Goal: Information Seeking & Learning: Find specific fact

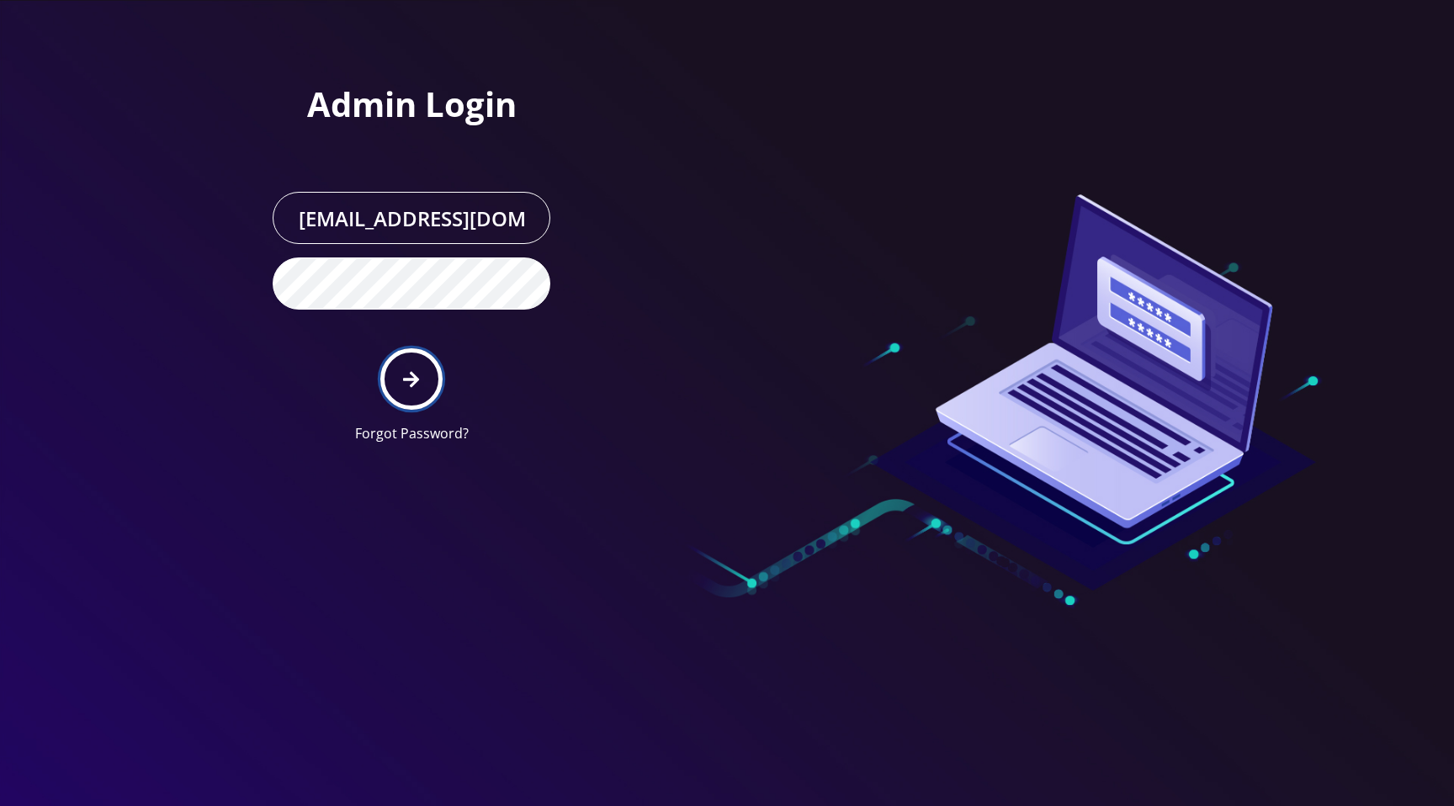
click at [437, 387] on button "submit" at bounding box center [410, 378] width 61 height 61
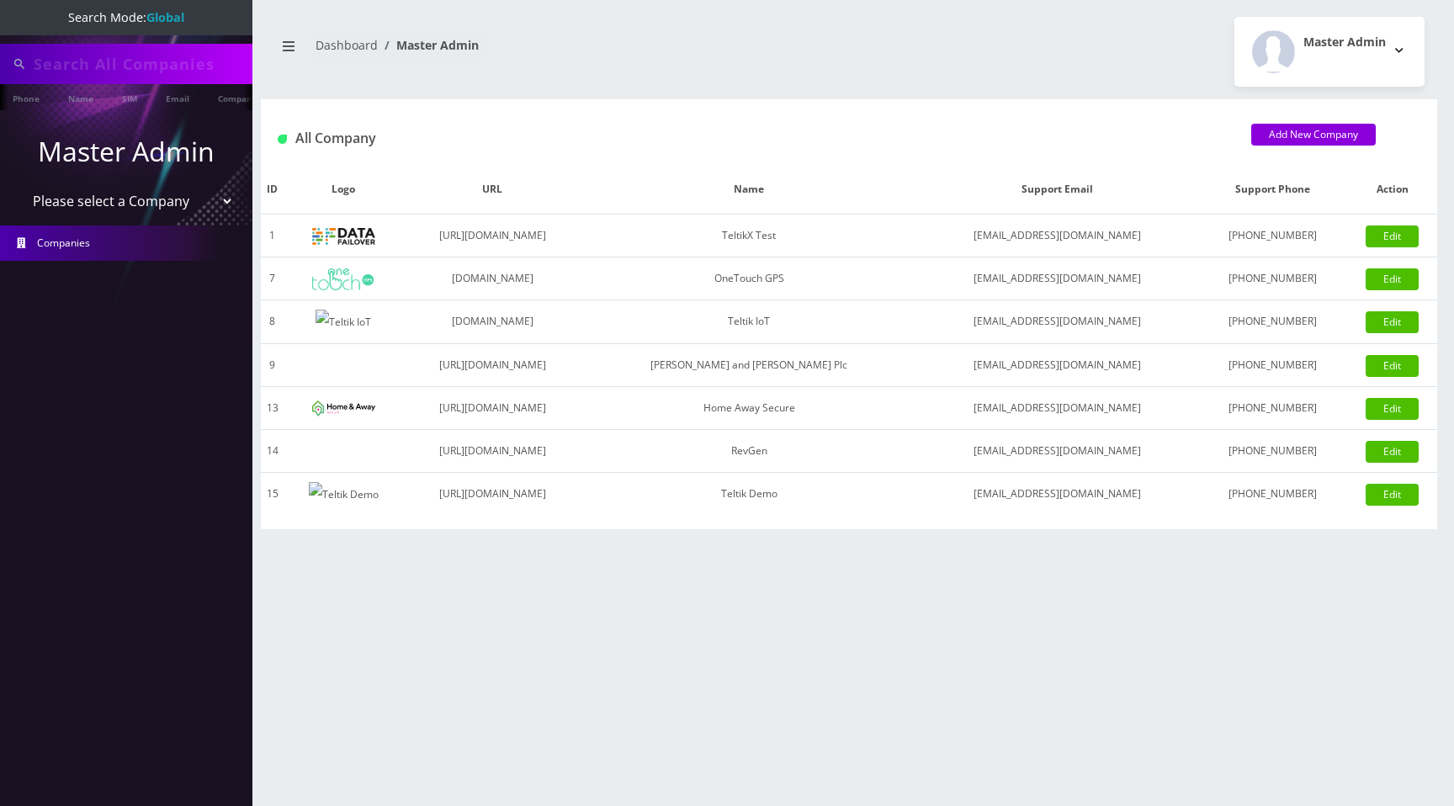
type input "[PERSON_NAME][EMAIL_ADDRESS][DOMAIN_NAME]"
click at [160, 204] on select "Please select a Company TeltikX Test OneTouch GPS Teltik IoT [PERSON_NAME] and …" at bounding box center [126, 203] width 215 height 32
select select "1"
click at [19, 187] on select "Please select a Company TeltikX Test OneTouch GPS Teltik IoT [PERSON_NAME] and …" at bounding box center [126, 203] width 215 height 32
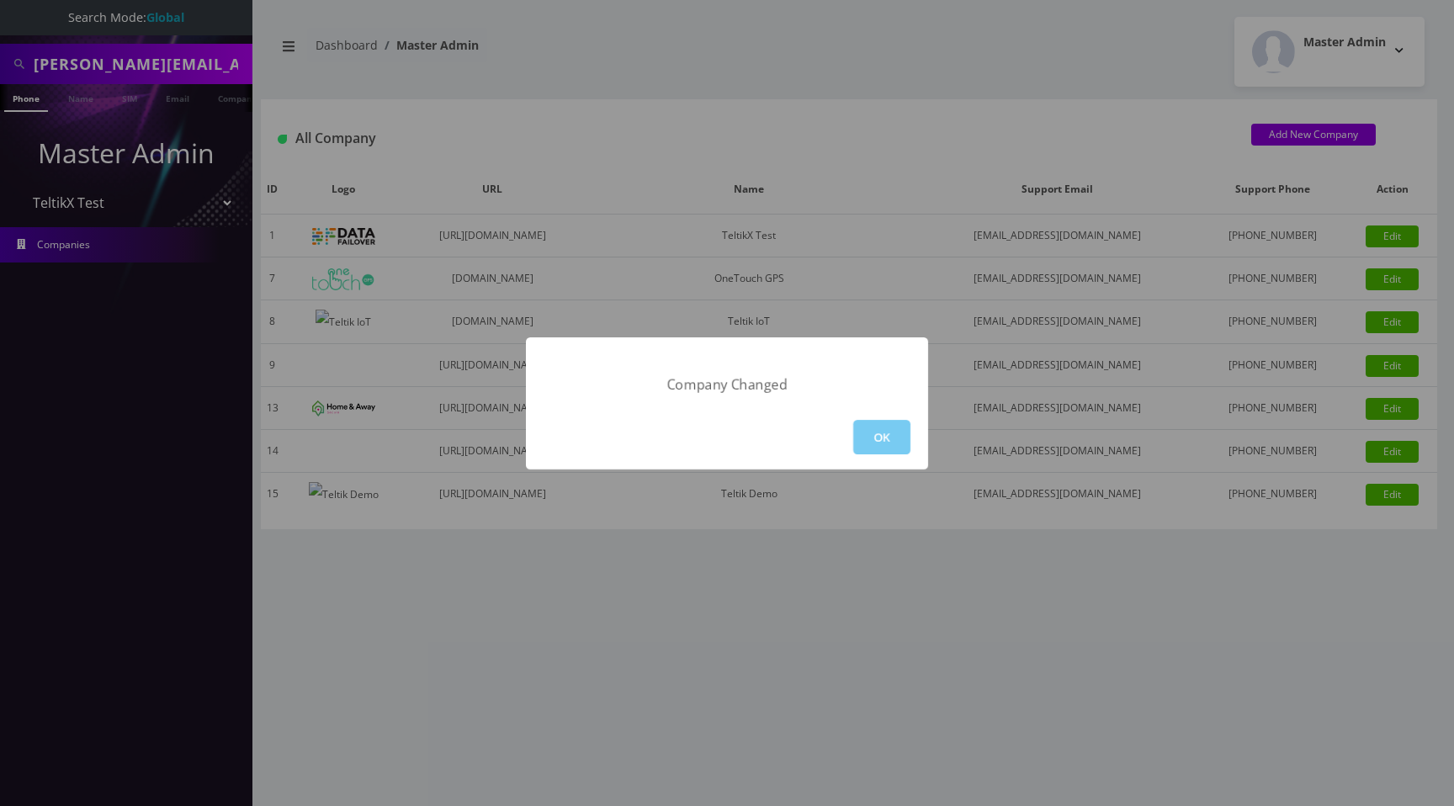
click at [863, 432] on button "OK" at bounding box center [881, 437] width 57 height 34
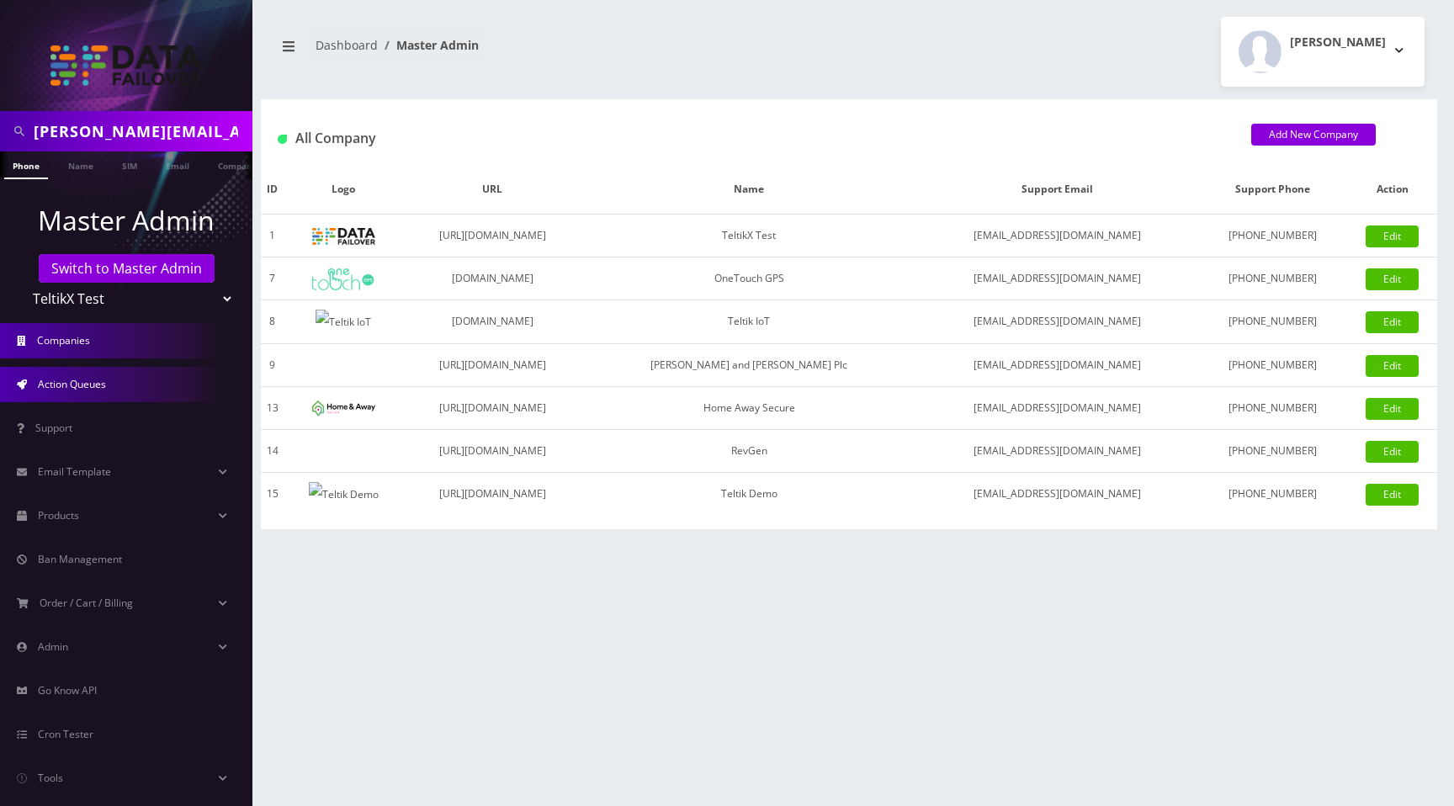
click at [111, 382] on link "Action Queues" at bounding box center [126, 384] width 252 height 35
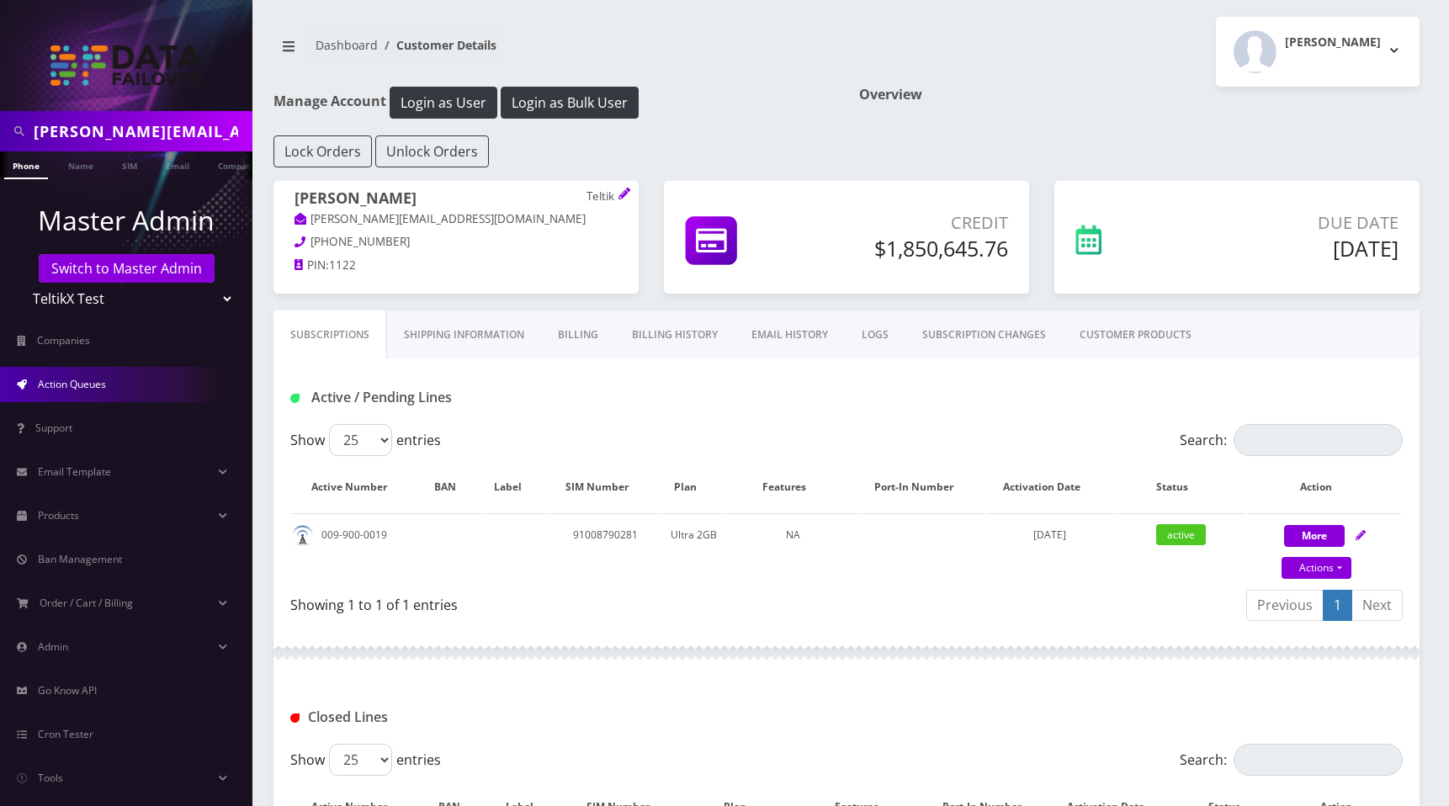
click at [82, 381] on span "Action Queues" at bounding box center [72, 384] width 68 height 14
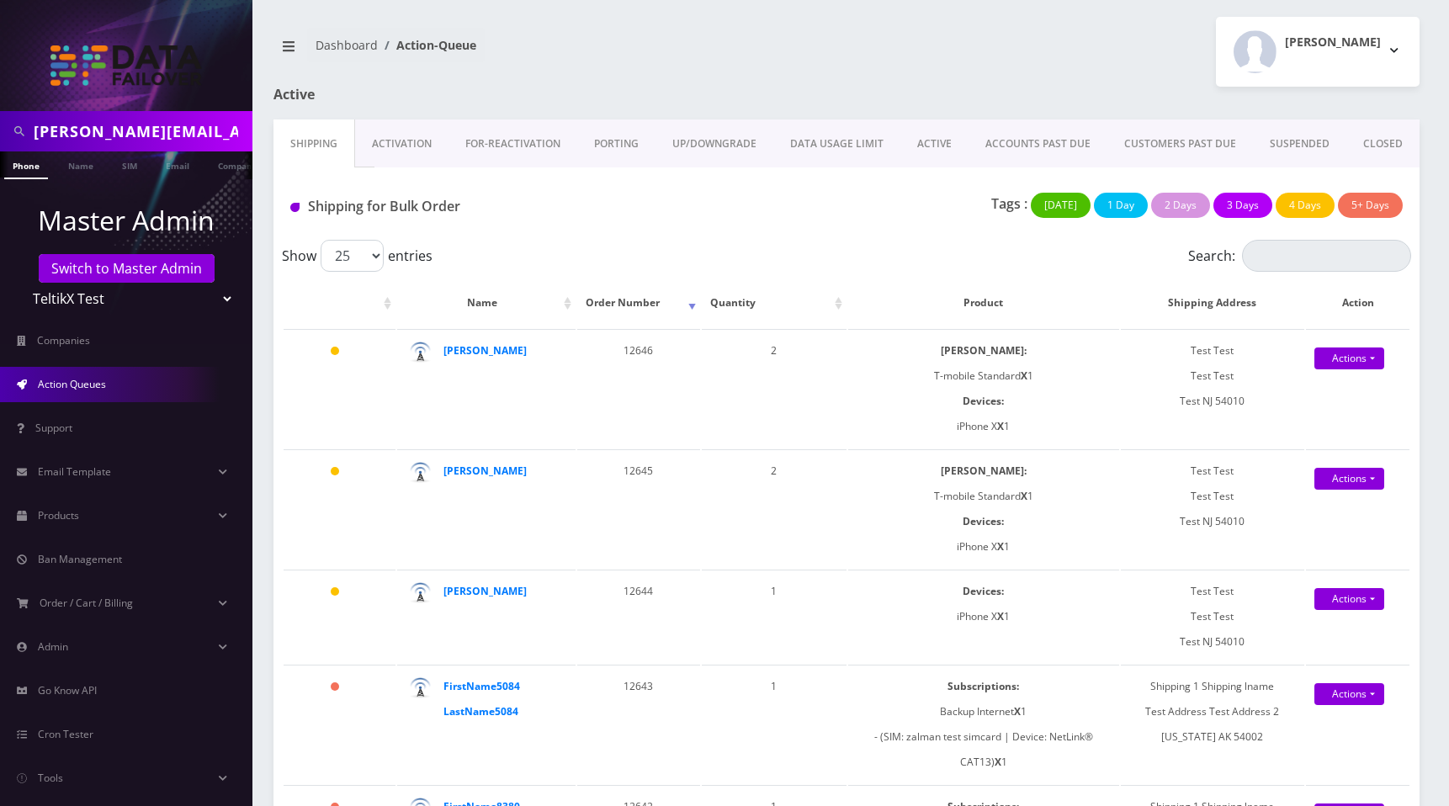
click at [115, 376] on link "Action Queues" at bounding box center [126, 384] width 252 height 35
click at [503, 355] on strong "[PERSON_NAME]" at bounding box center [484, 350] width 83 height 14
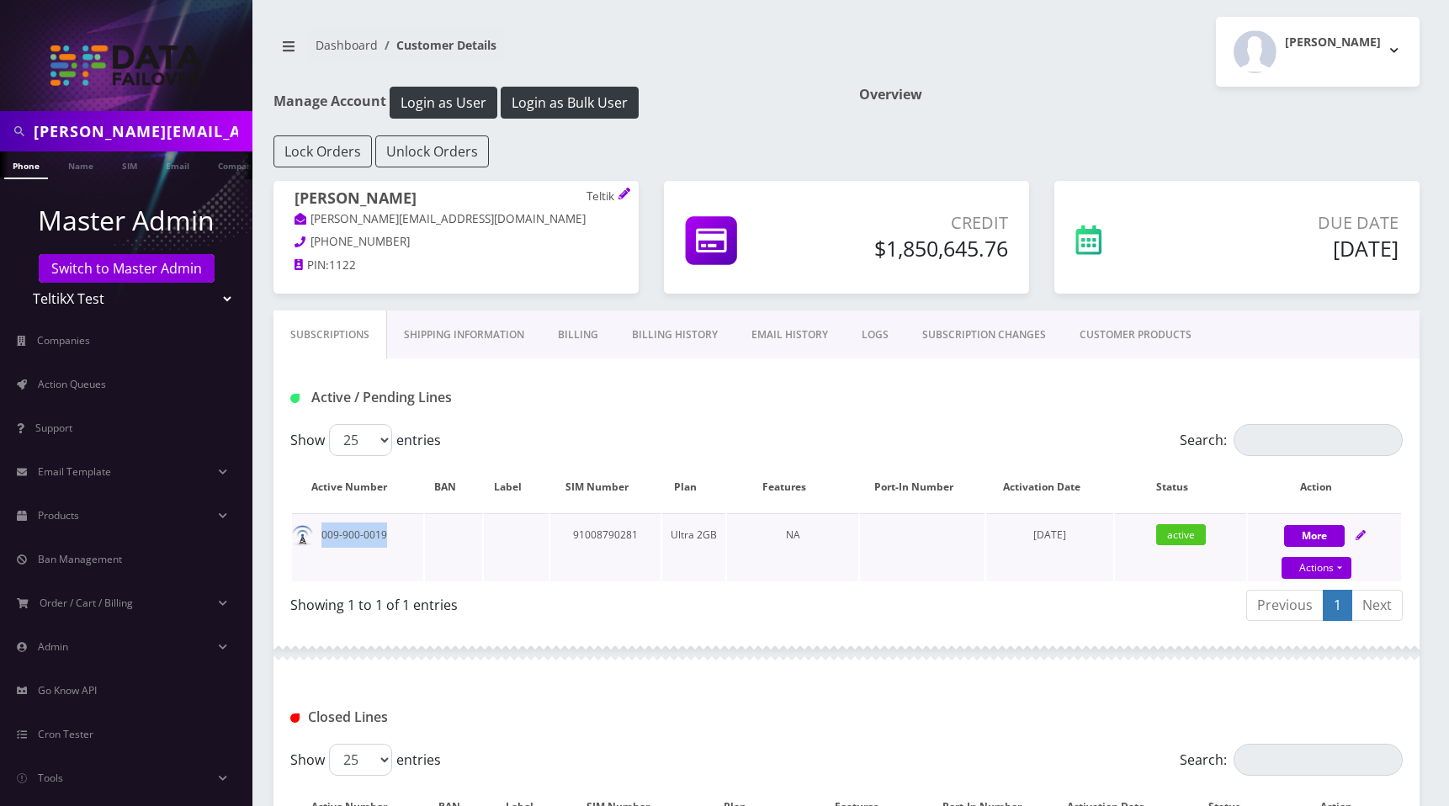
drag, startPoint x: 391, startPoint y: 535, endPoint x: 317, endPoint y: 534, distance: 74.0
click at [317, 534] on td "009-900-0019" at bounding box center [357, 547] width 131 height 68
copy td "009-900-0019"
click at [138, 135] on input "[PERSON_NAME][EMAIL_ADDRESS][DOMAIN_NAME]" at bounding box center [141, 131] width 215 height 32
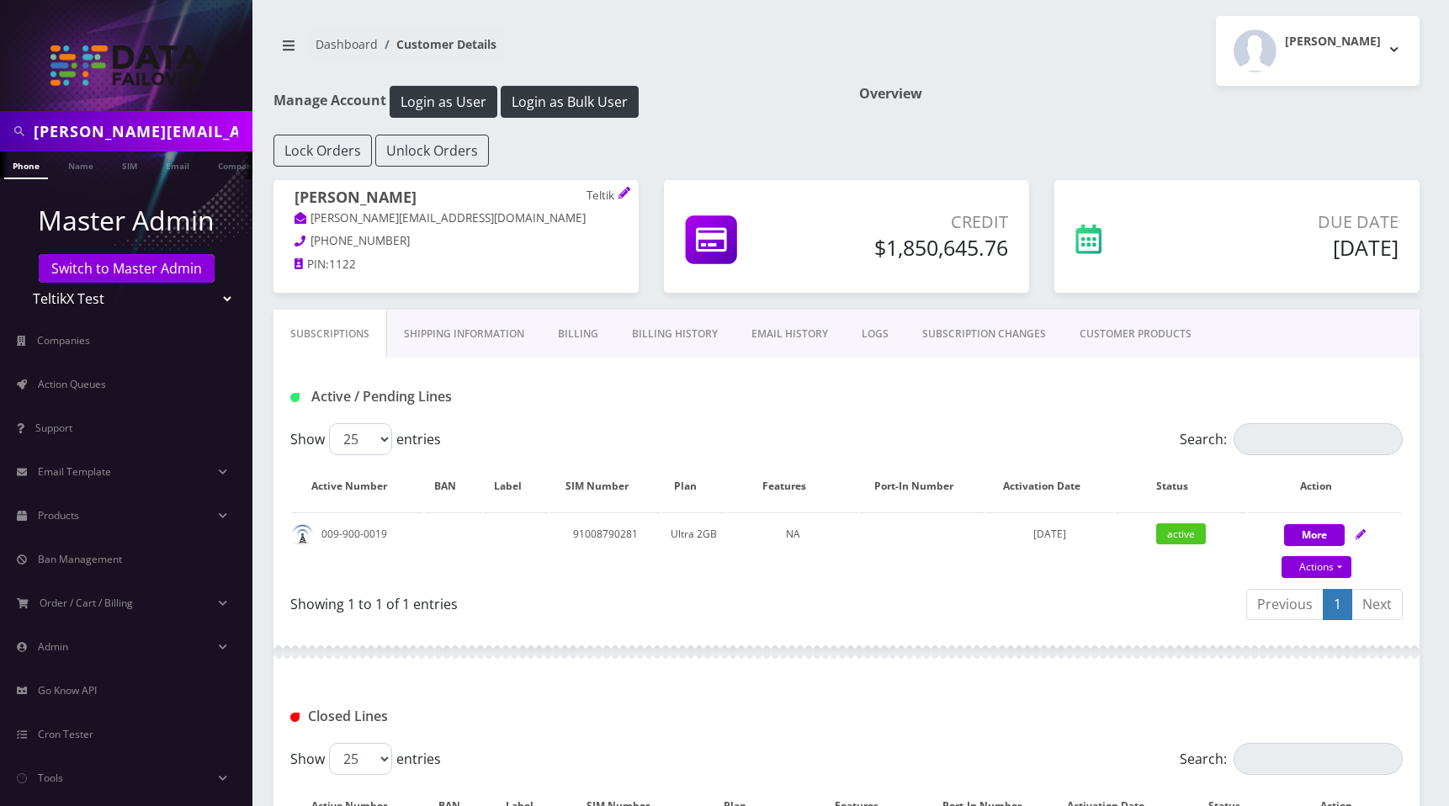
paste input "009-900-0019"
type input "009-900-0019"
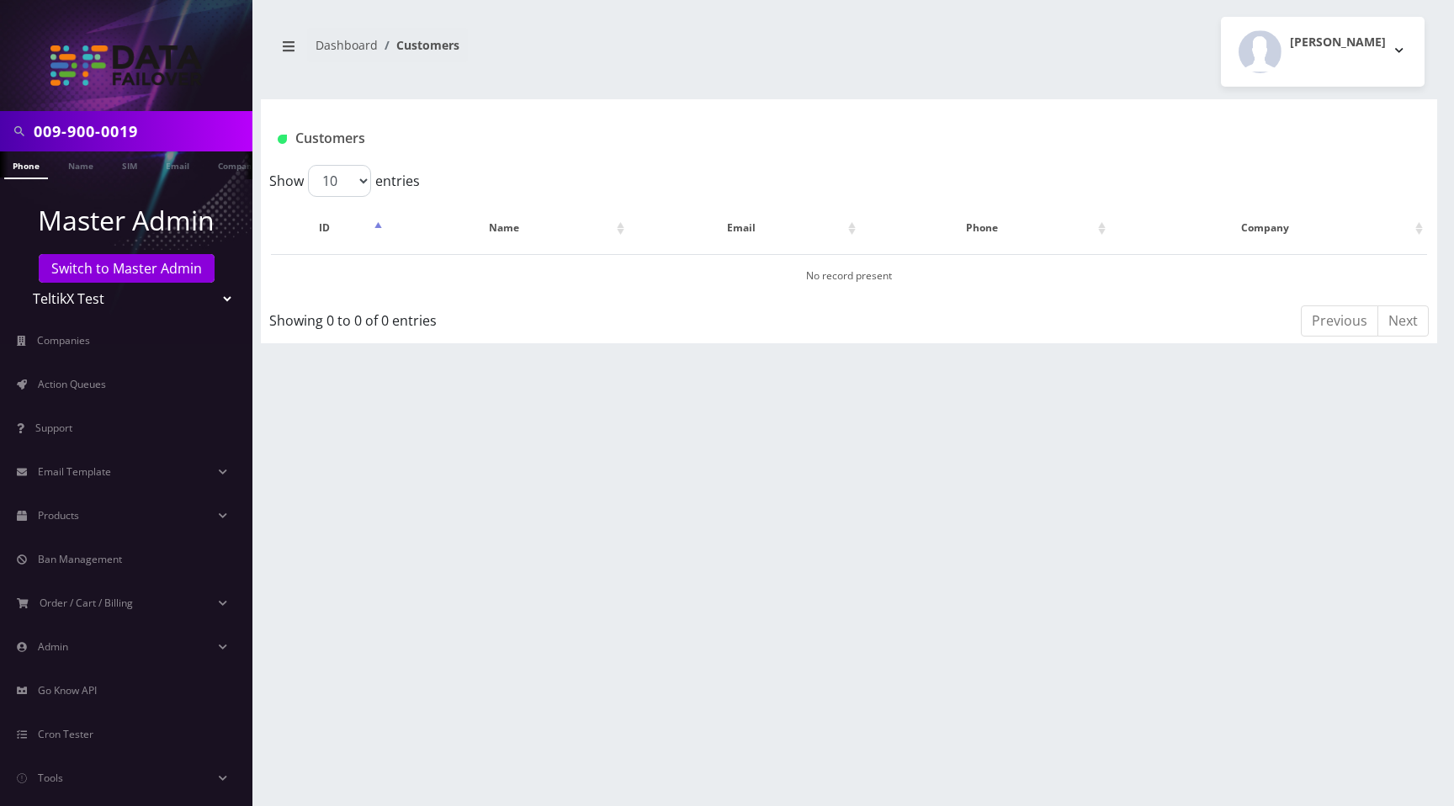
drag, startPoint x: 101, startPoint y: 131, endPoint x: 198, endPoint y: 193, distance: 115.0
click at [102, 131] on input "009-900-0019" at bounding box center [141, 131] width 215 height 32
drag, startPoint x: 69, startPoint y: 129, endPoint x: 185, endPoint y: 217, distance: 145.9
click at [69, 129] on input "009-9000019" at bounding box center [141, 131] width 215 height 32
type input "0099000019"
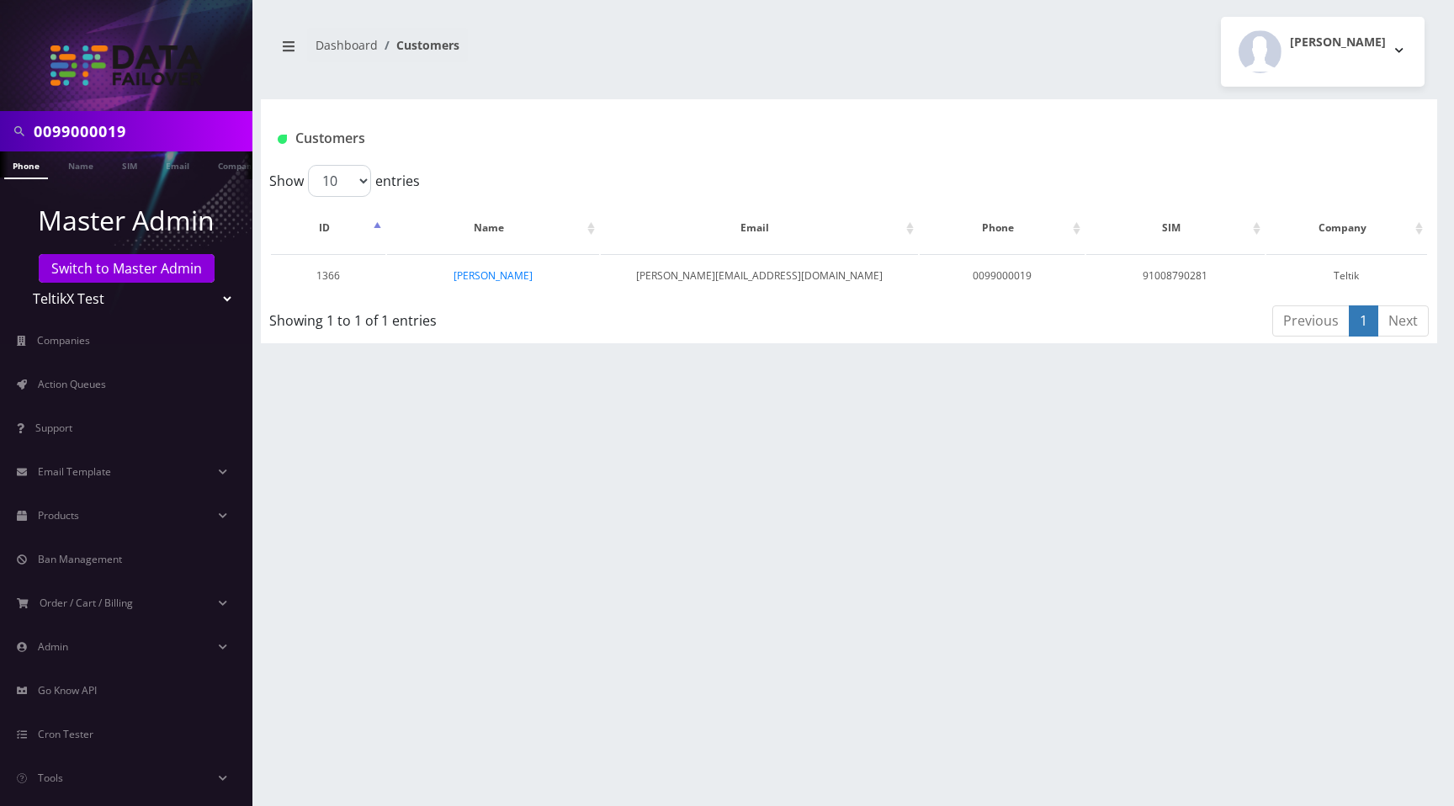
click at [183, 139] on input "0099000019" at bounding box center [141, 131] width 215 height 32
click at [76, 166] on link "Name" at bounding box center [81, 165] width 42 height 28
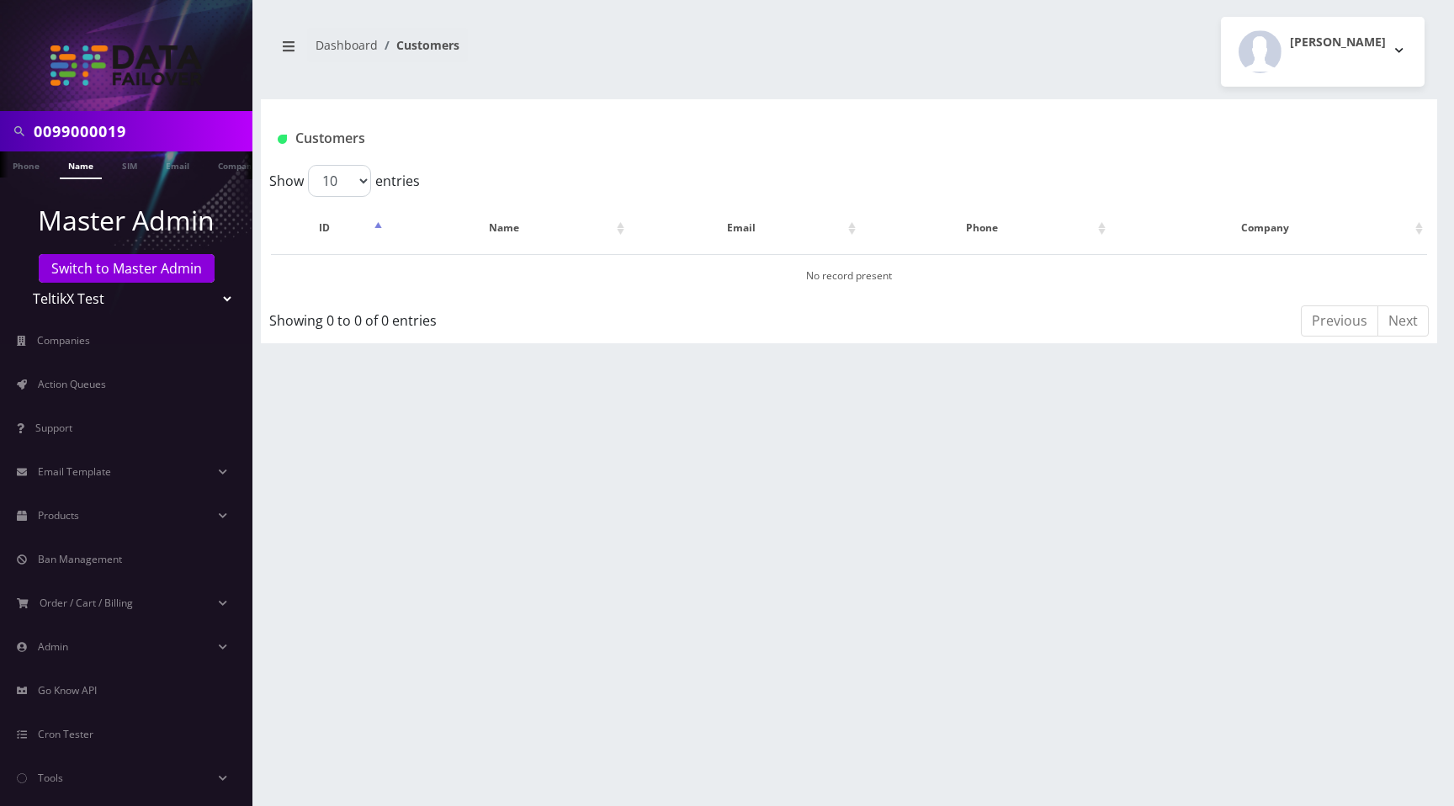
click at [151, 134] on input "0099000019" at bounding box center [141, 131] width 215 height 32
type input "[PERSON_NAME]"
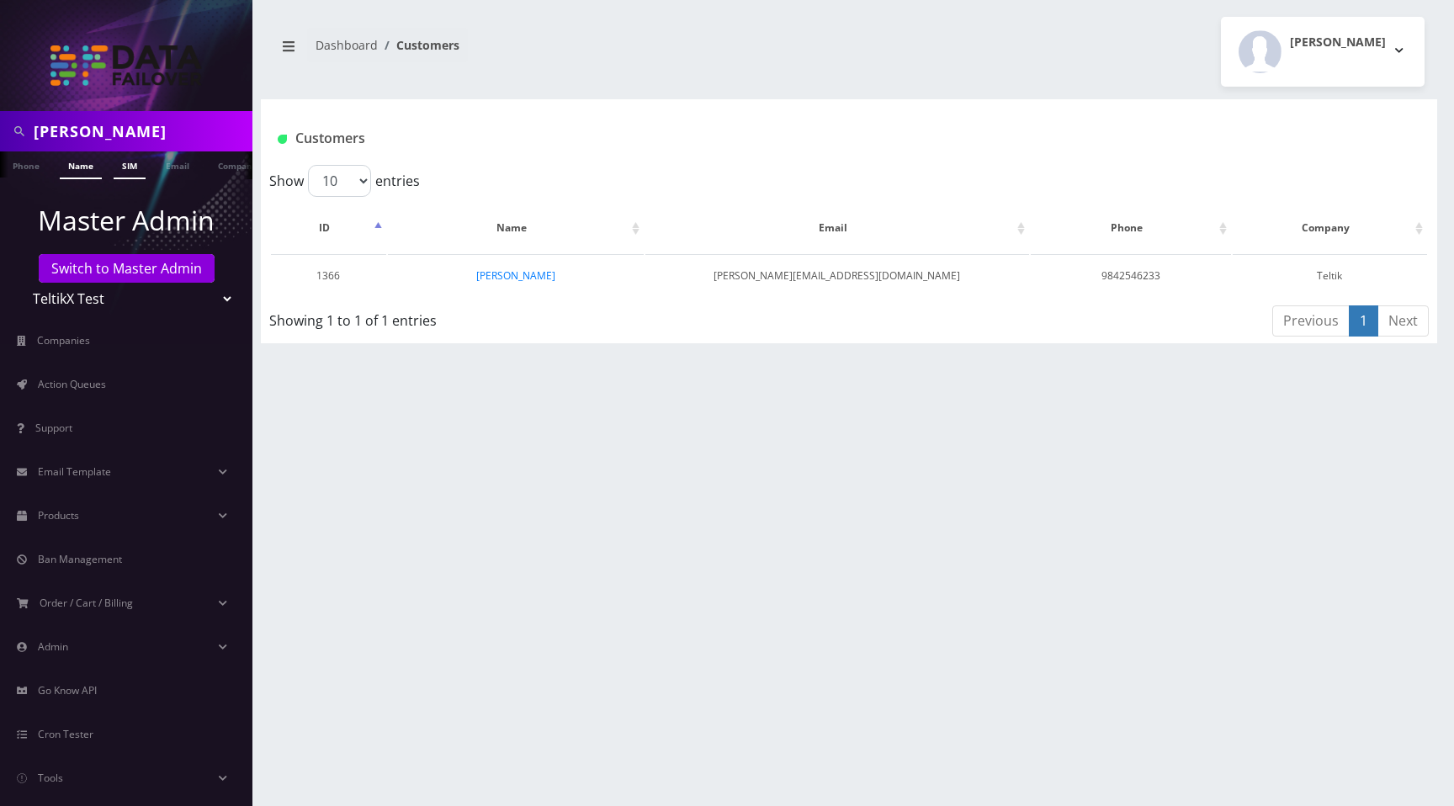
click at [125, 168] on link "SIM" at bounding box center [130, 165] width 32 height 28
click at [223, 169] on link "Company" at bounding box center [237, 165] width 56 height 28
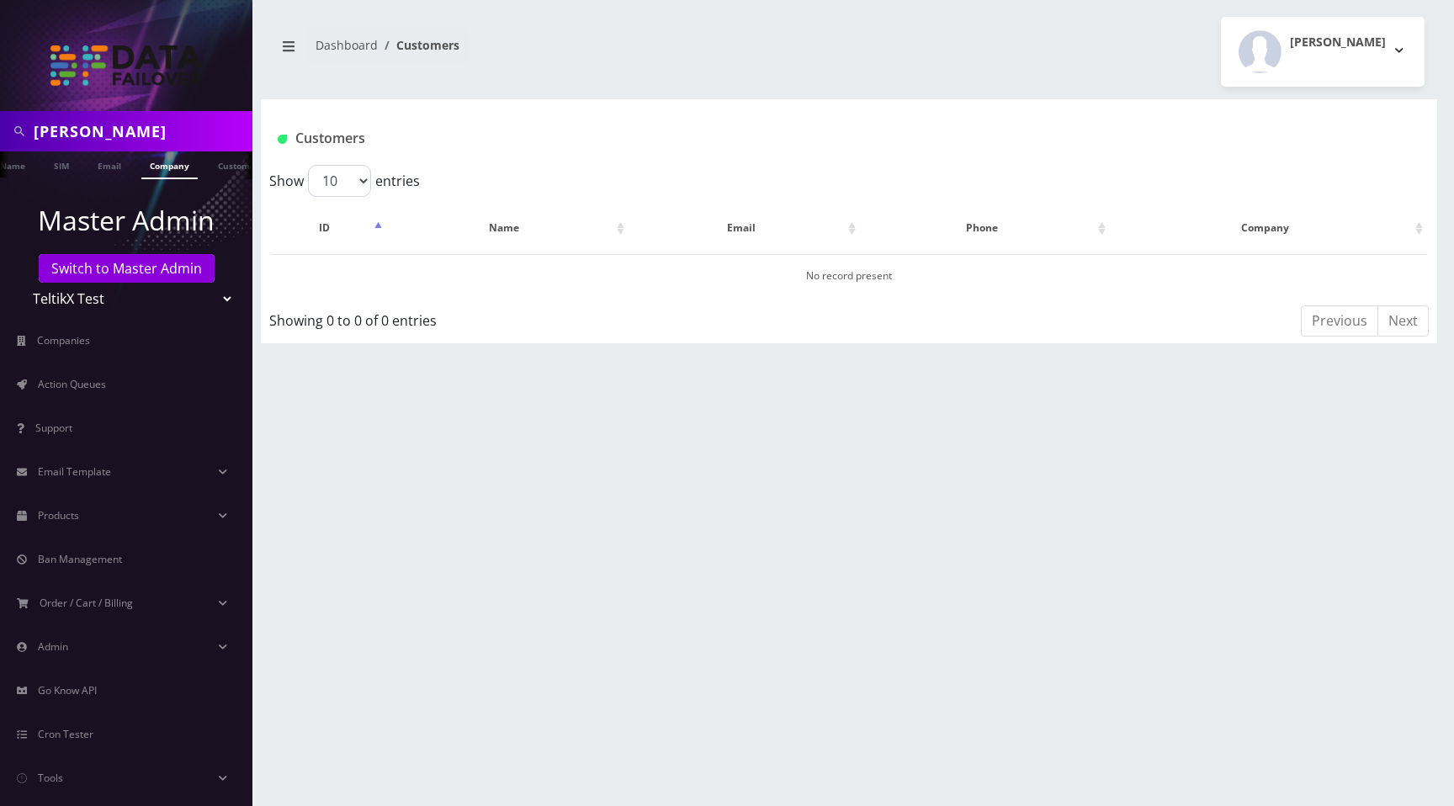
scroll to position [0, 93]
click at [223, 169] on link "Customer" at bounding box center [219, 164] width 58 height 26
click at [27, 168] on link "Phone" at bounding box center [26, 165] width 44 height 28
paste input "0099000019"
type input "0099000019"
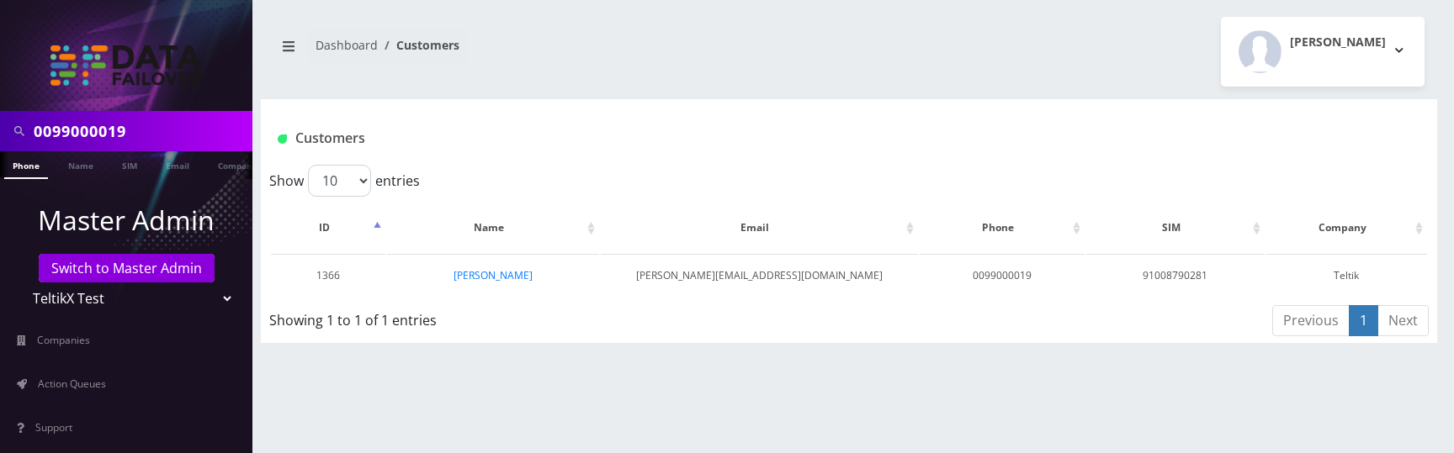
click at [188, 136] on input "0099000019" at bounding box center [141, 131] width 215 height 32
type input "0099000019"
click at [1019, 45] on div "[PERSON_NAME] Logout" at bounding box center [1143, 52] width 588 height 70
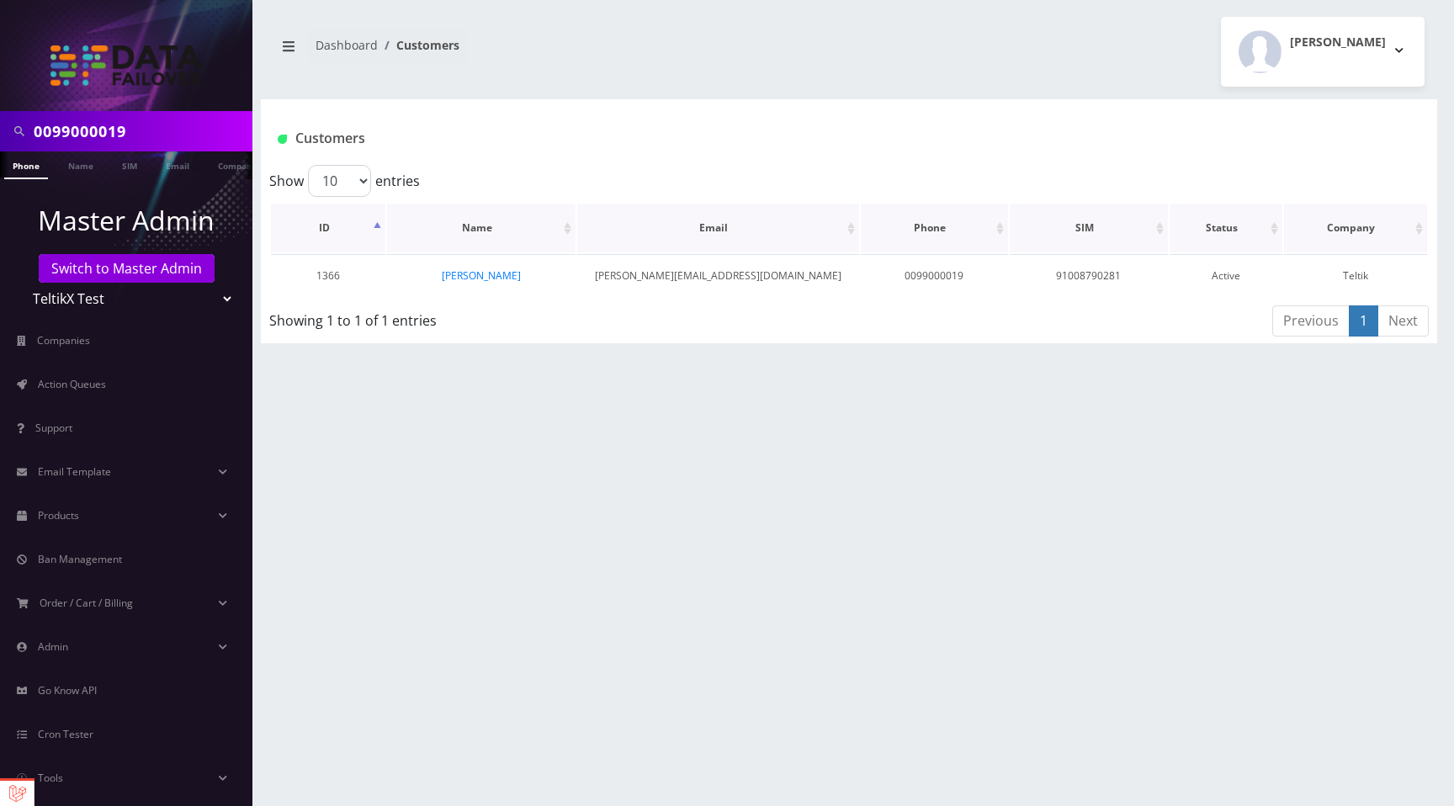
click at [1275, 231] on th "Status" at bounding box center [1225, 228] width 113 height 49
click at [1050, 29] on div "[PERSON_NAME] Logout" at bounding box center [1143, 52] width 588 height 70
click at [141, 128] on input "0099000019" at bounding box center [141, 131] width 215 height 32
click at [489, 274] on link "[PERSON_NAME]" at bounding box center [481, 275] width 79 height 14
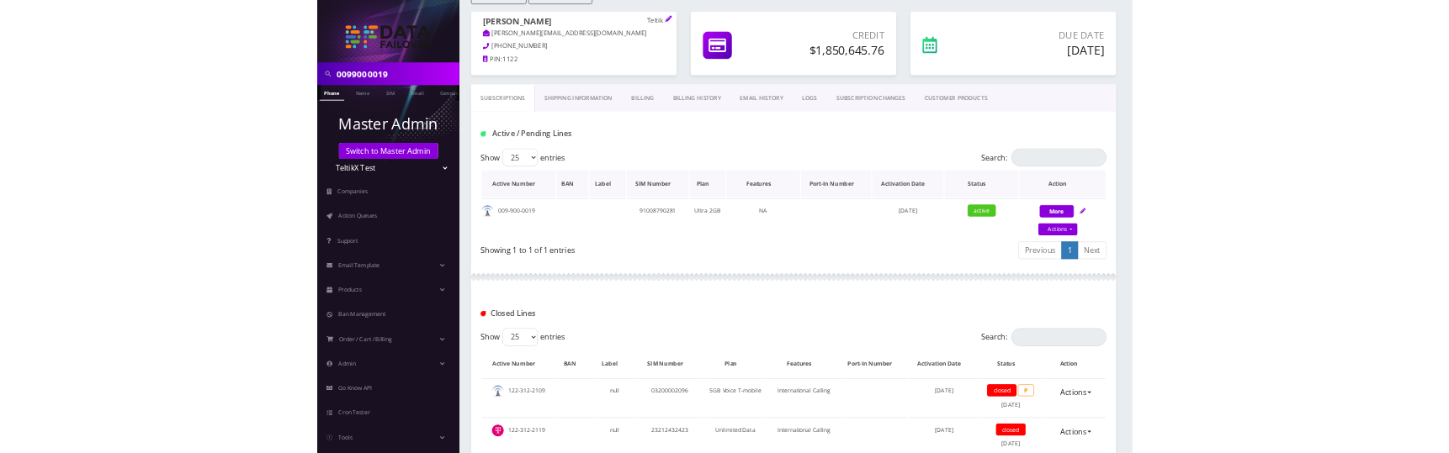
scroll to position [161, 0]
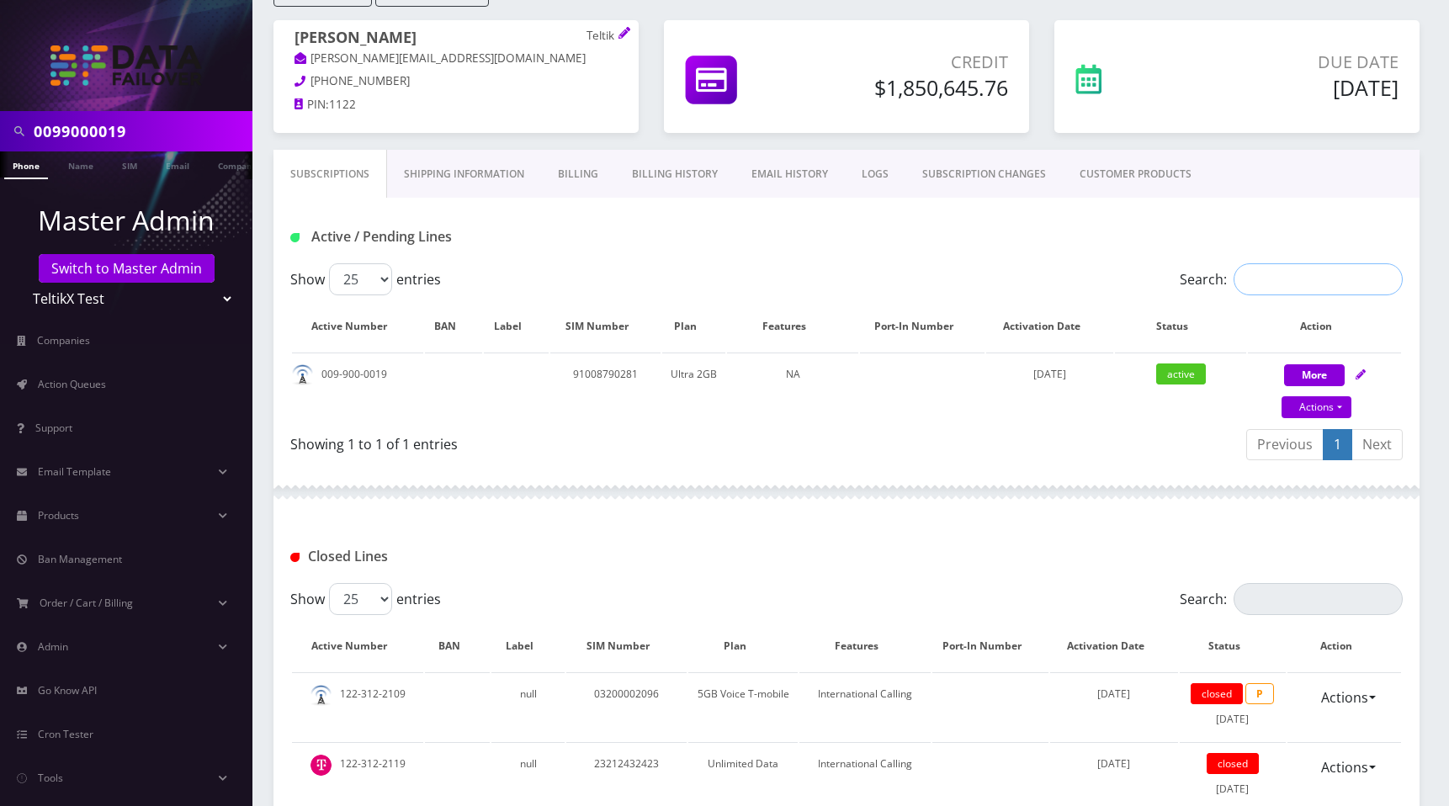
click at [1296, 273] on input "Search:" at bounding box center [1317, 279] width 169 height 32
paste input "0099000019"
type input "0099000019"
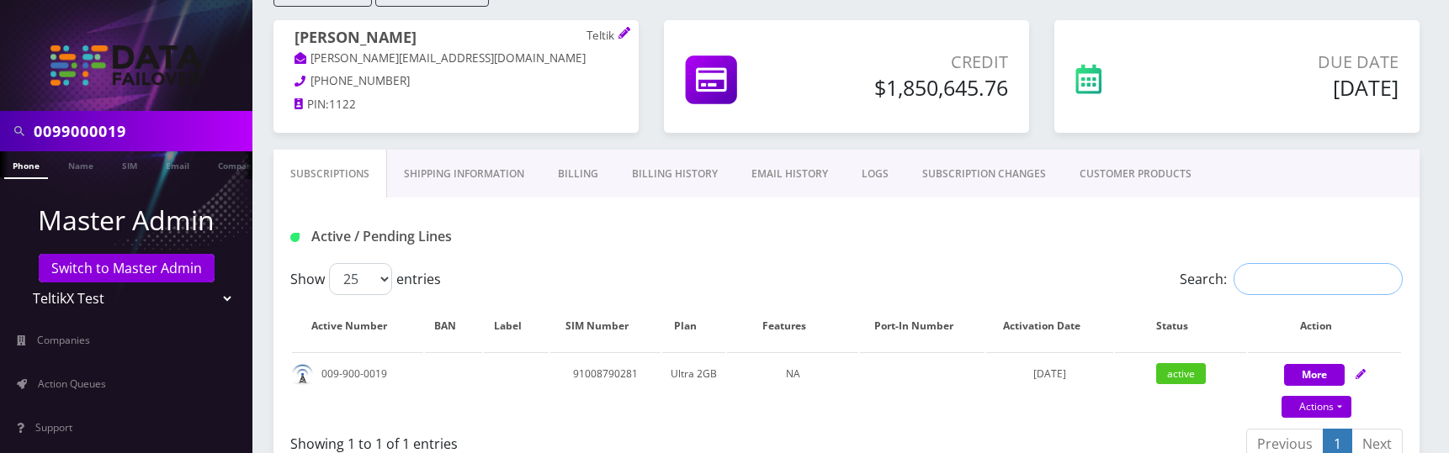
click at [1290, 289] on input "Search:" at bounding box center [1317, 279] width 169 height 32
click at [1287, 275] on input "Search:" at bounding box center [1317, 279] width 169 height 32
paste input "0099000019"
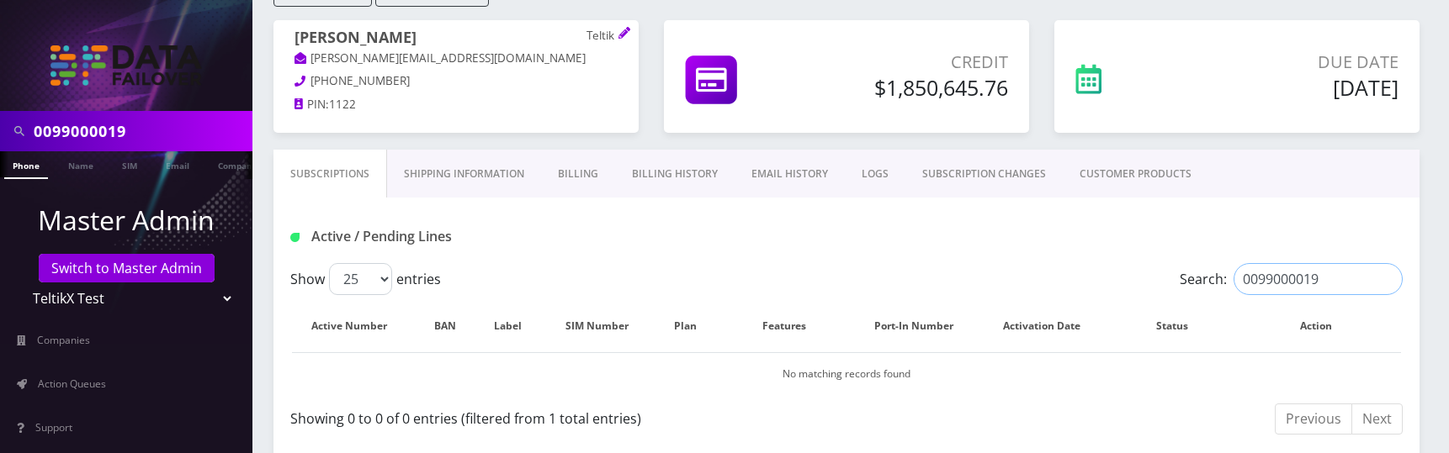
type input "0099000019"
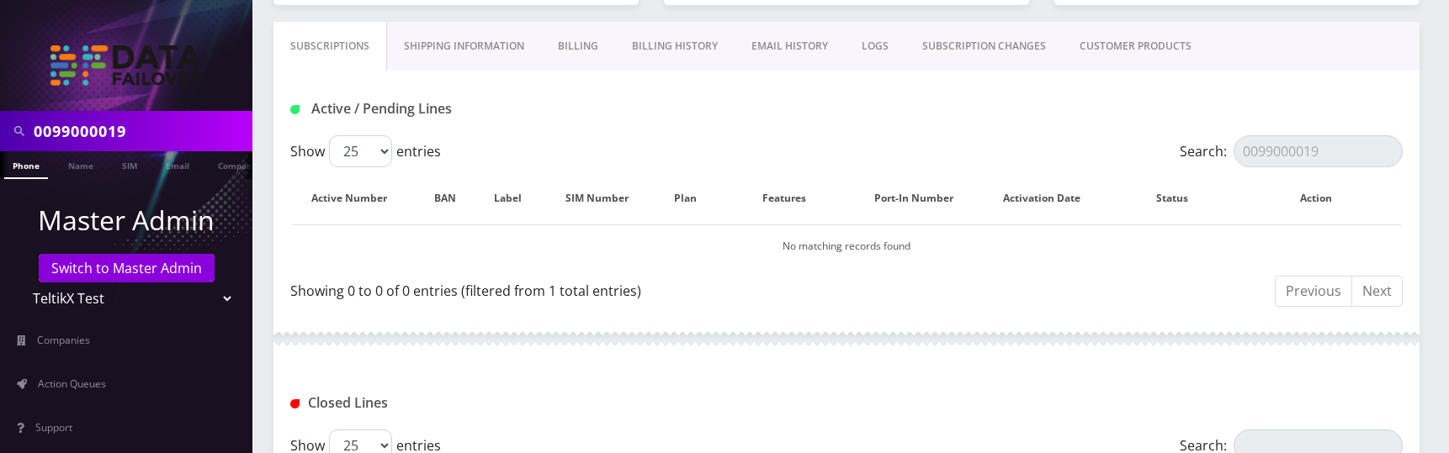
scroll to position [294, 0]
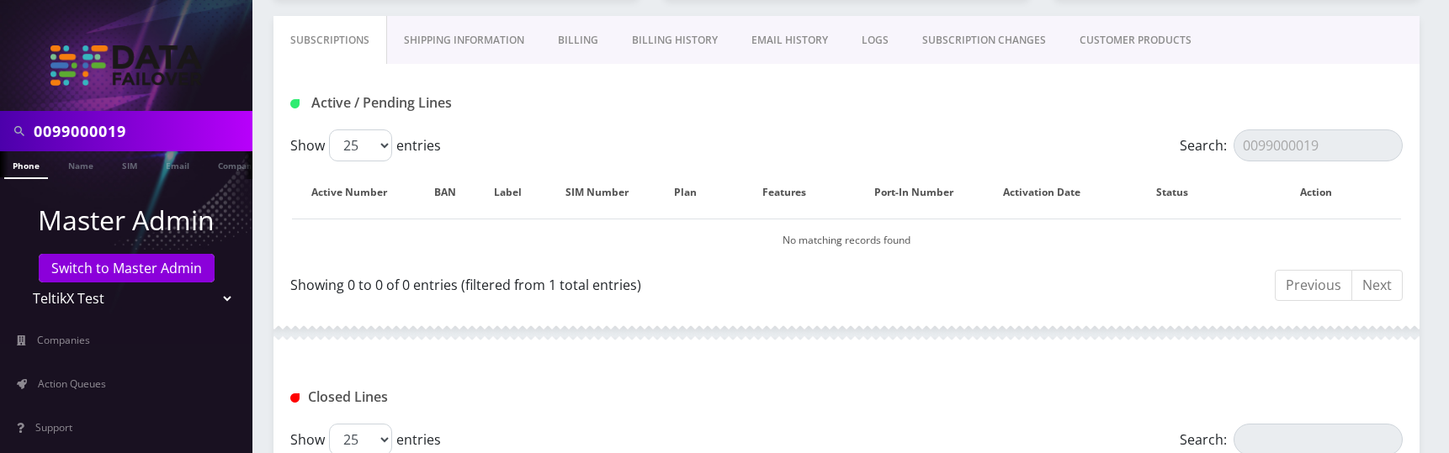
click at [149, 135] on input "0099000019" at bounding box center [141, 131] width 215 height 32
click at [1328, 152] on input "0099000019" at bounding box center [1317, 146] width 169 height 32
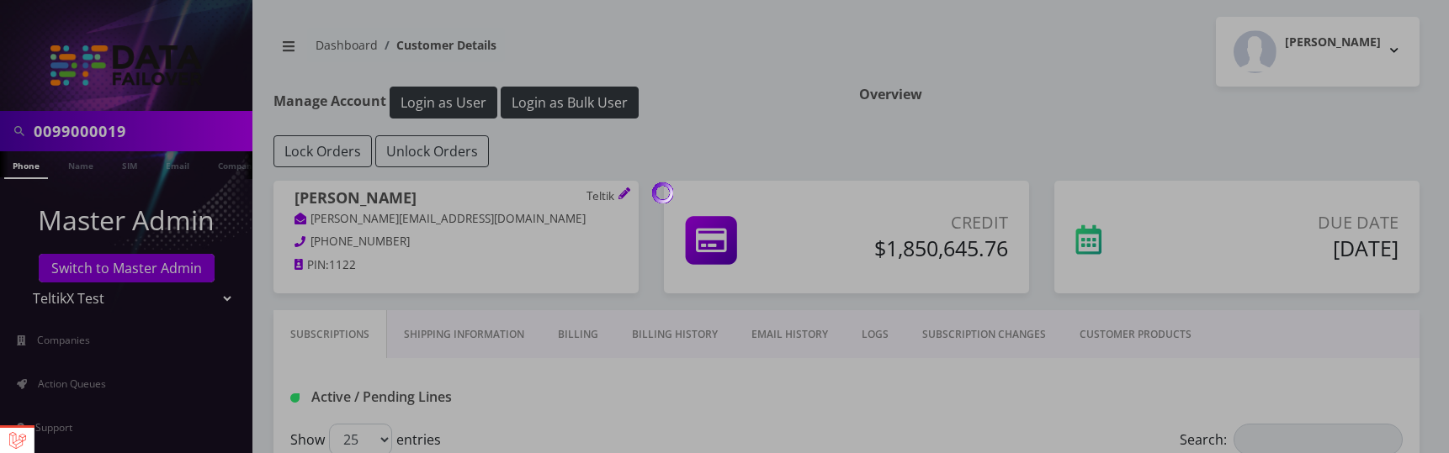
scroll to position [294, 0]
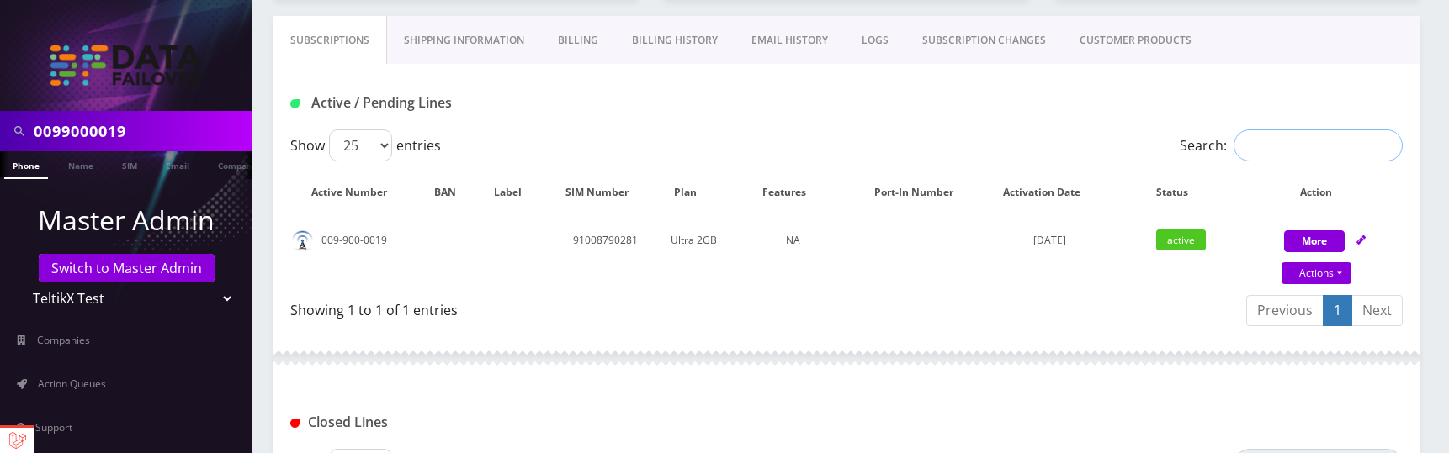
click at [1301, 152] on input "Search:" at bounding box center [1317, 146] width 169 height 32
paste input "0099000019"
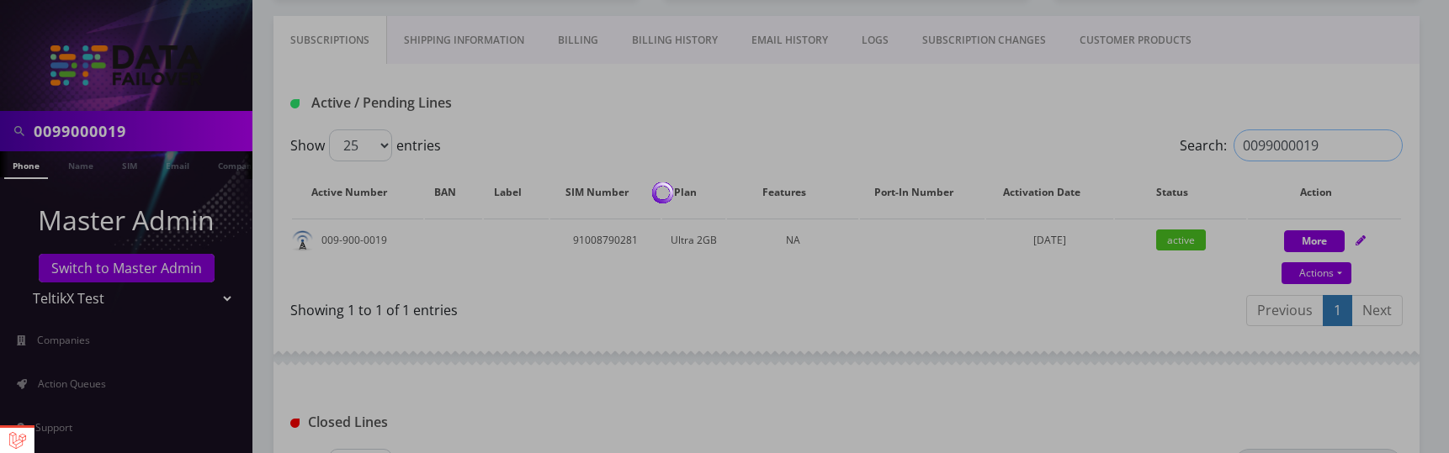
type input "0099000019"
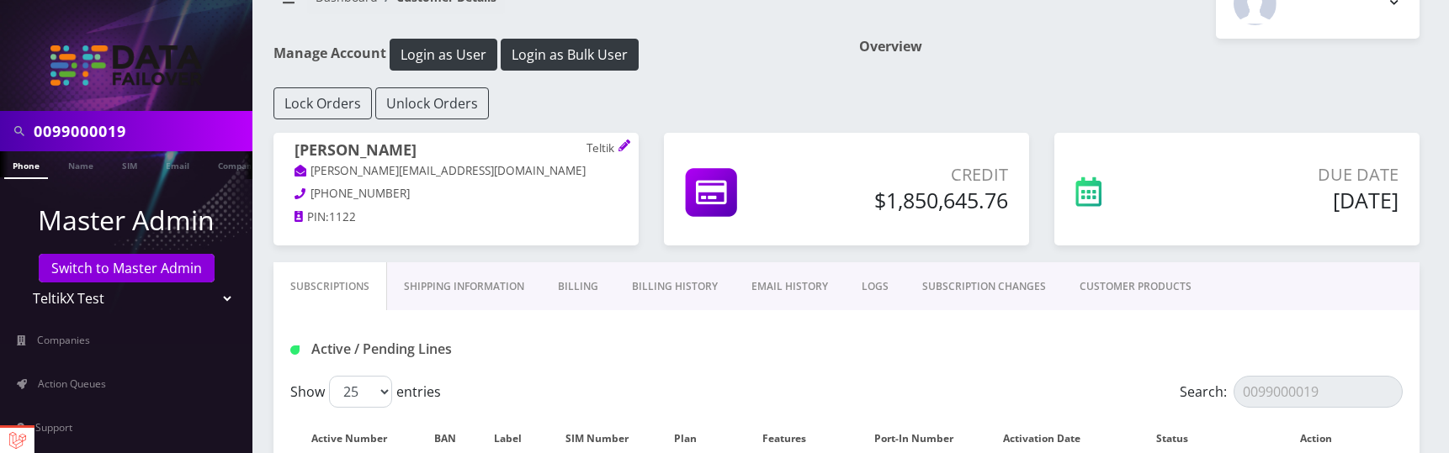
scroll to position [0, 0]
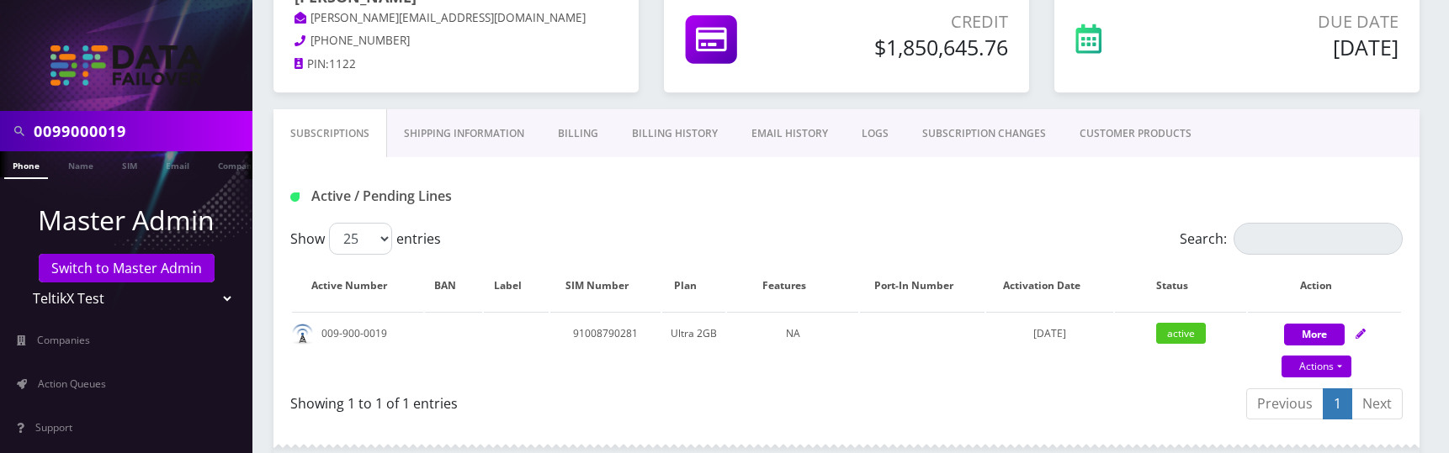
scroll to position [204, 0]
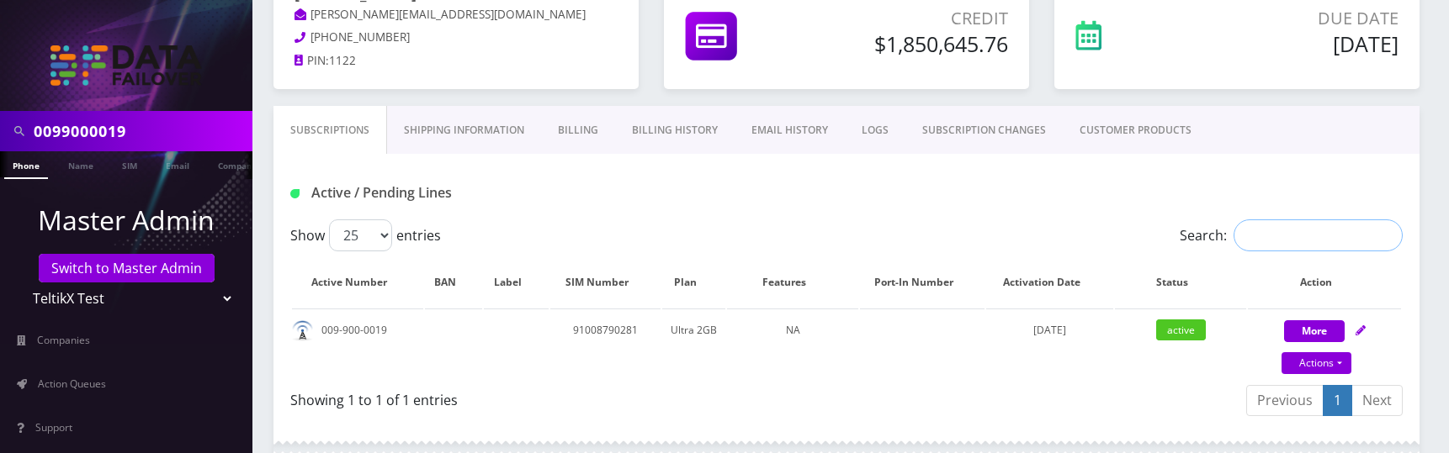
click at [1286, 229] on input "Search:" at bounding box center [1317, 236] width 169 height 32
paste input "0099000019"
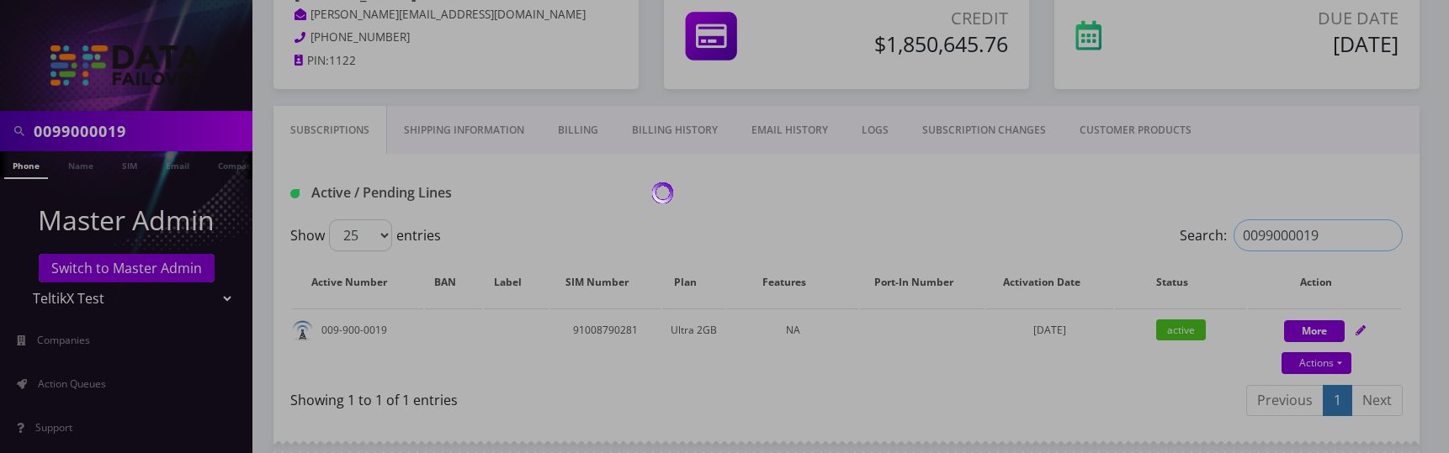
type input "0099000019"
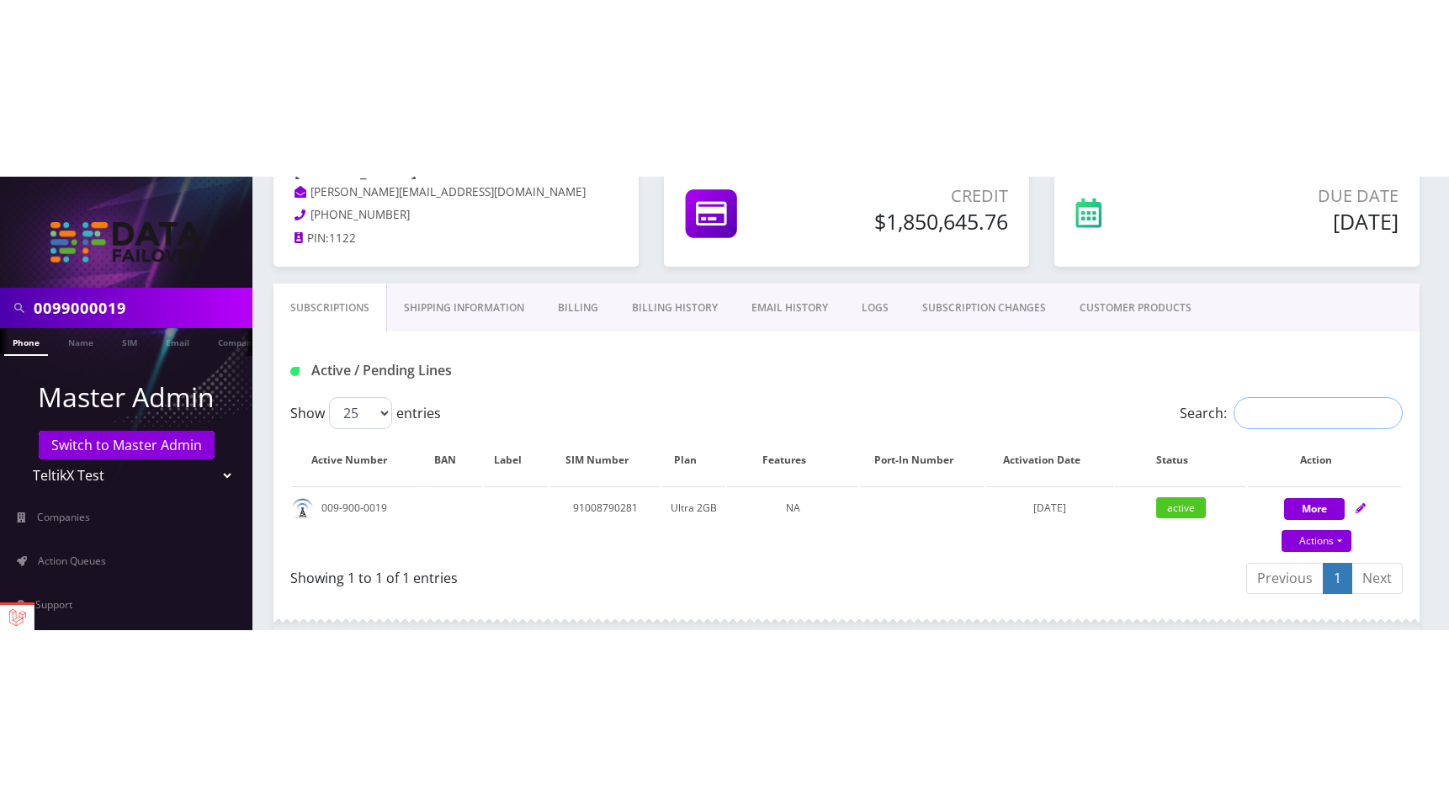
scroll to position [204, 0]
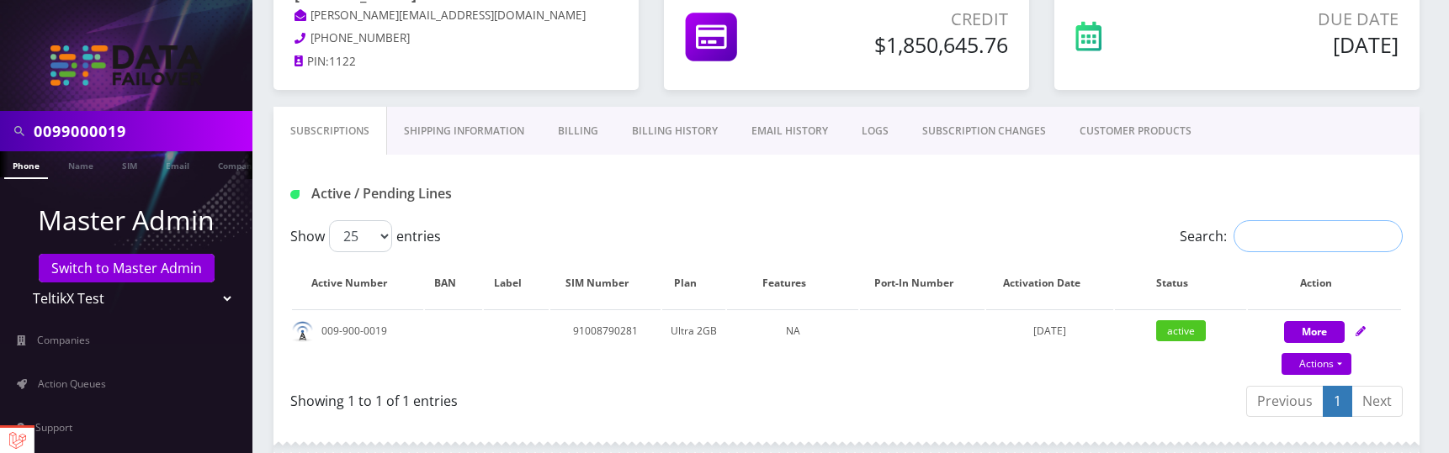
click at [1275, 236] on input "Search:" at bounding box center [1317, 236] width 169 height 32
paste input "0099000019"
type input "0099000019"
paste input "0099000019"
type input "0099000019"
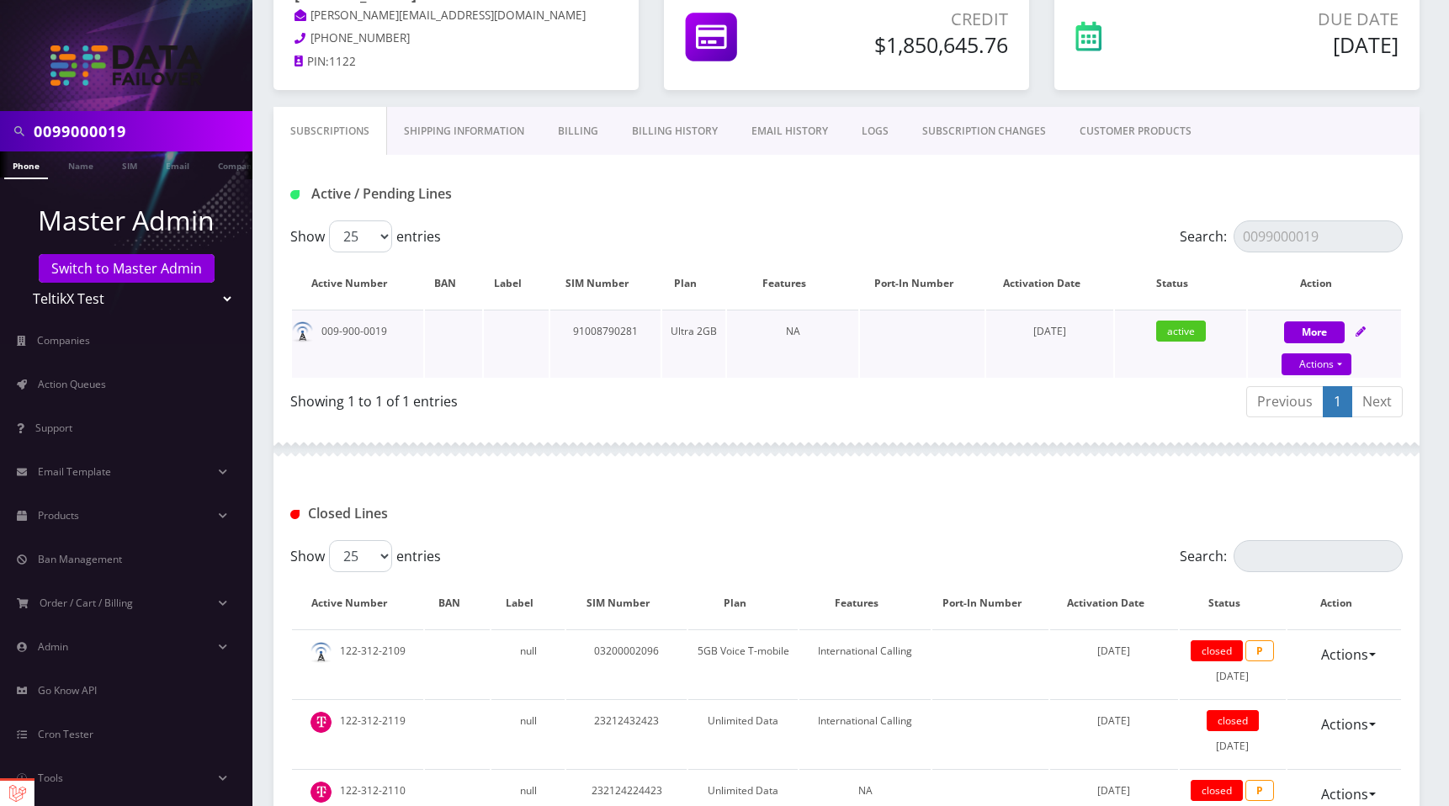
click at [610, 337] on td "91008790281" at bounding box center [605, 344] width 110 height 68
copy td "91008790281"
click at [151, 135] on input "0099000019" at bounding box center [141, 131] width 215 height 32
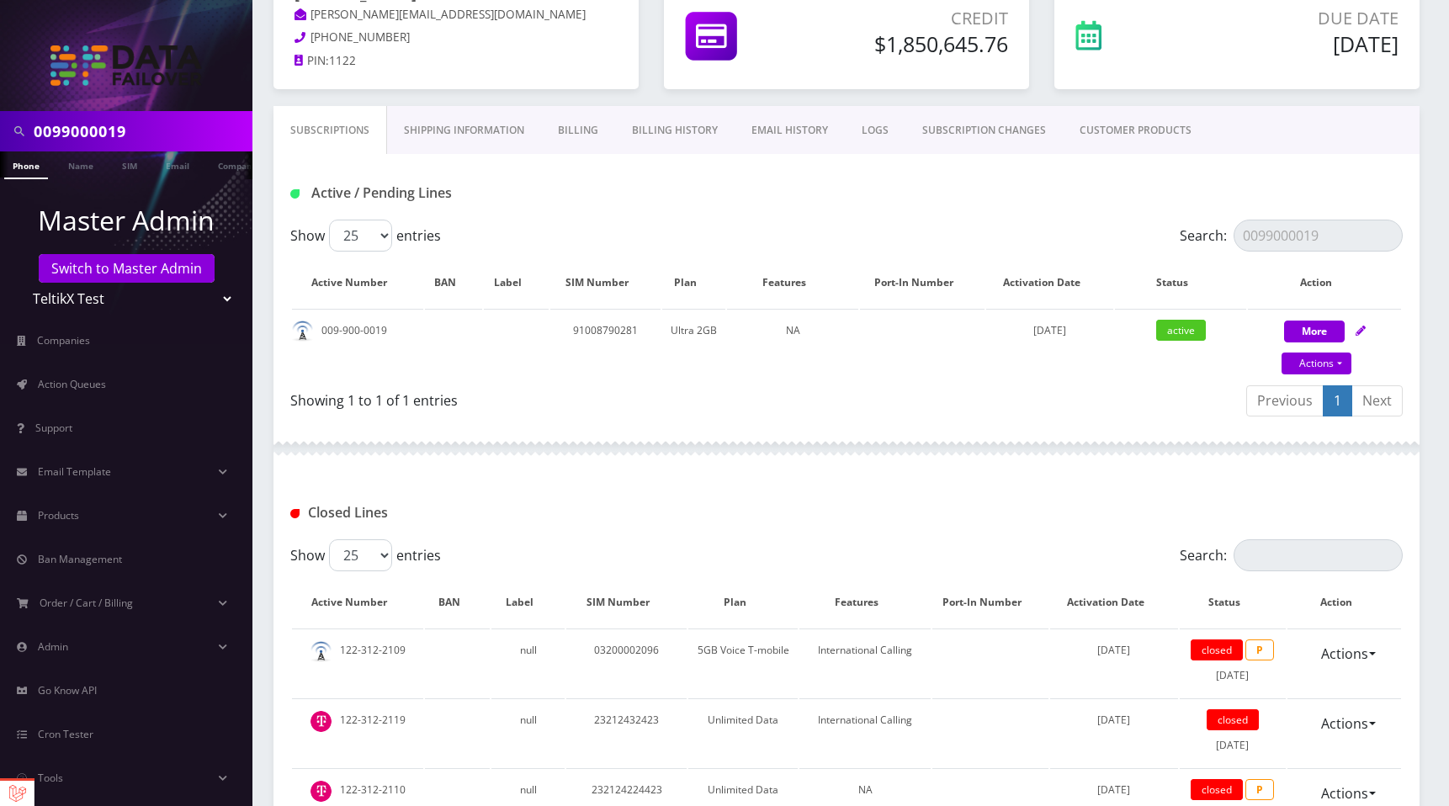
paste input "91008790281"
type input "91008790281"
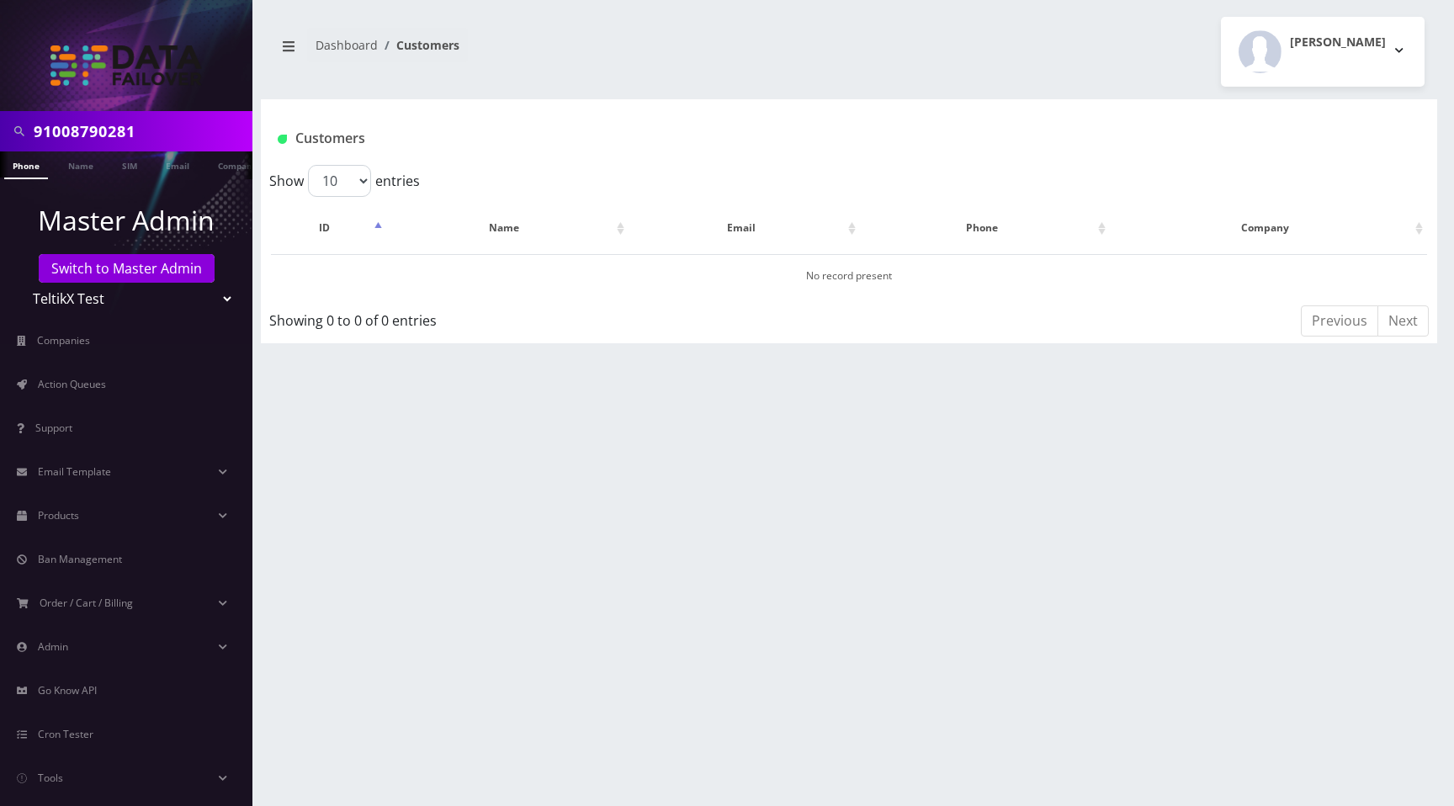
drag, startPoint x: 152, startPoint y: 131, endPoint x: 168, endPoint y: 135, distance: 16.5
click at [152, 131] on input "91008790281" at bounding box center [141, 131] width 215 height 32
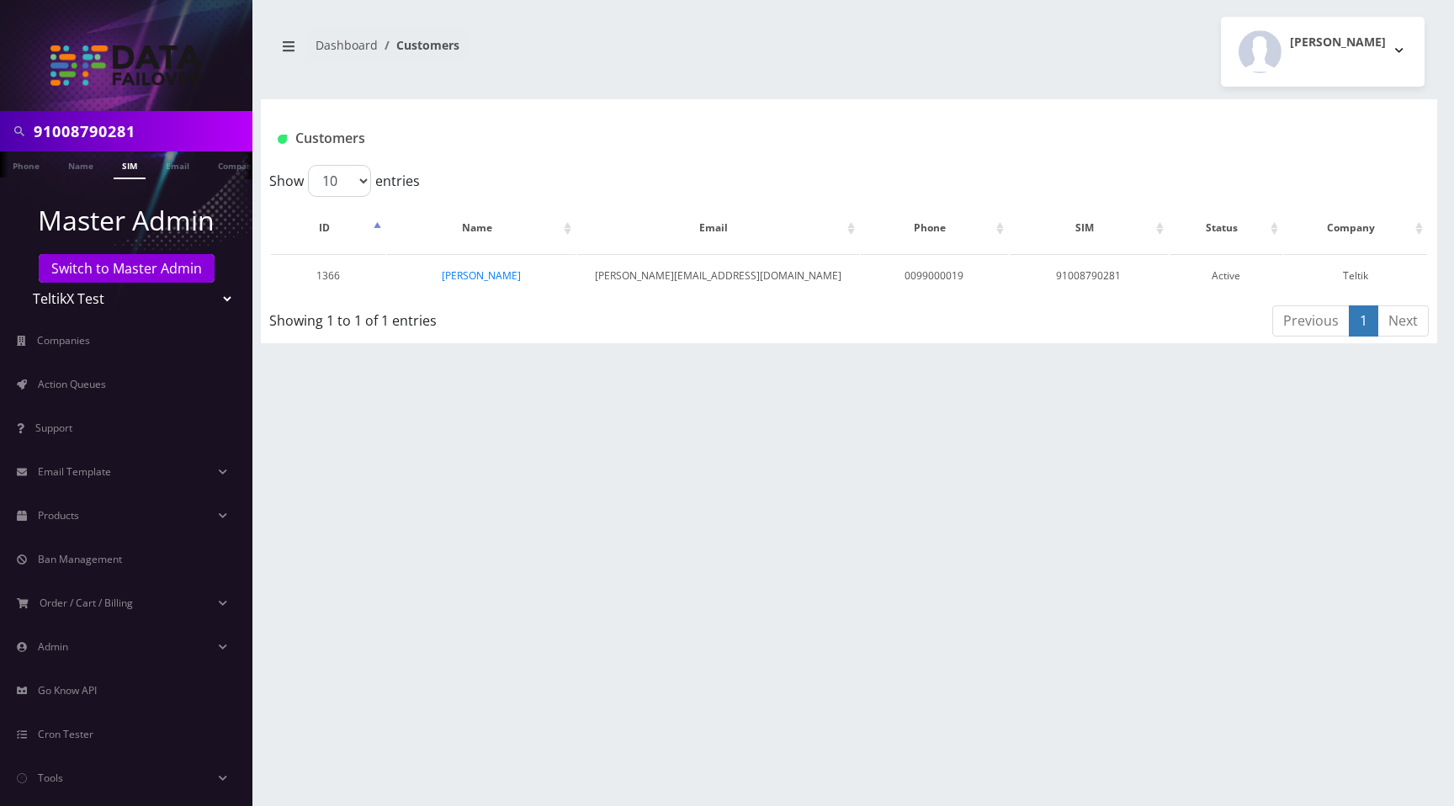
click at [995, 61] on div "[PERSON_NAME] Logout" at bounding box center [1143, 52] width 588 height 70
click at [769, 188] on div "Show 10 25 50 100 entries" at bounding box center [559, 181] width 580 height 32
click at [1102, 38] on div "Moshe Gorin Logout" at bounding box center [1143, 52] width 588 height 70
click at [809, 103] on div "Customers" at bounding box center [849, 132] width 1176 height 66
click at [1031, 93] on div "91008790281 Phone Name SIM Email Company Customer Dashboard Customers Moshe Gor…" at bounding box center [849, 403] width 1210 height 806
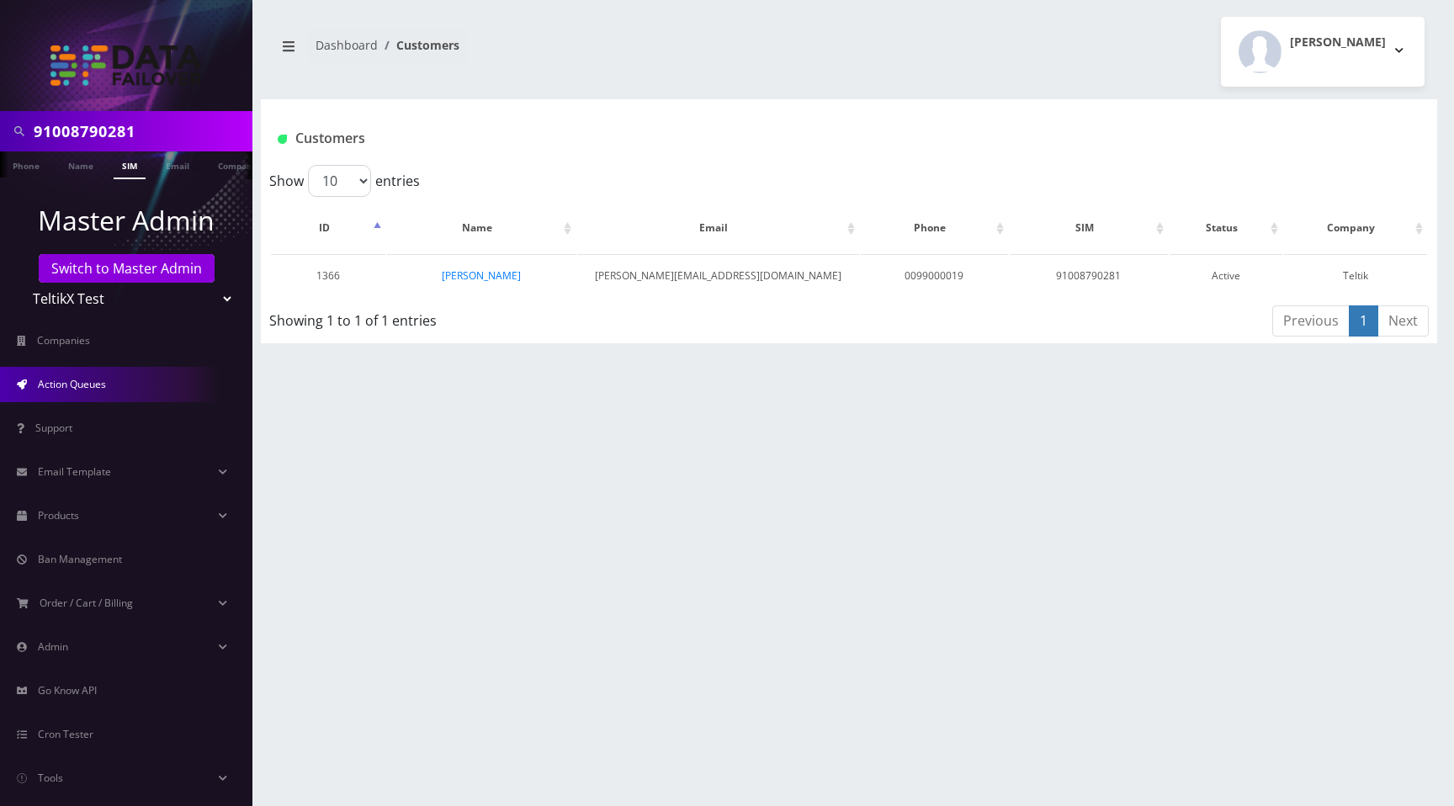
click at [77, 386] on span "Action Queues" at bounding box center [72, 384] width 68 height 14
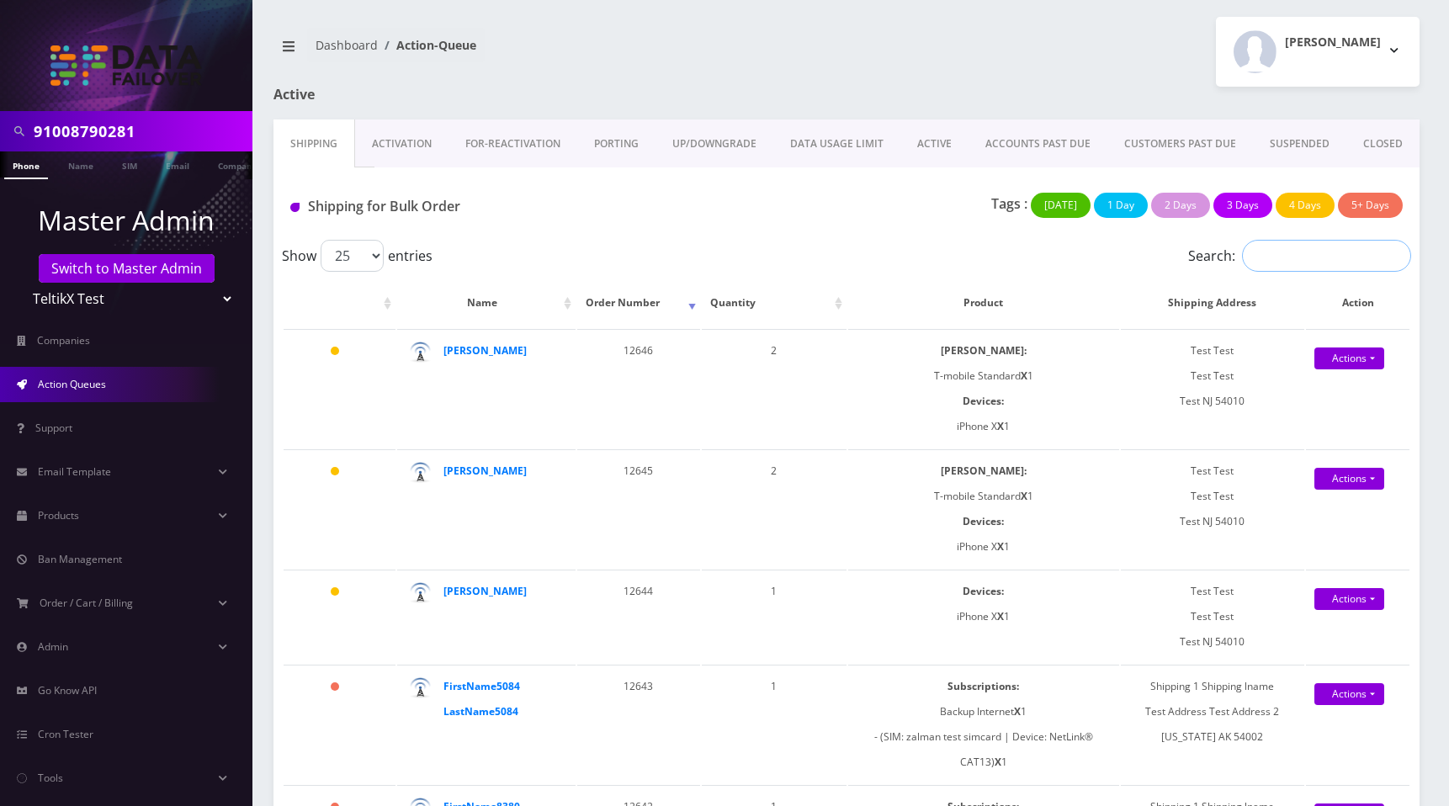
click at [1274, 262] on input "Search:" at bounding box center [1326, 256] width 169 height 32
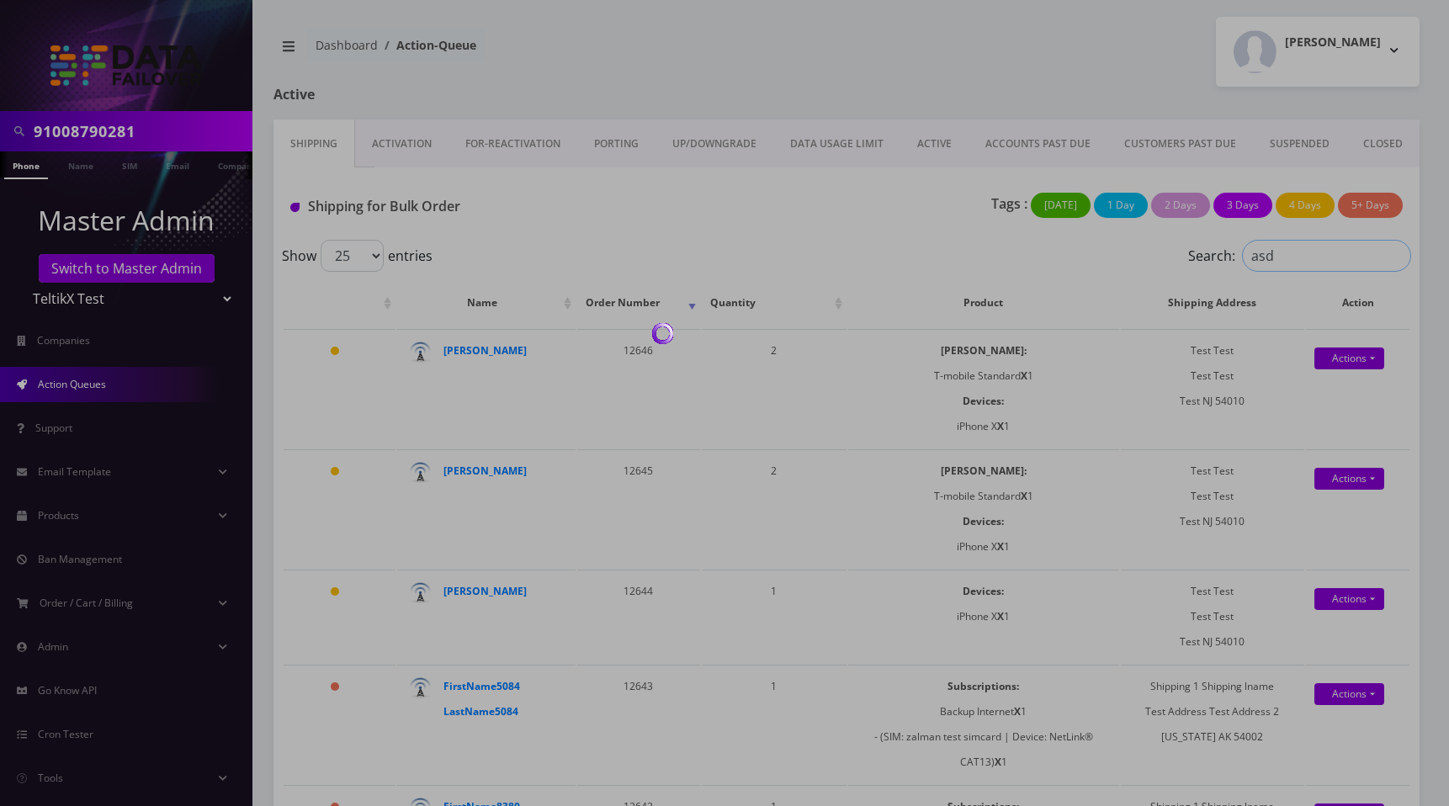
type input "asdf"
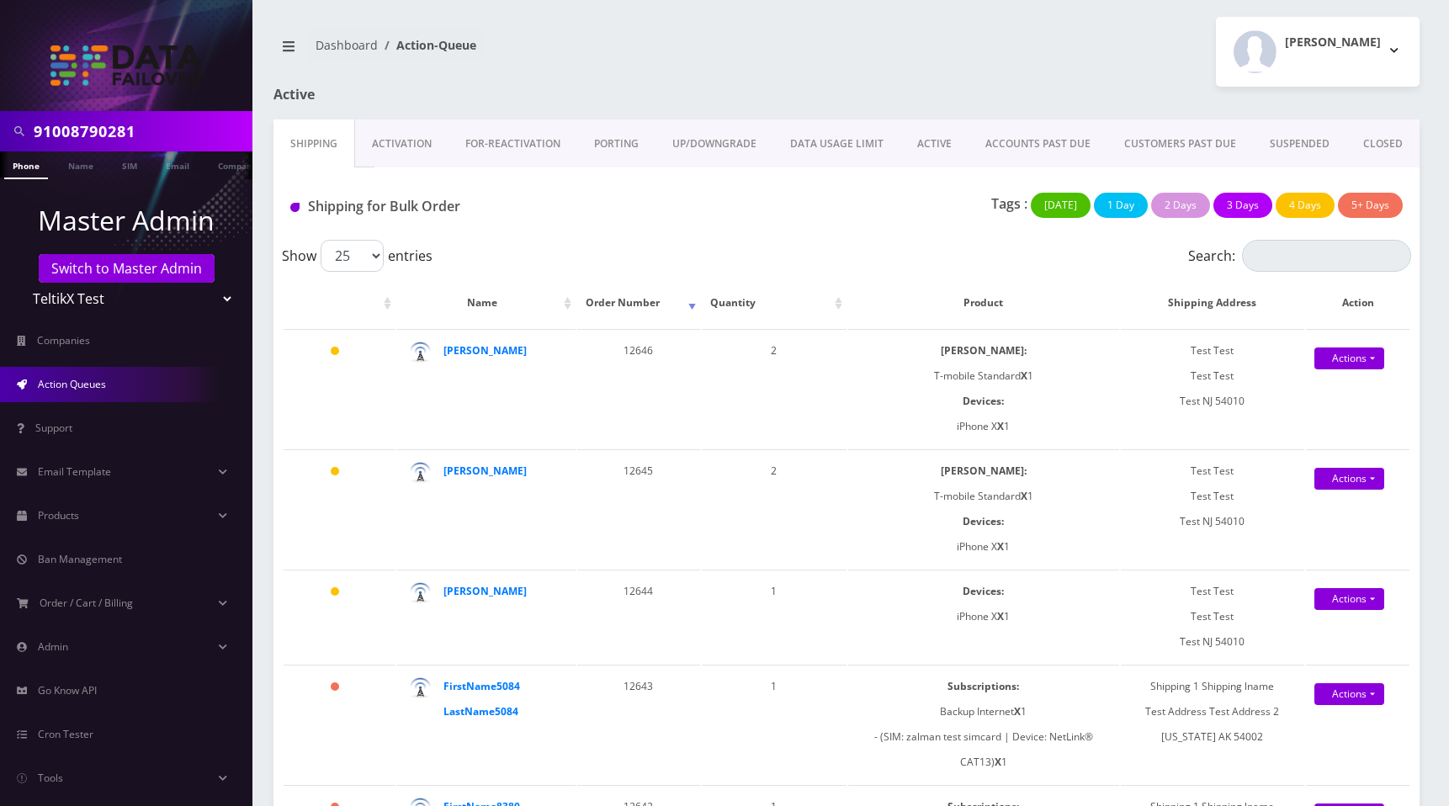
click at [413, 146] on link "Activation" at bounding box center [401, 143] width 93 height 49
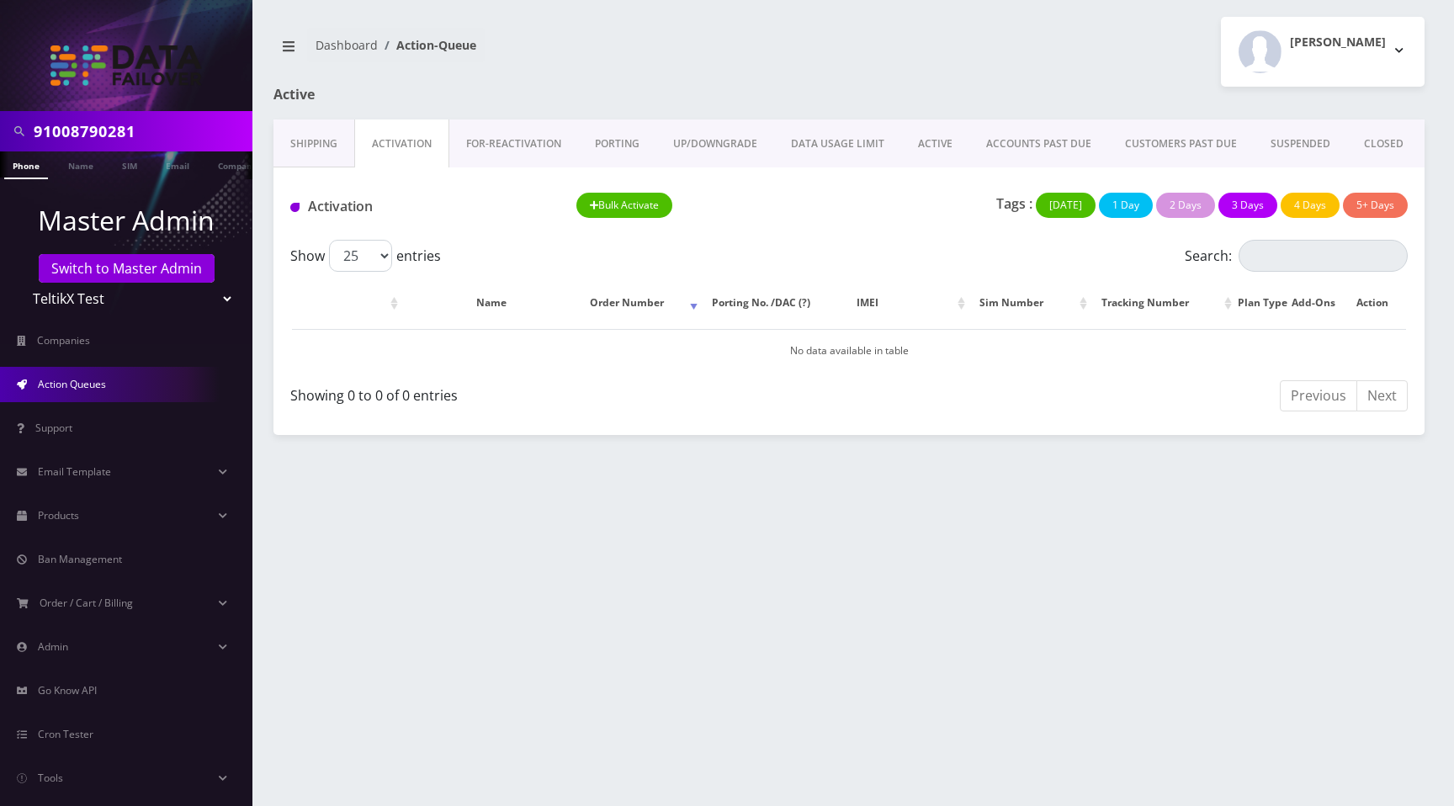
click at [805, 73] on nav "Dashboard Action-Queue" at bounding box center [554, 52] width 563 height 48
click at [516, 145] on link "FOR-REActivation" at bounding box center [513, 143] width 129 height 49
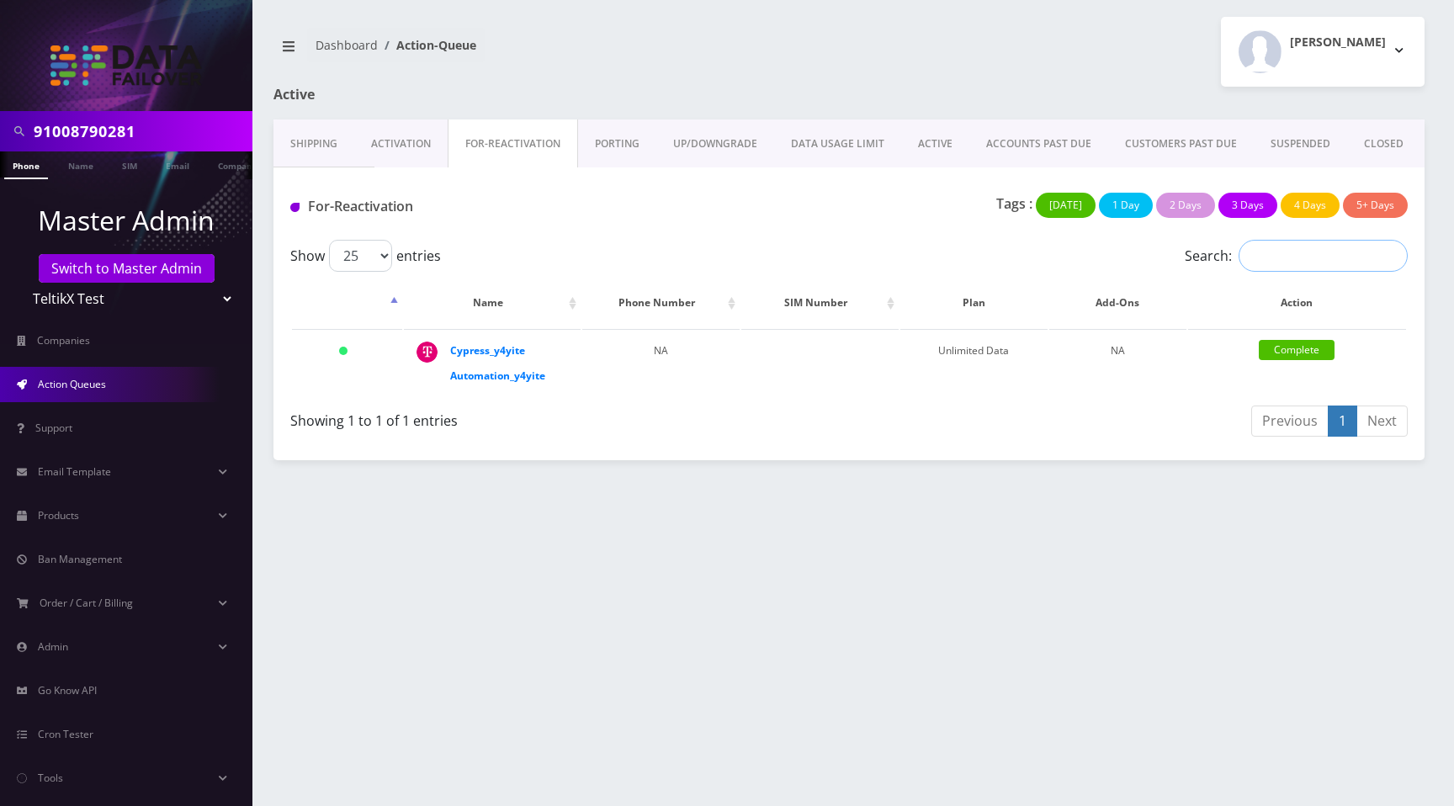
click at [1295, 268] on input "Search:" at bounding box center [1322, 256] width 169 height 32
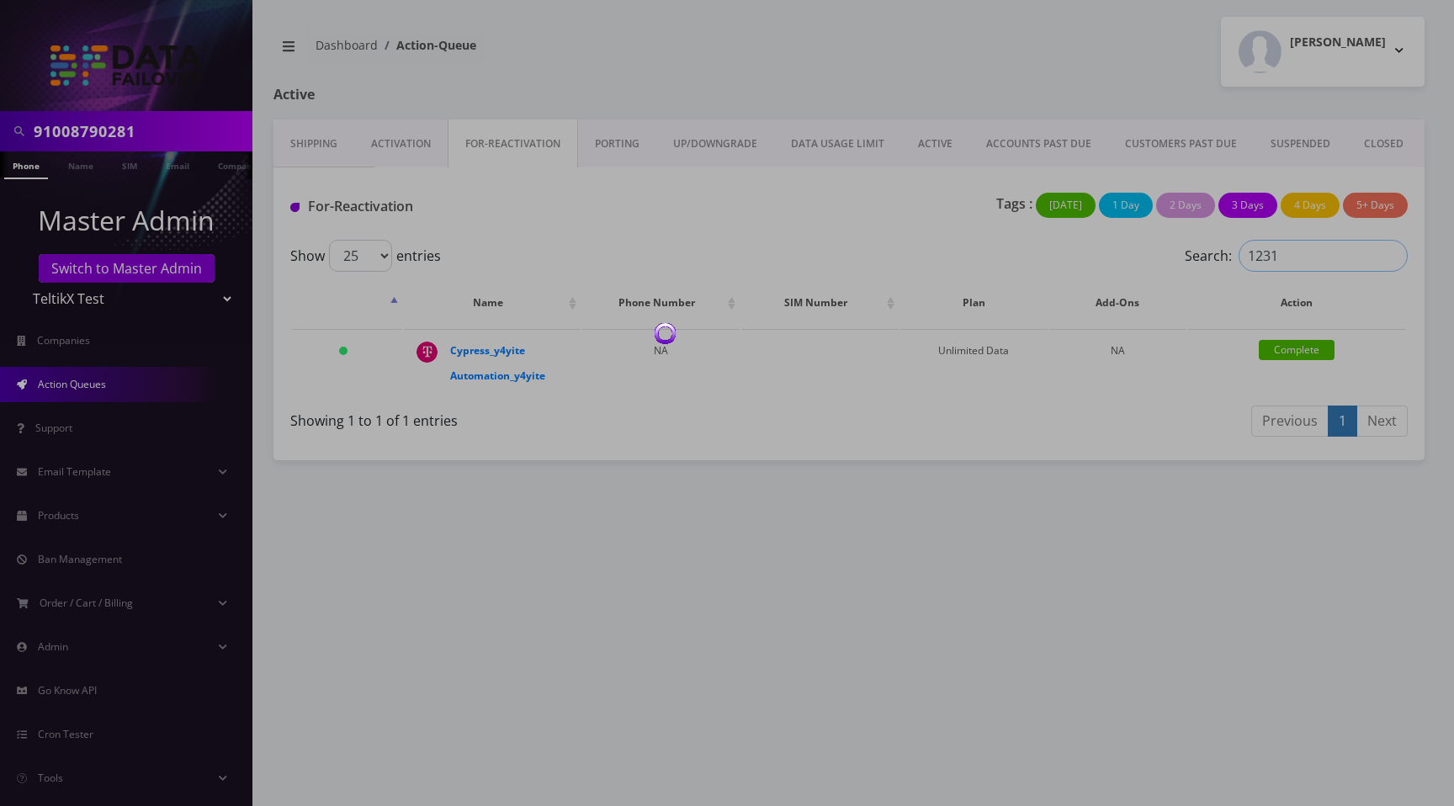
type input "12313"
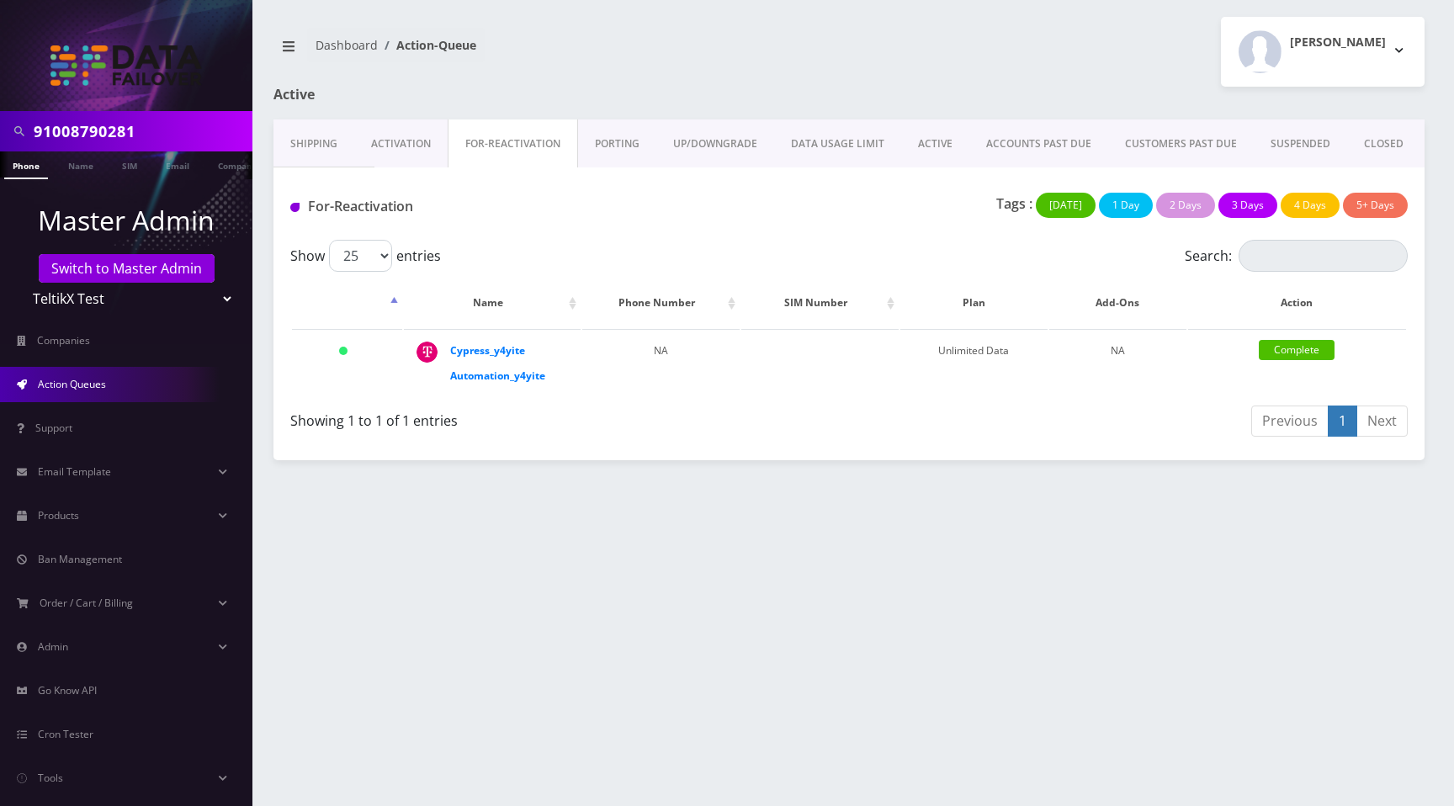
click at [610, 139] on link "PORTING" at bounding box center [617, 143] width 78 height 49
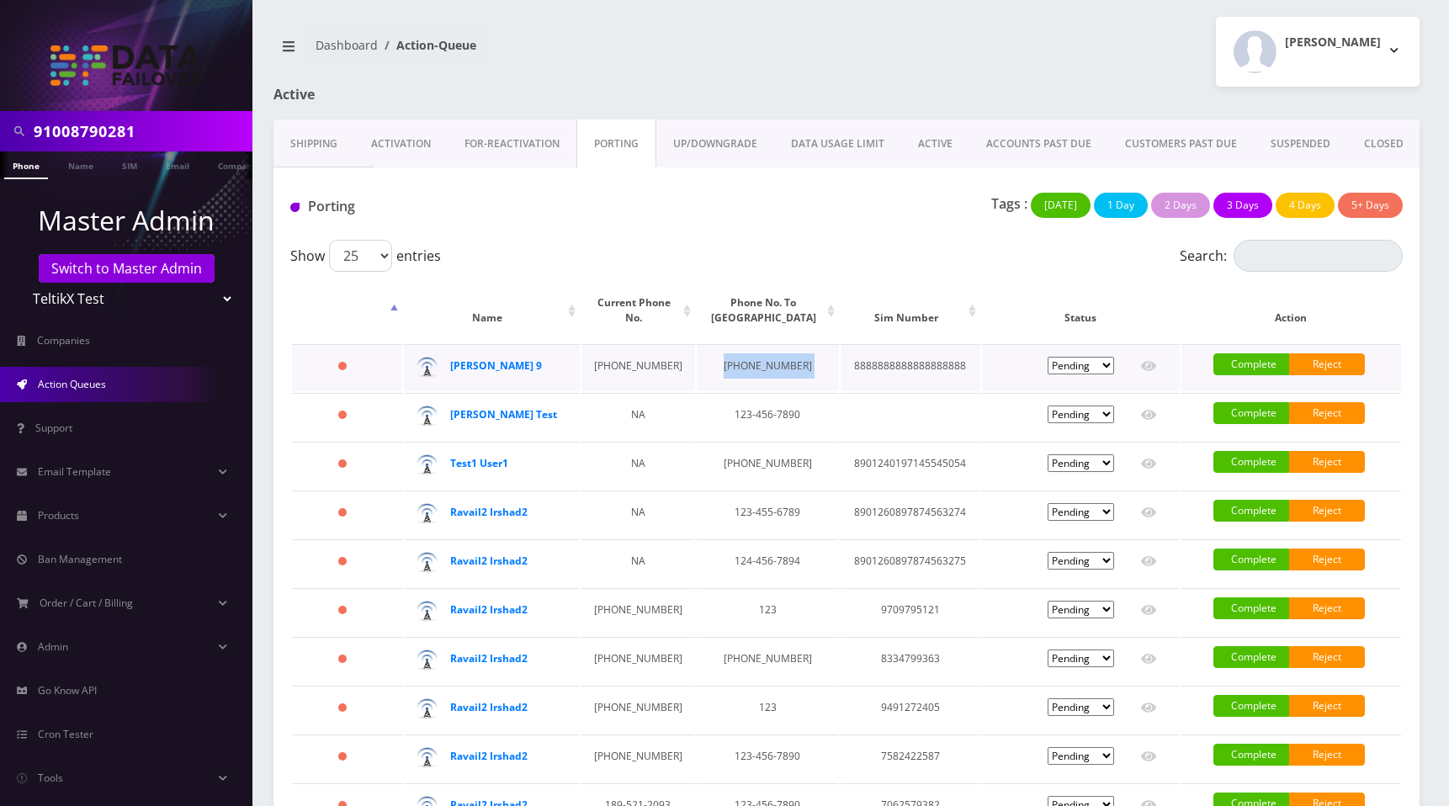
drag, startPoint x: 699, startPoint y: 364, endPoint x: 779, endPoint y: 367, distance: 80.0
click at [779, 366] on tr "2118 days [PERSON_NAME] Teddy 9 [PHONE_NUMBER] [PHONE_NUMBER] 88888888888888888…" at bounding box center [846, 367] width 1109 height 47
copy td "[PHONE_NUMBER]"
click at [1248, 255] on input "Search:" at bounding box center [1317, 256] width 169 height 32
paste input "[PHONE_NUMBER]"
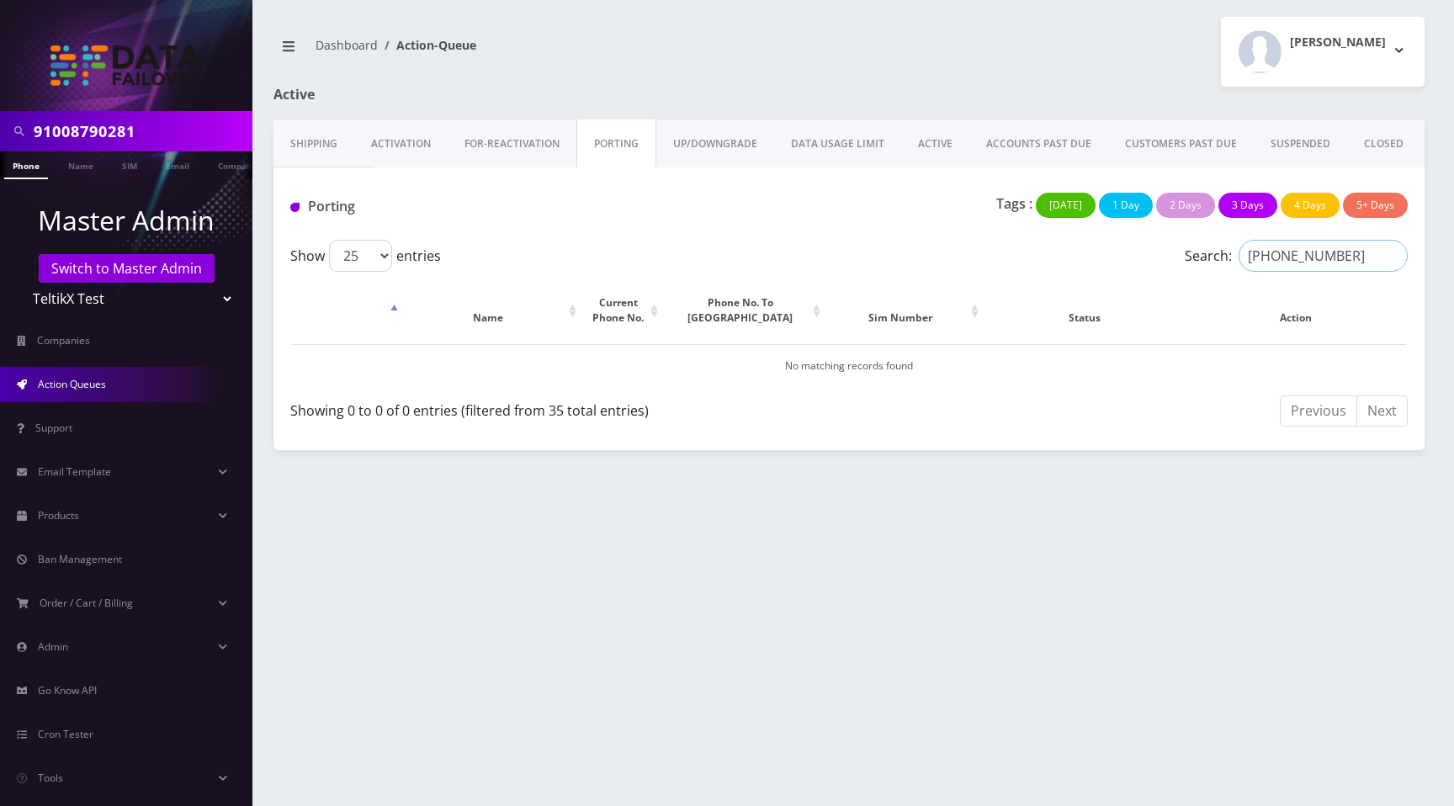
paste input "search"
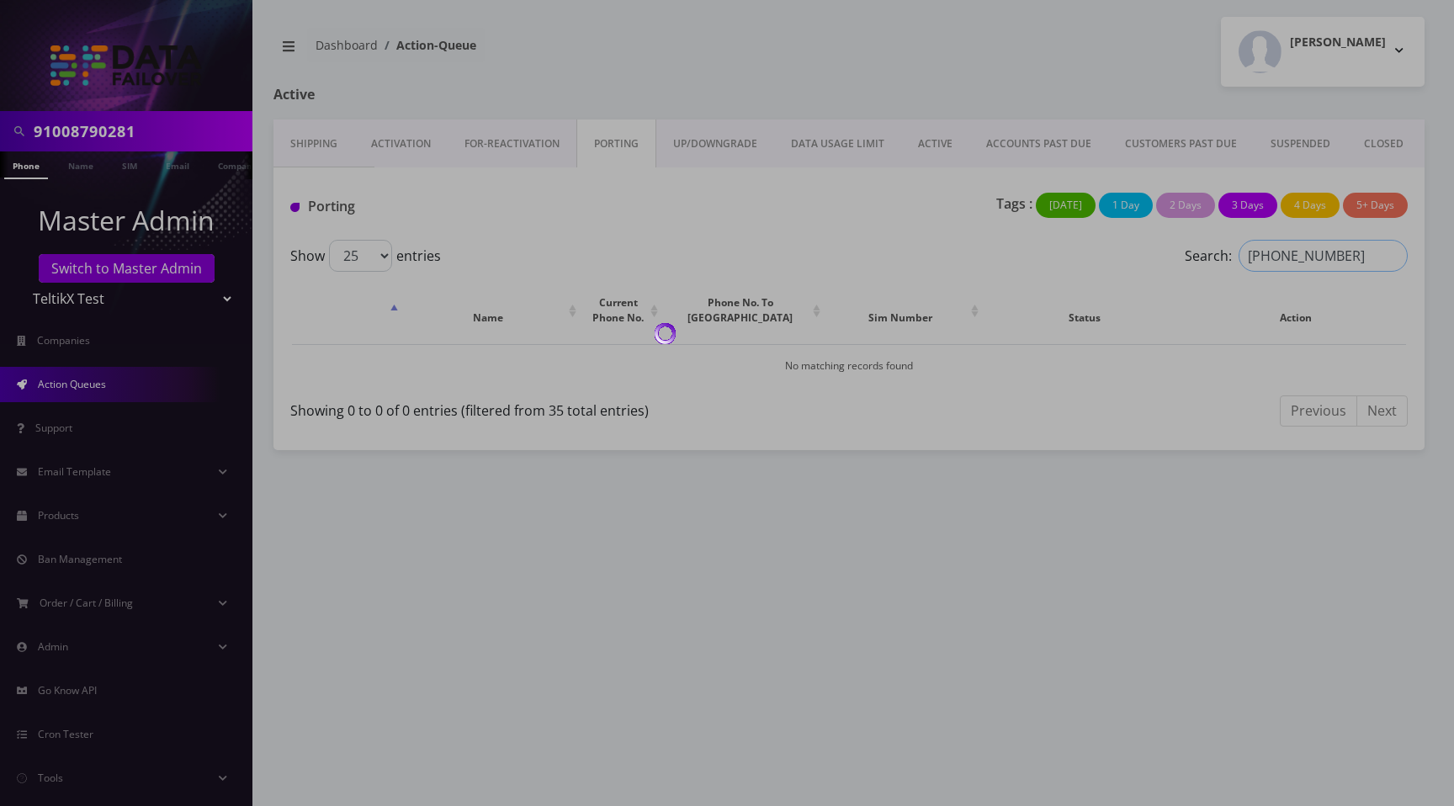
type input "[PHONE_NUMBER]"
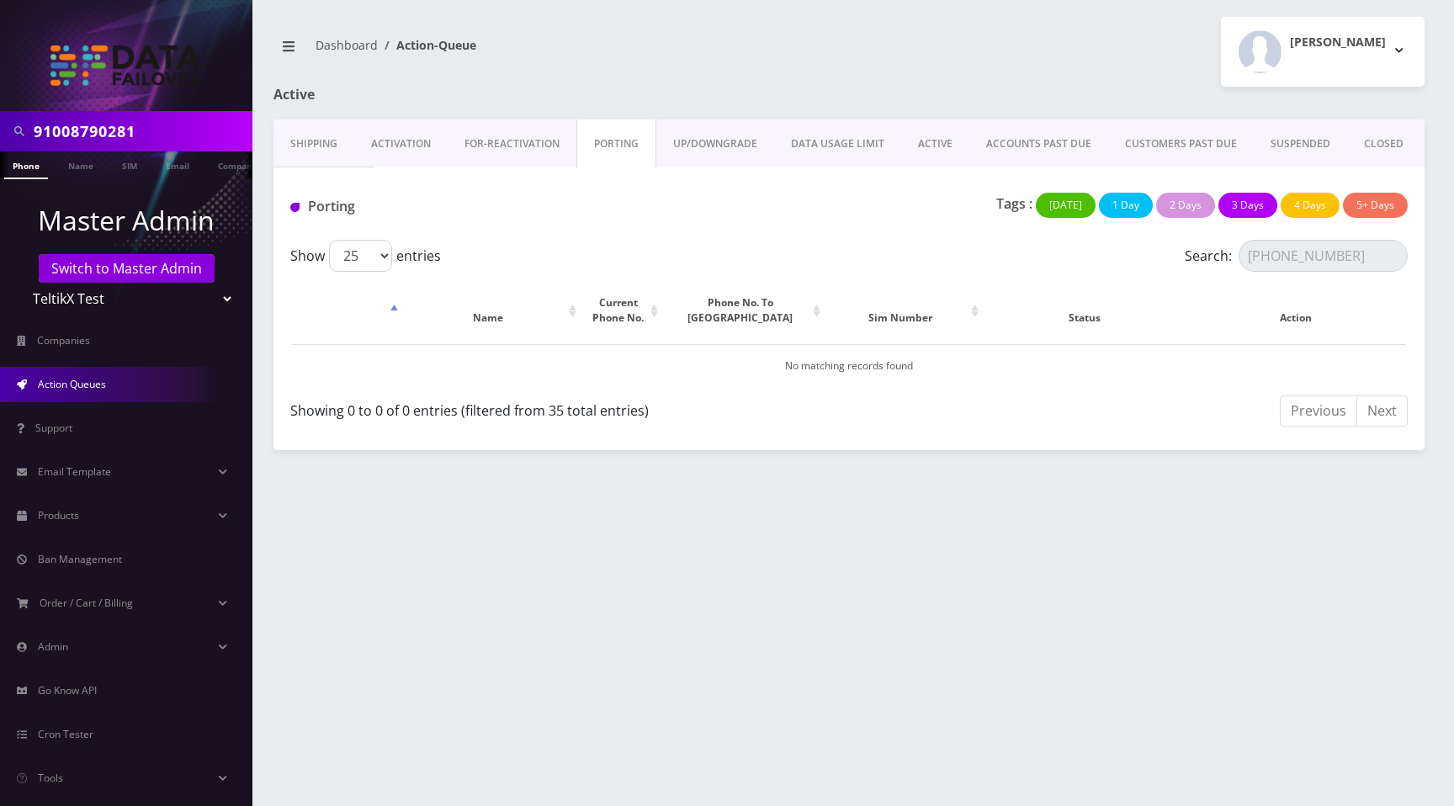
click at [939, 51] on div "[PERSON_NAME] Logout" at bounding box center [1143, 52] width 588 height 70
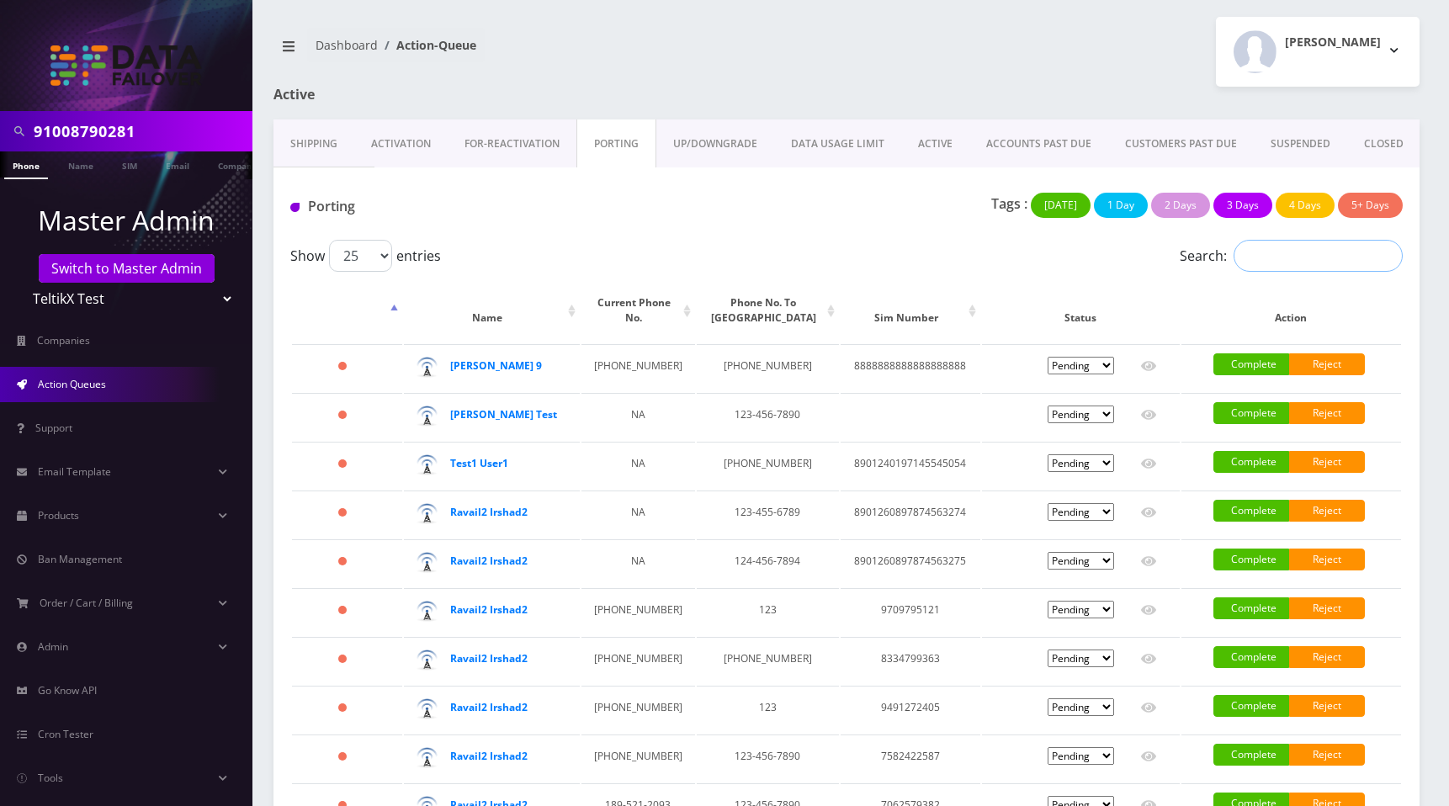
click at [1288, 259] on input "Search:" at bounding box center [1317, 256] width 169 height 32
paste input "[PHONE_NUMBER]"
paste input "search"
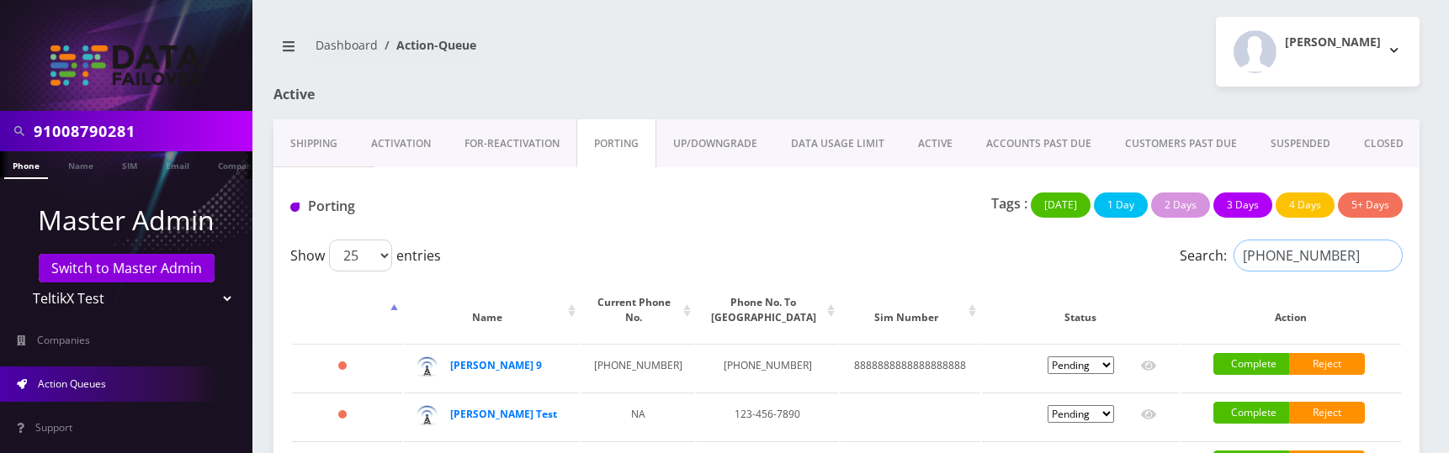
click at [1363, 257] on input "[PHONE_NUMBER]" at bounding box center [1317, 256] width 169 height 32
paste input "search"
type input "[PHONE_NUMBER]"
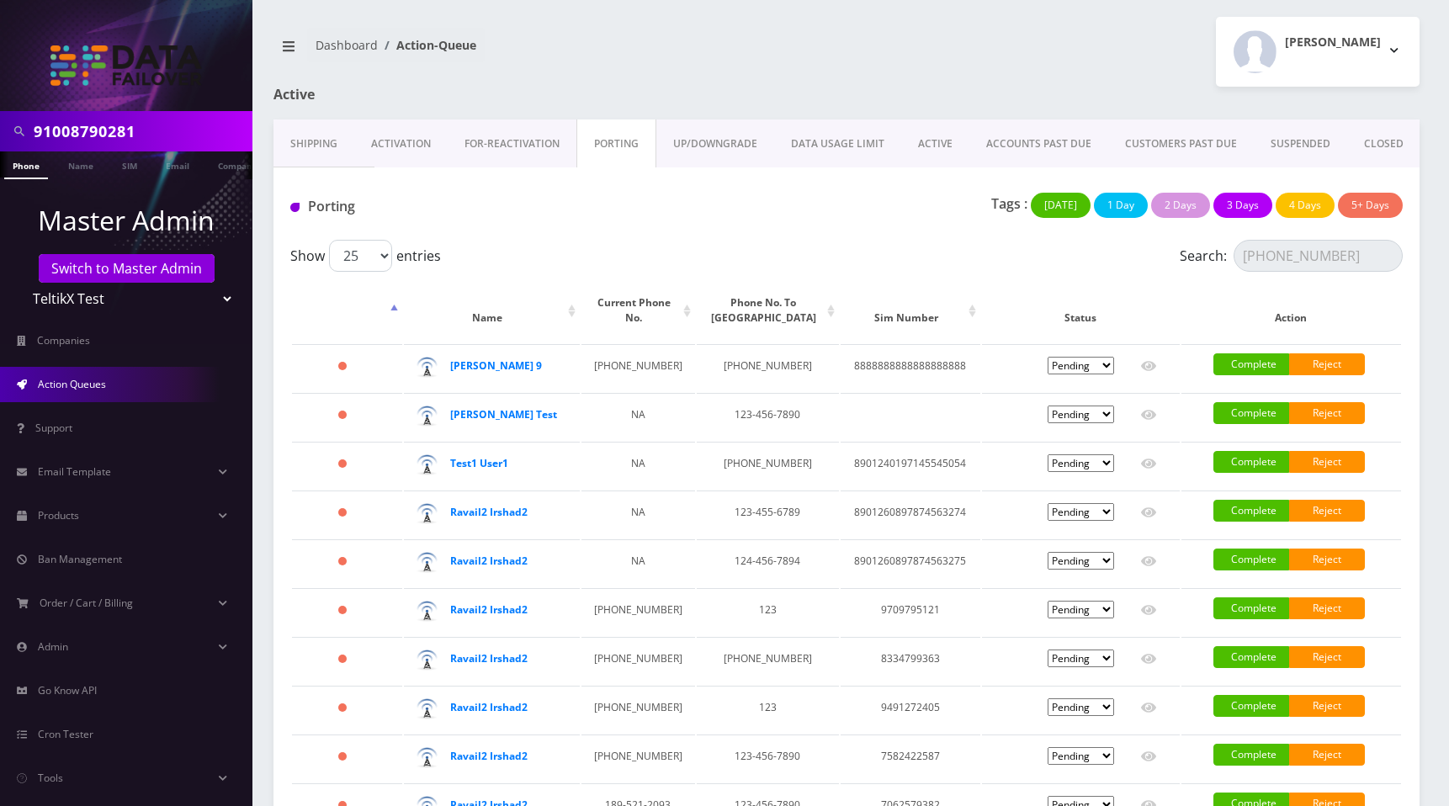
click at [1035, 56] on div "[PERSON_NAME] Logout" at bounding box center [1139, 52] width 586 height 70
click at [723, 153] on link "UP/DOWNGRADE" at bounding box center [715, 143] width 118 height 49
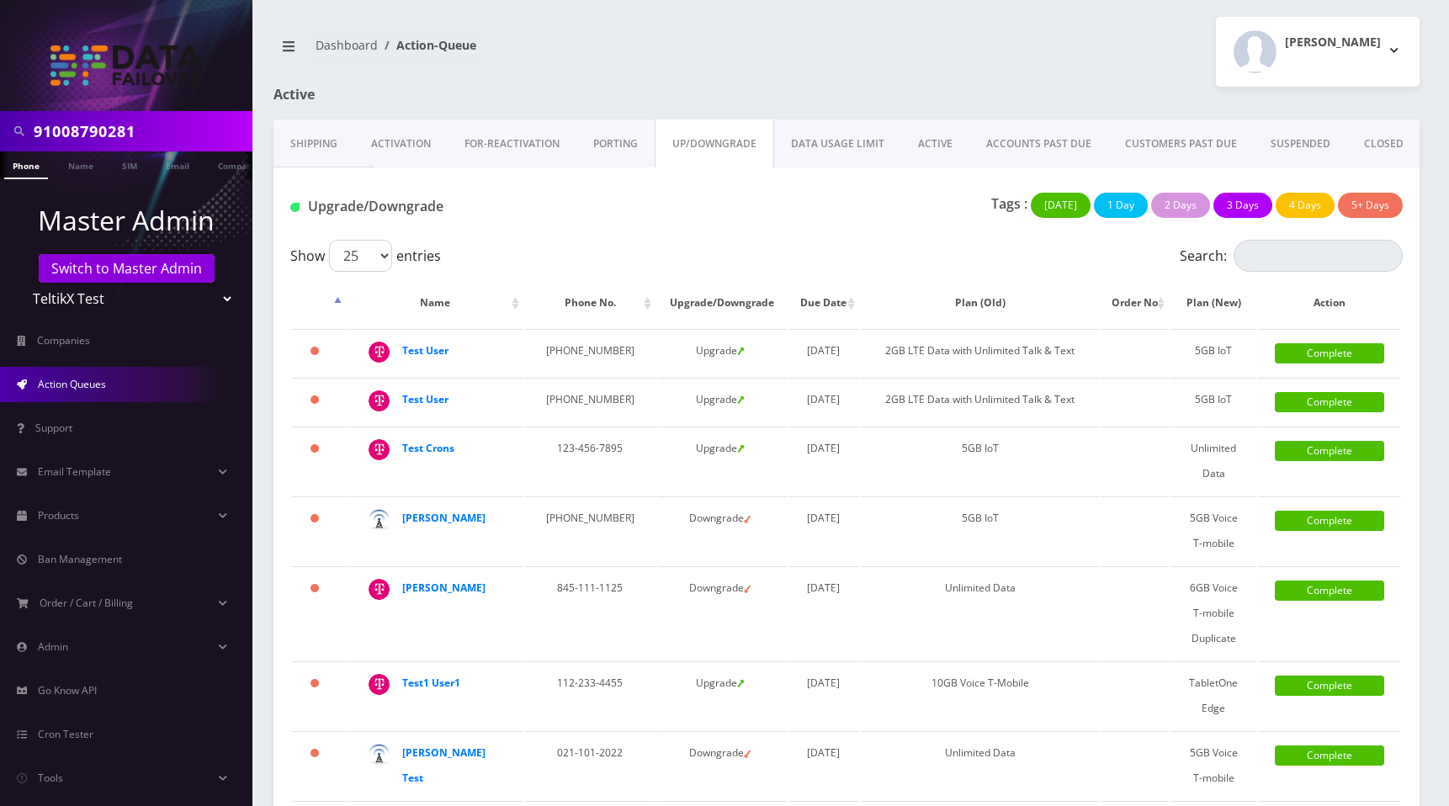
click at [829, 142] on link "DATA USAGE LIMIT" at bounding box center [837, 143] width 127 height 49
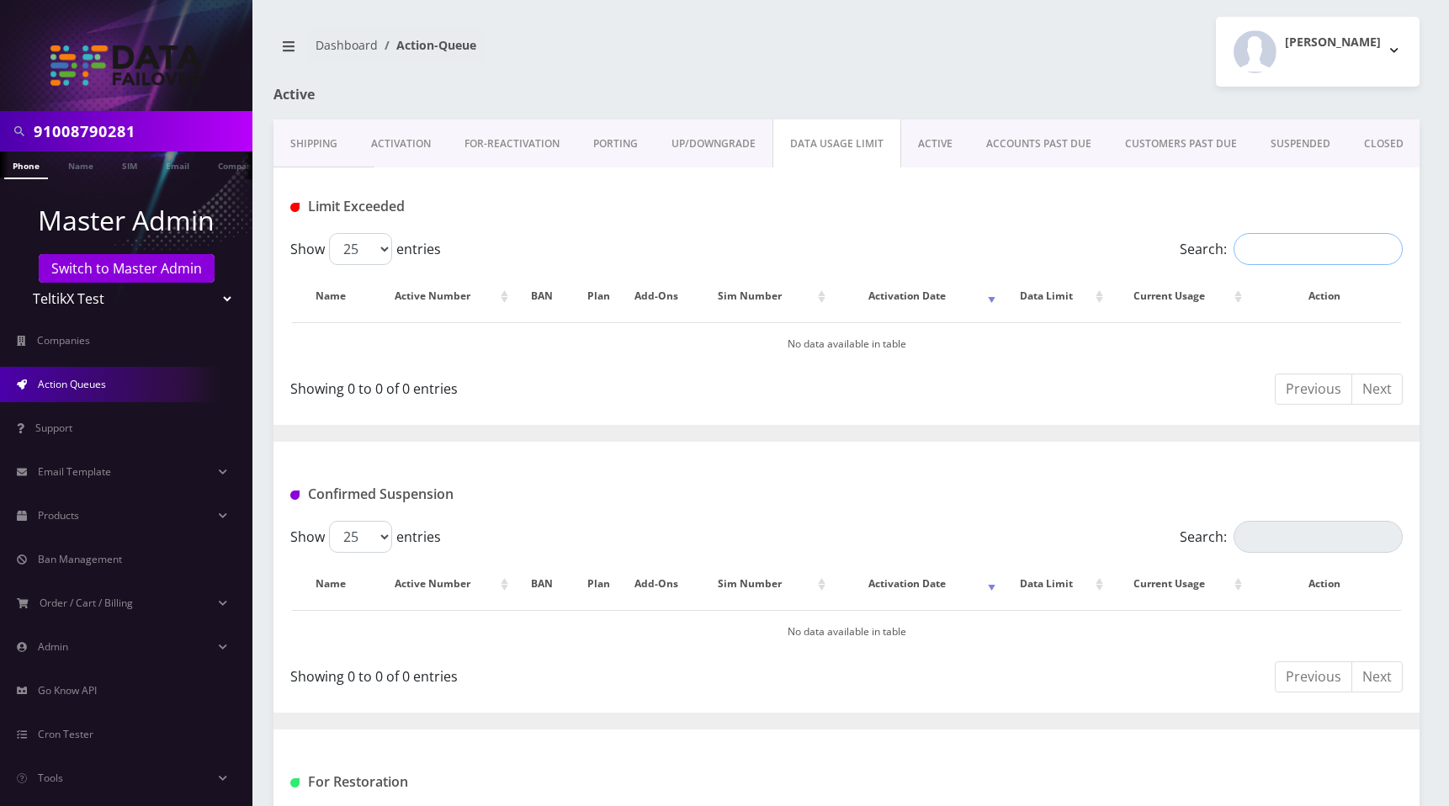
click at [1289, 249] on input "Search:" at bounding box center [1317, 249] width 169 height 32
paste input "[PHONE_NUMBER]"
type input "[PHONE_NUMBER]"
click at [1258, 539] on input "Search:" at bounding box center [1317, 537] width 169 height 32
paste input "[PHONE_NUMBER]"
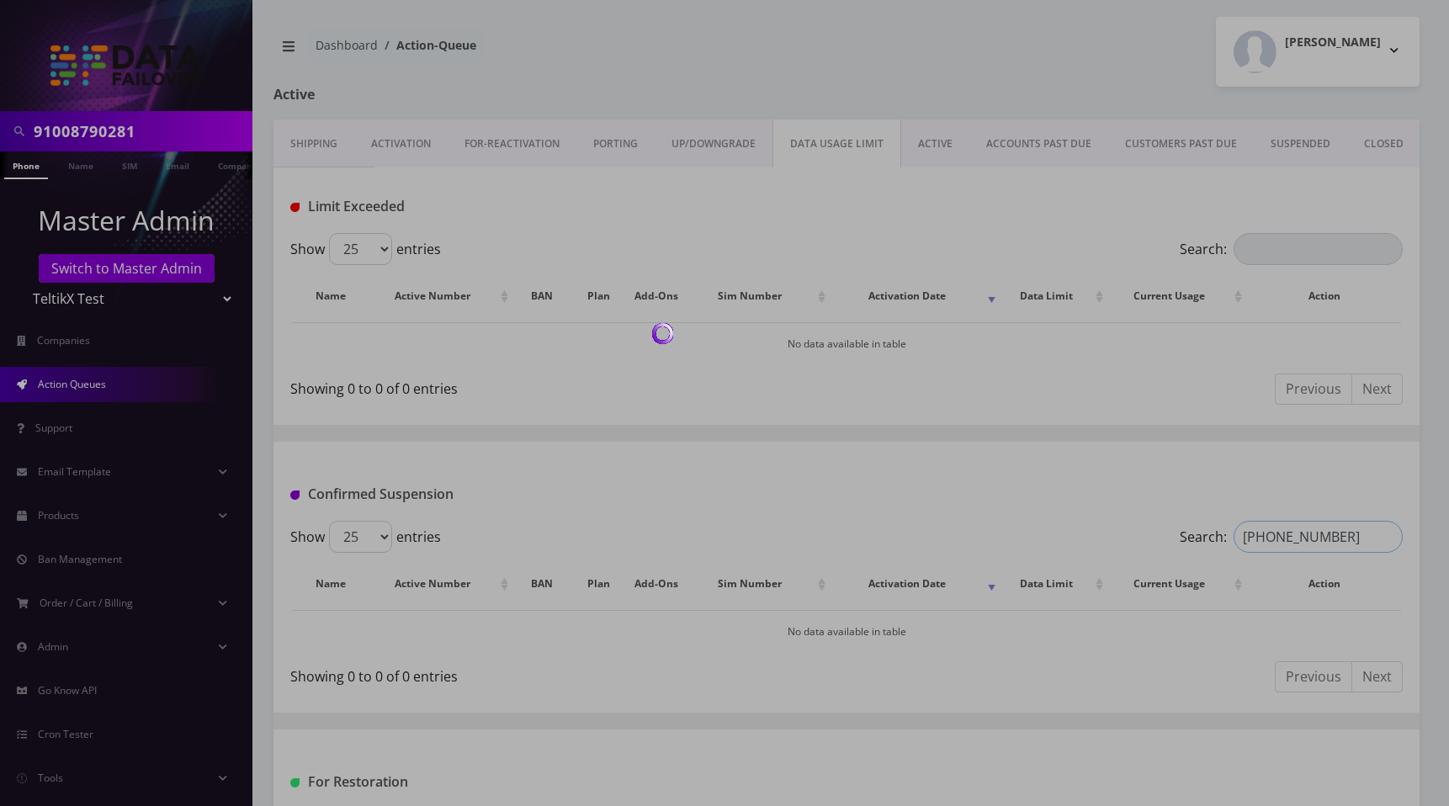
type input "[PHONE_NUMBER]"
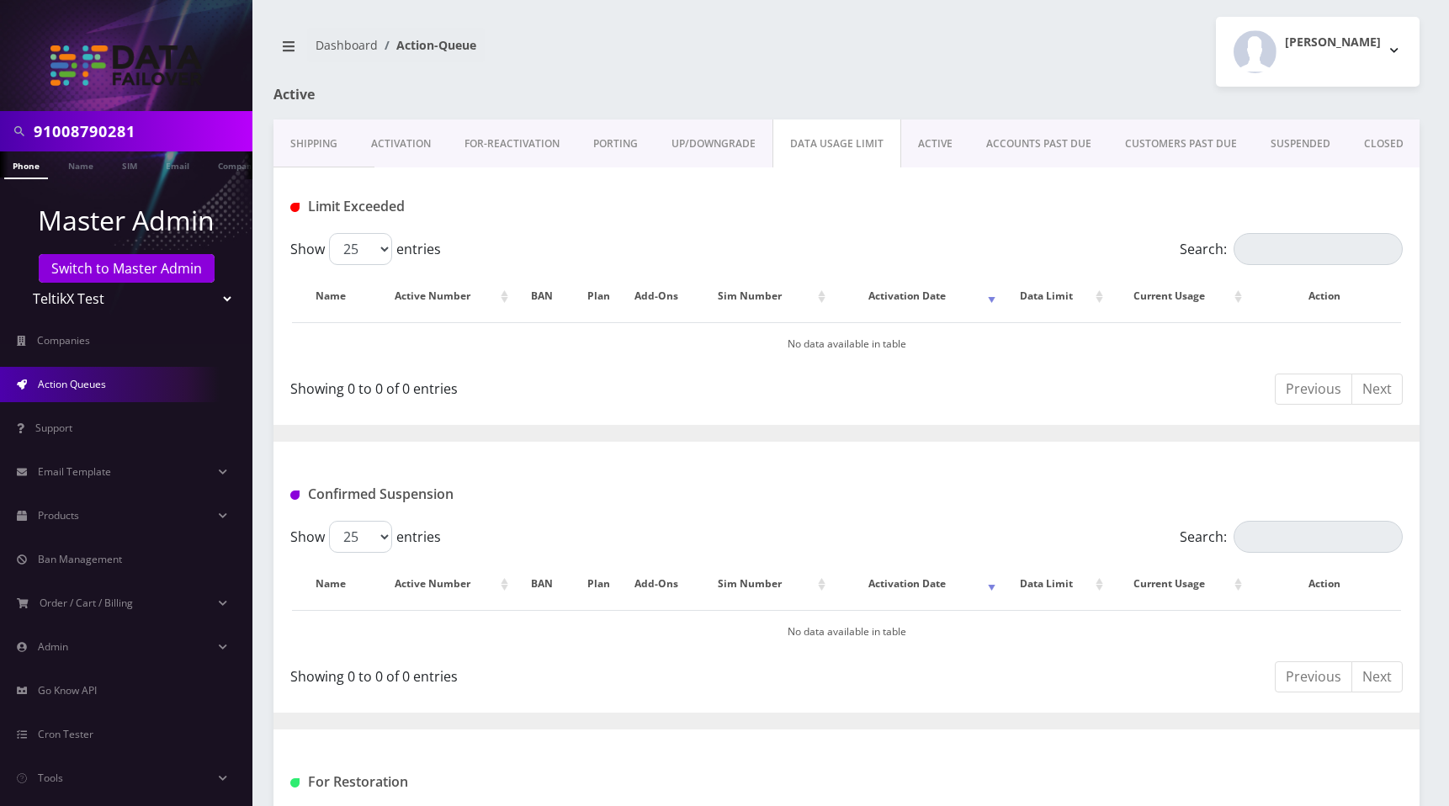
click at [930, 151] on link "ACTIVE" at bounding box center [935, 143] width 68 height 49
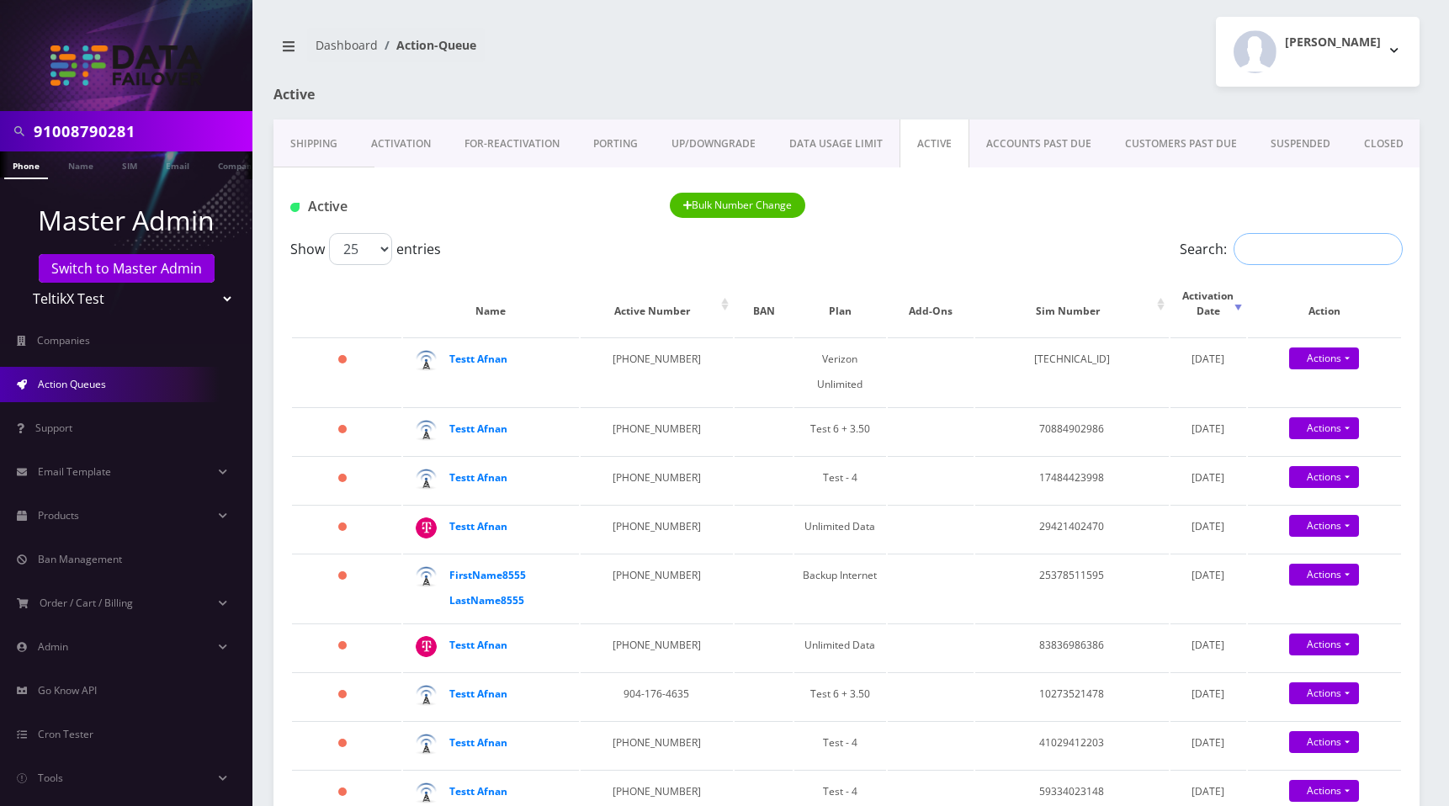
click at [1291, 254] on input "Search:" at bounding box center [1317, 249] width 169 height 32
paste input "667-776-6667"
type input "667-776-6667"
copy td "842-838-6992"
drag, startPoint x: 597, startPoint y: 341, endPoint x: 672, endPoint y: 339, distance: 74.9
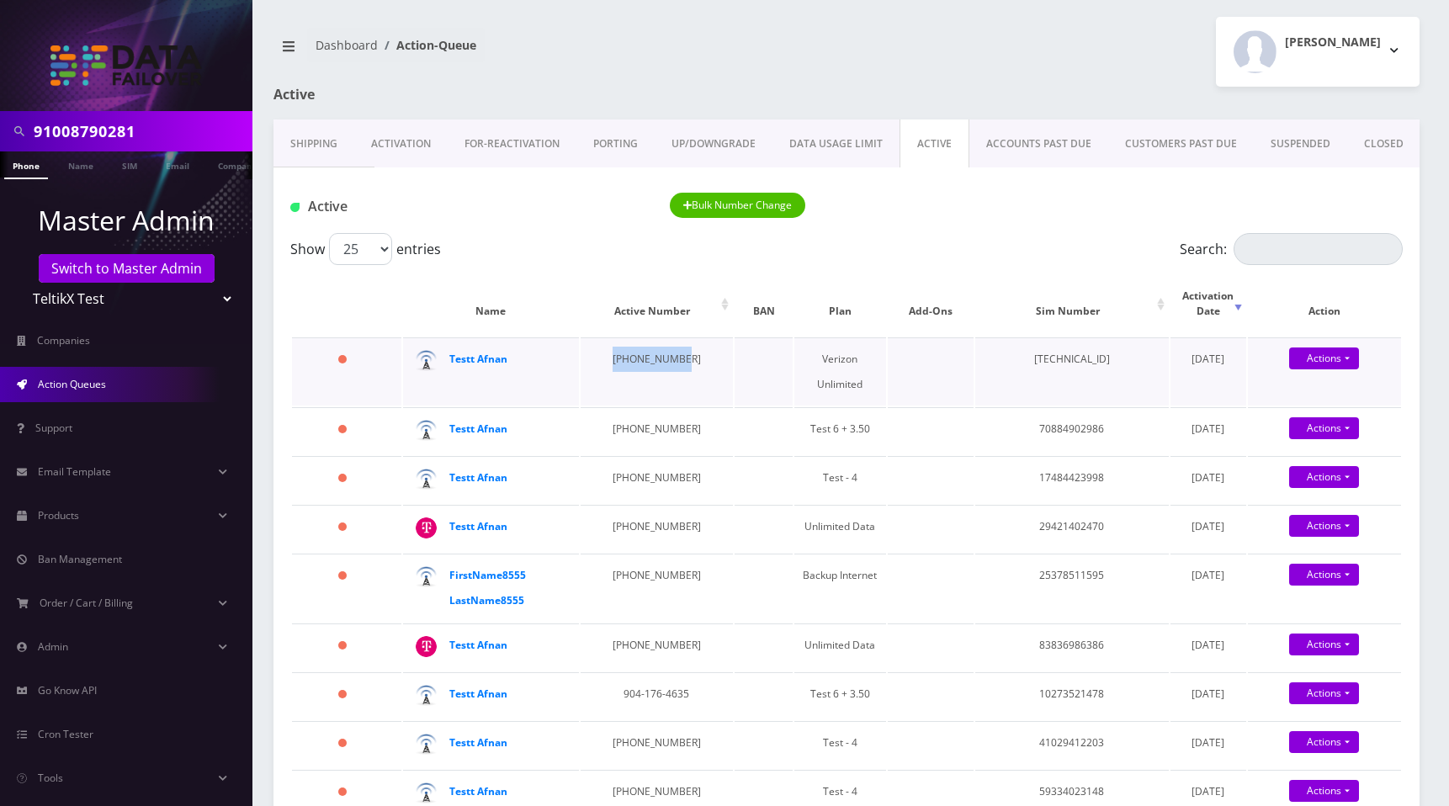
click at [672, 339] on td "842-838-6992" at bounding box center [656, 371] width 153 height 68
click at [1279, 249] on input "Search:" at bounding box center [1317, 249] width 169 height 32
paste input "842-838-6992"
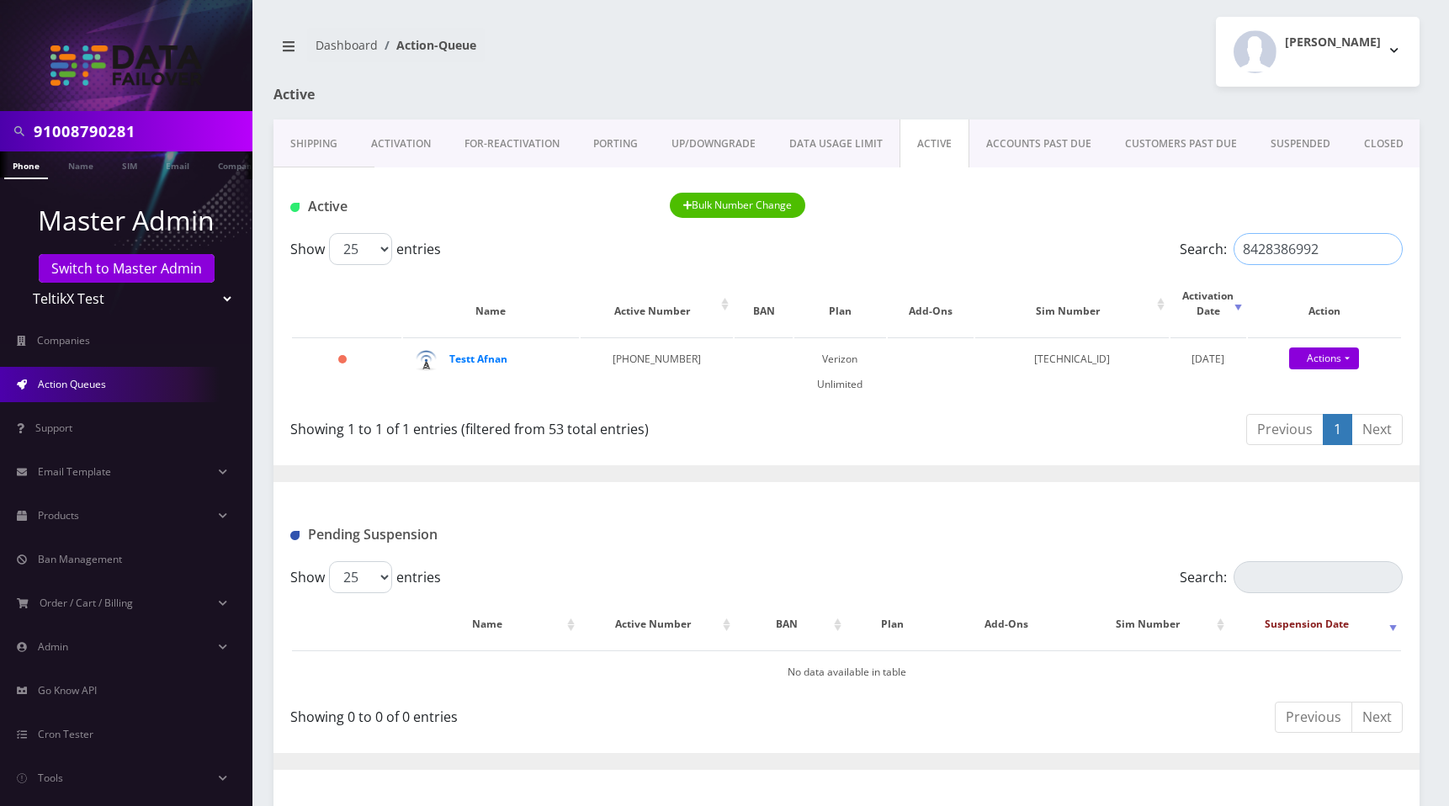
type input "8428386992"
click at [1011, 136] on link "ACCOUNTS PAST DUE" at bounding box center [1038, 143] width 139 height 49
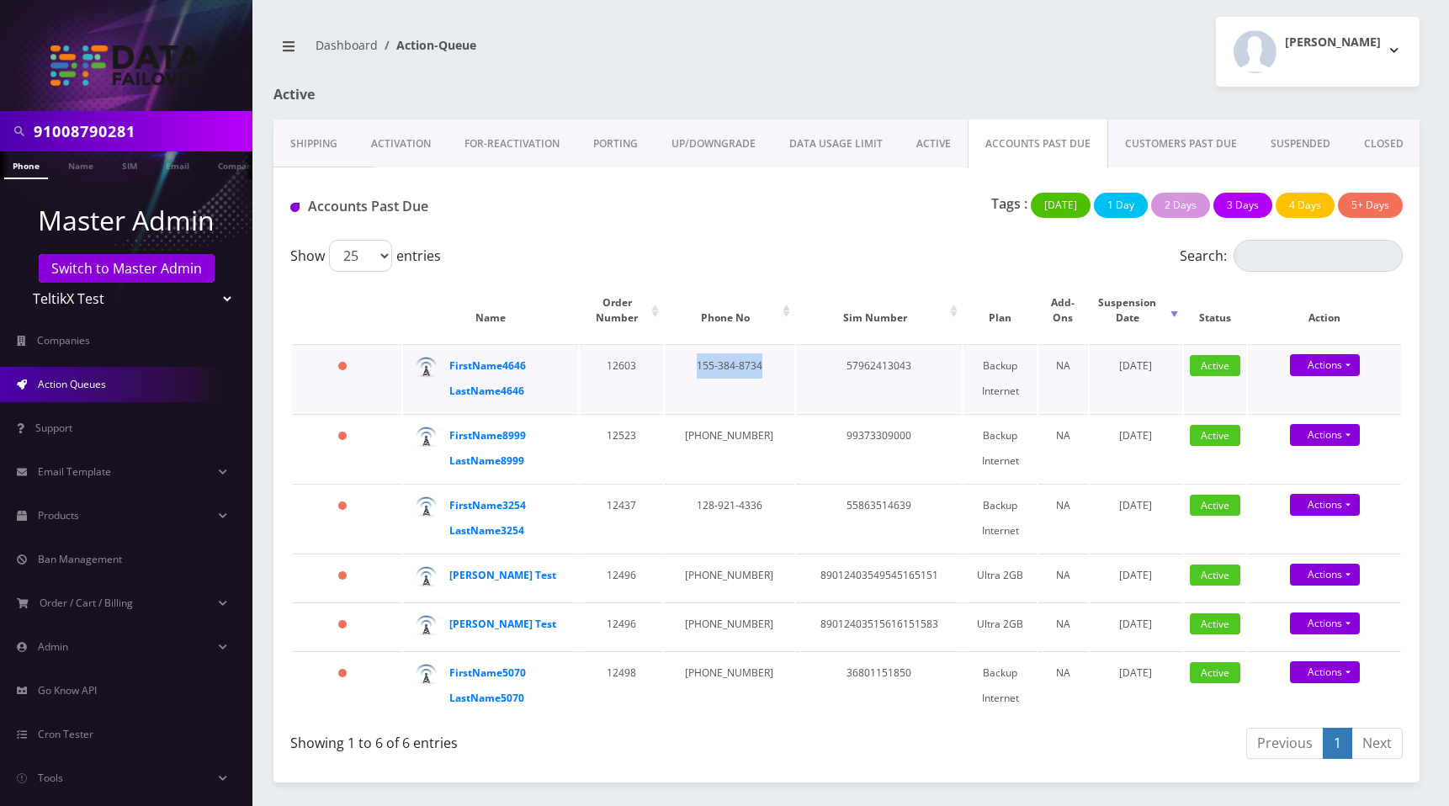
drag, startPoint x: 725, startPoint y: 395, endPoint x: 697, endPoint y: 373, distance: 36.0
click at [691, 370] on td "155-384-8734" at bounding box center [730, 378] width 130 height 68
copy td "155-384-8734"
click at [1268, 260] on input "Search:" at bounding box center [1317, 256] width 169 height 32
paste input "155-384-8734"
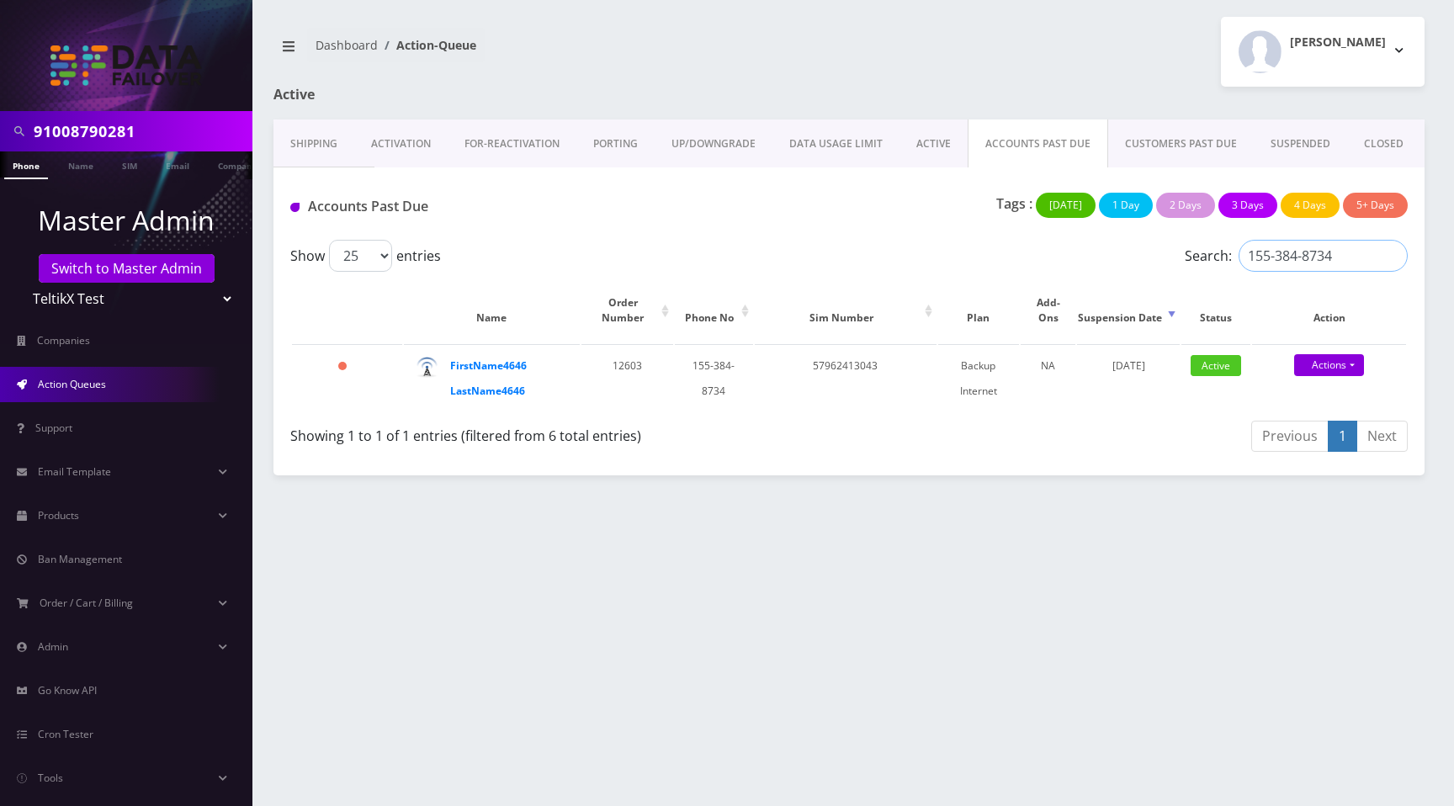
click at [1305, 254] on input "155-384-8734" at bounding box center [1322, 256] width 169 height 32
type input "1553848734"
click at [1153, 148] on link "CUSTOMERS PAST DUE" at bounding box center [1181, 143] width 146 height 49
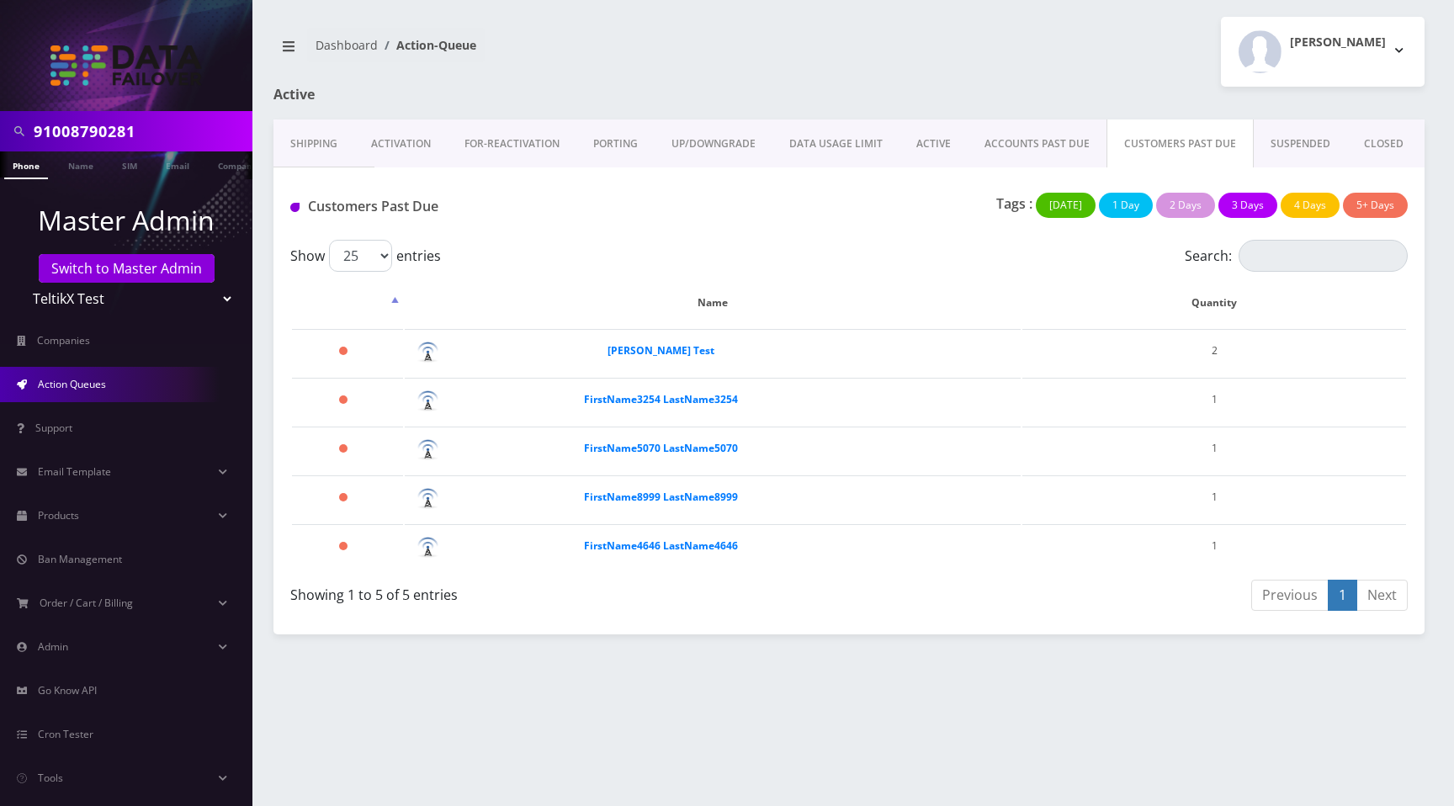
click at [1275, 147] on link "SUSPENDED" at bounding box center [1300, 143] width 93 height 49
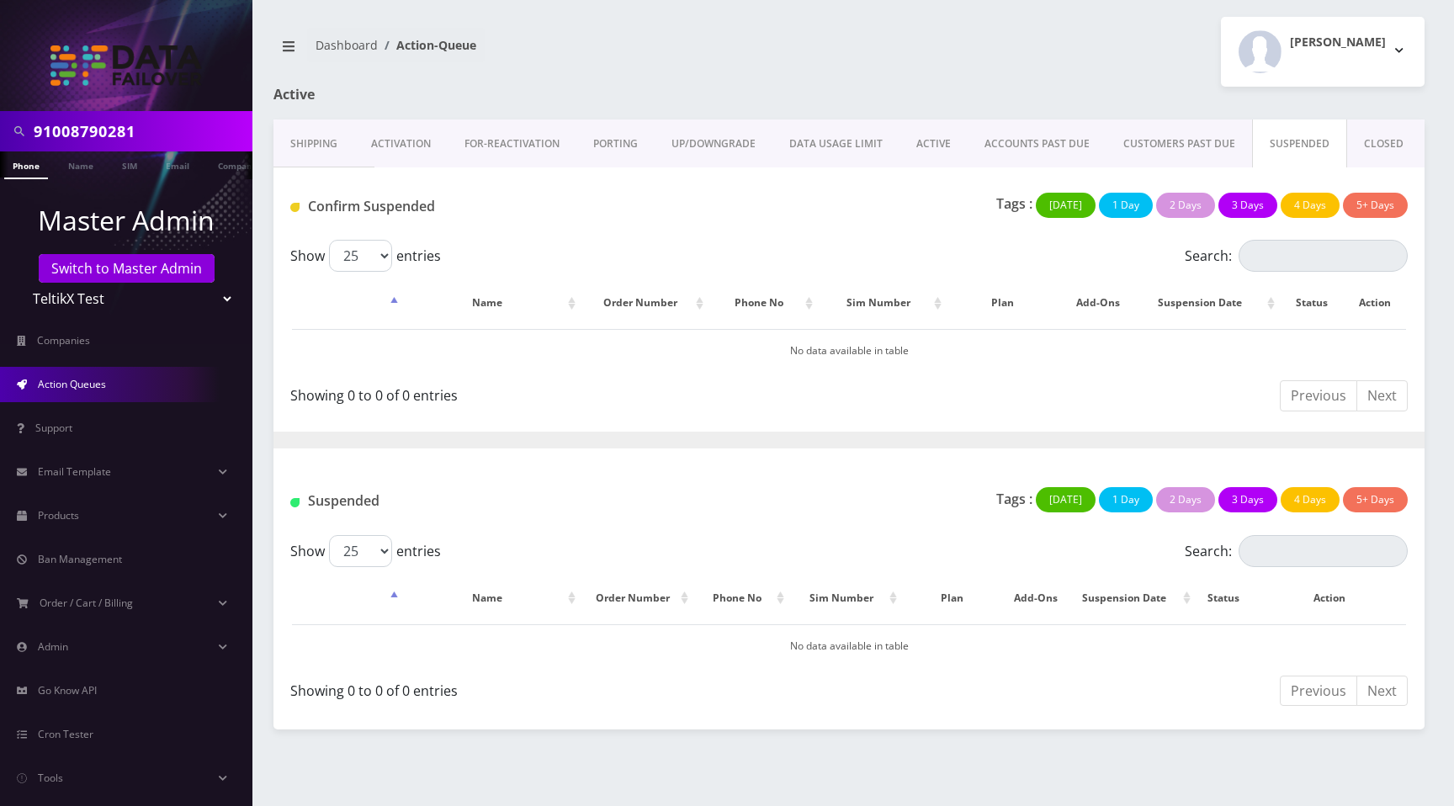
click at [1370, 148] on link "CLOSED" at bounding box center [1383, 143] width 73 height 49
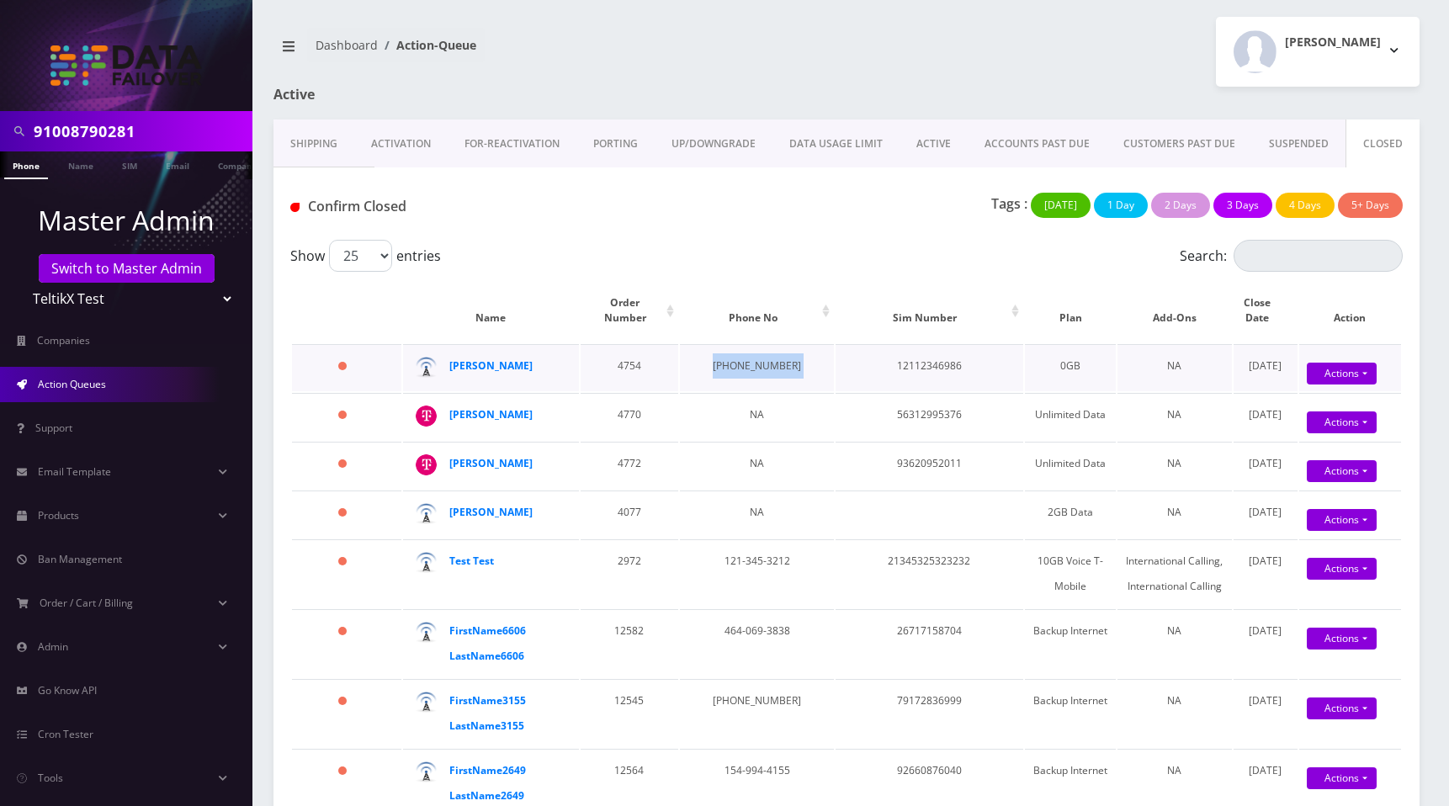
drag, startPoint x: 702, startPoint y: 364, endPoint x: 808, endPoint y: 369, distance: 106.1
click at [808, 369] on tr "608 days Prajwal Shrestha 4754 544-545-5447 12112346986 0GB NA June 08, 2026 Ac…" at bounding box center [846, 367] width 1109 height 47
copy td "544-545-5447"
click at [1284, 246] on input "Search:" at bounding box center [1317, 256] width 169 height 32
paste input "544-545-5447"
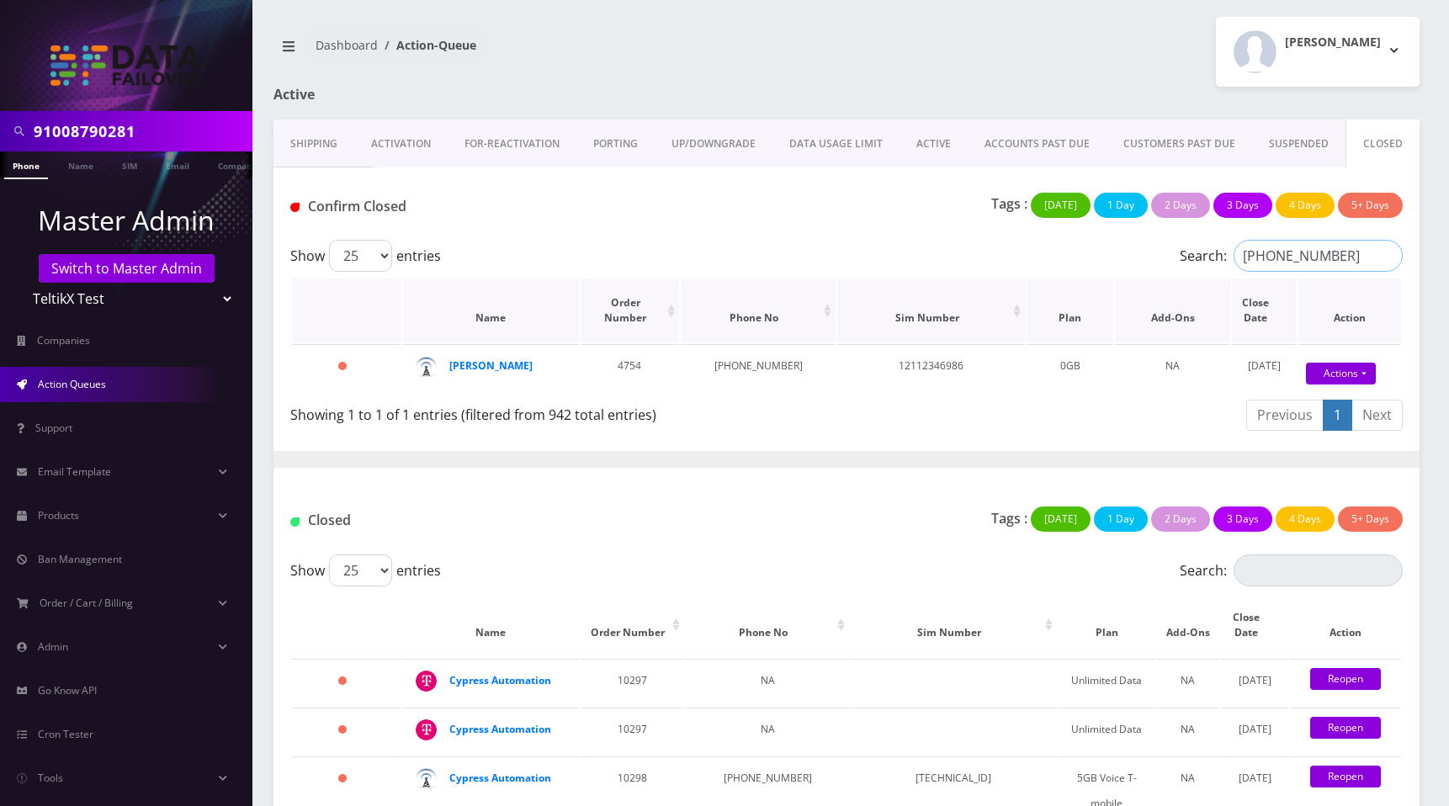
drag, startPoint x: 1296, startPoint y: 254, endPoint x: 1307, endPoint y: 278, distance: 26.4
click at [1296, 254] on input "544-545-5447" at bounding box center [1317, 256] width 169 height 32
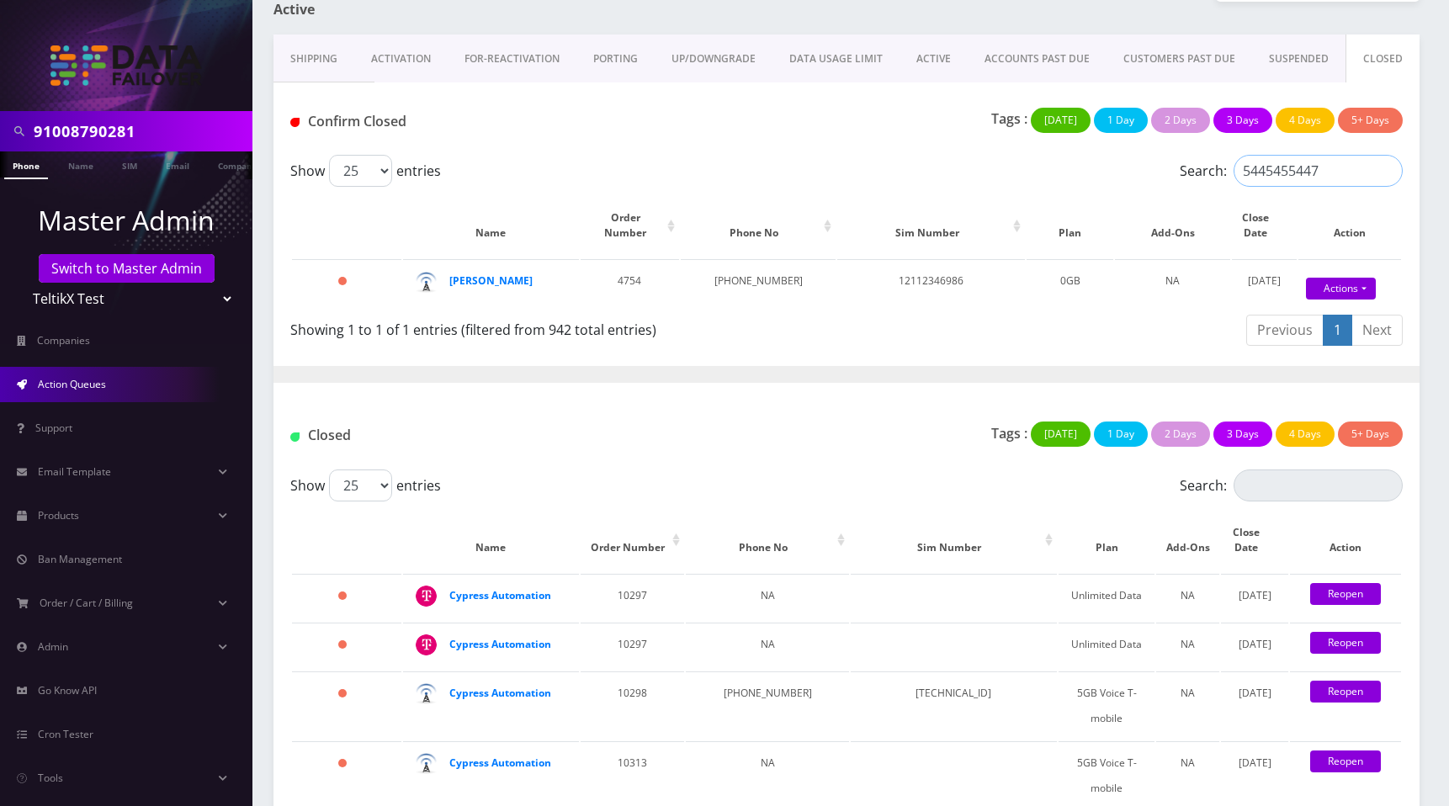
scroll to position [89, 0]
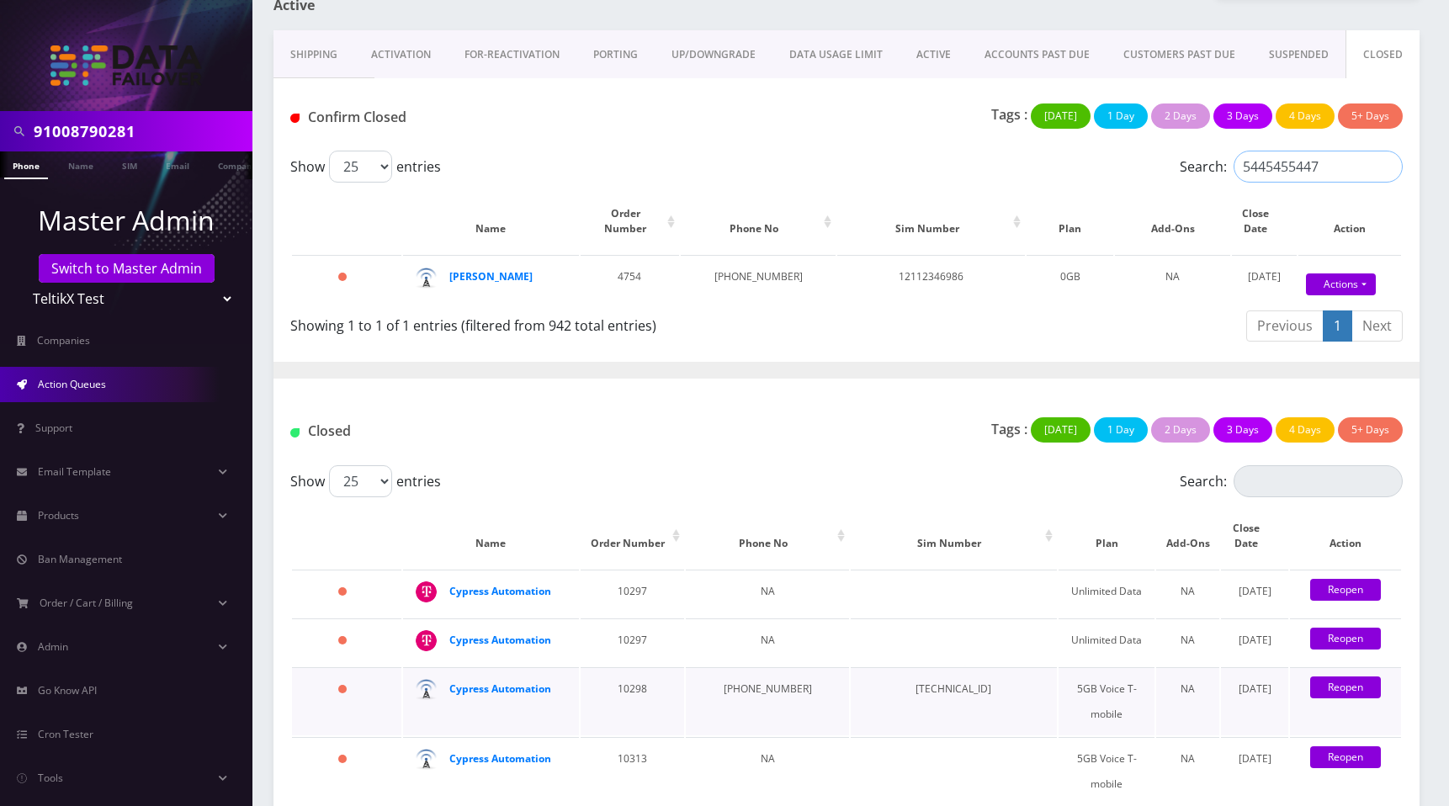
type input "5445455447"
drag, startPoint x: 711, startPoint y: 655, endPoint x: 786, endPoint y: 655, distance: 74.9
click at [786, 667] on td "963-884-2028" at bounding box center [767, 701] width 163 height 68
copy td "963-884-2028"
click at [1299, 465] on input "Search:" at bounding box center [1317, 481] width 169 height 32
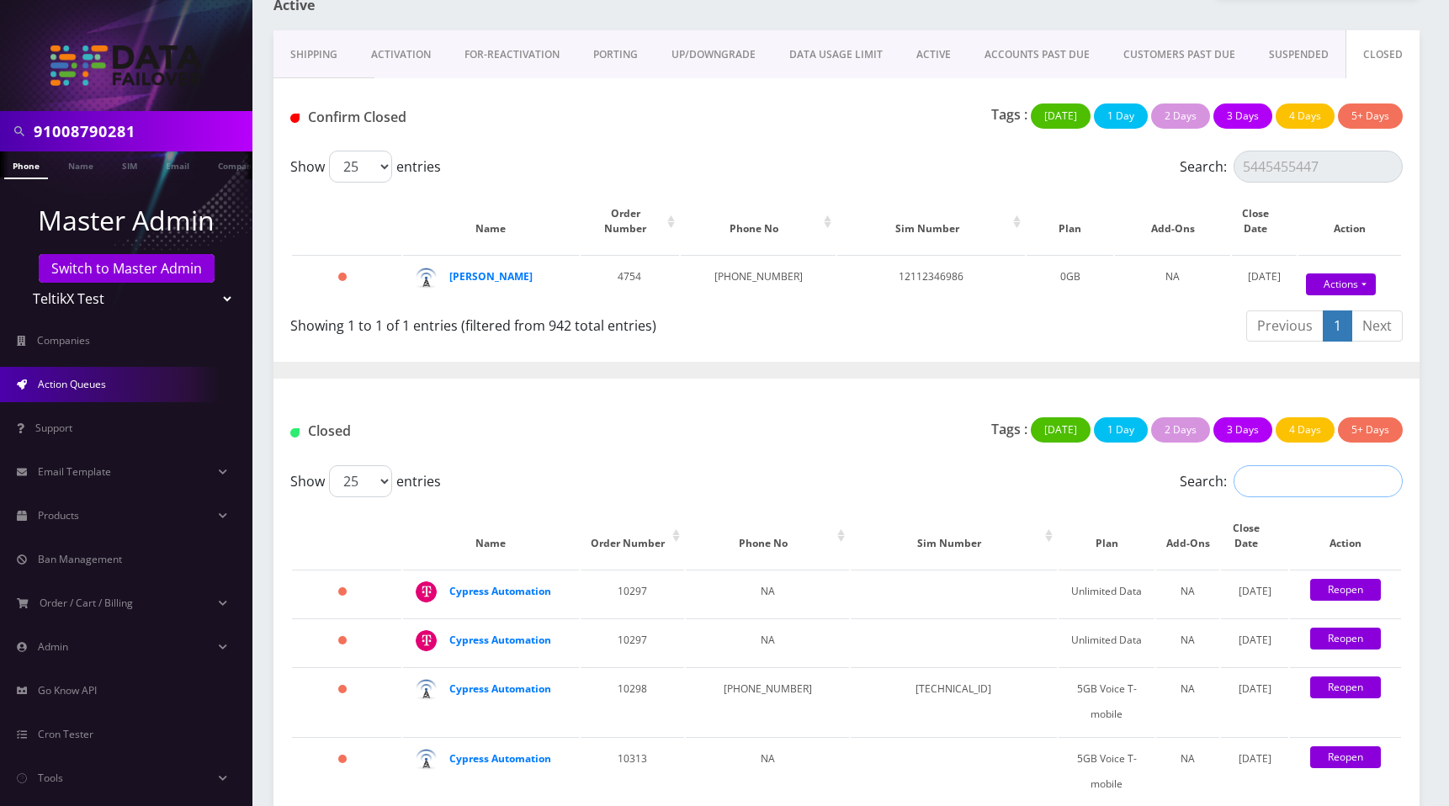
paste input "963-884-2028"
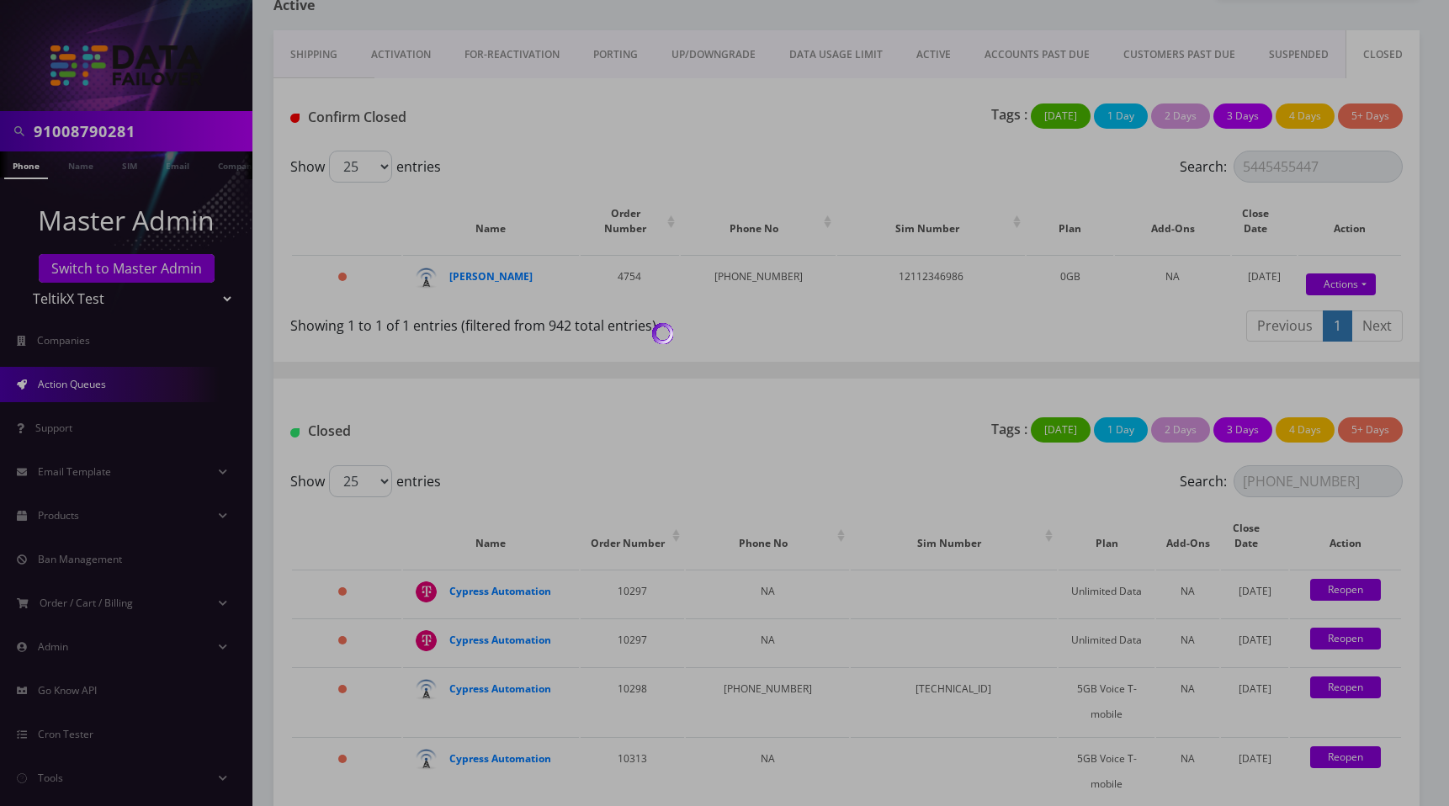
click at [1295, 463] on div at bounding box center [724, 403] width 1449 height 806
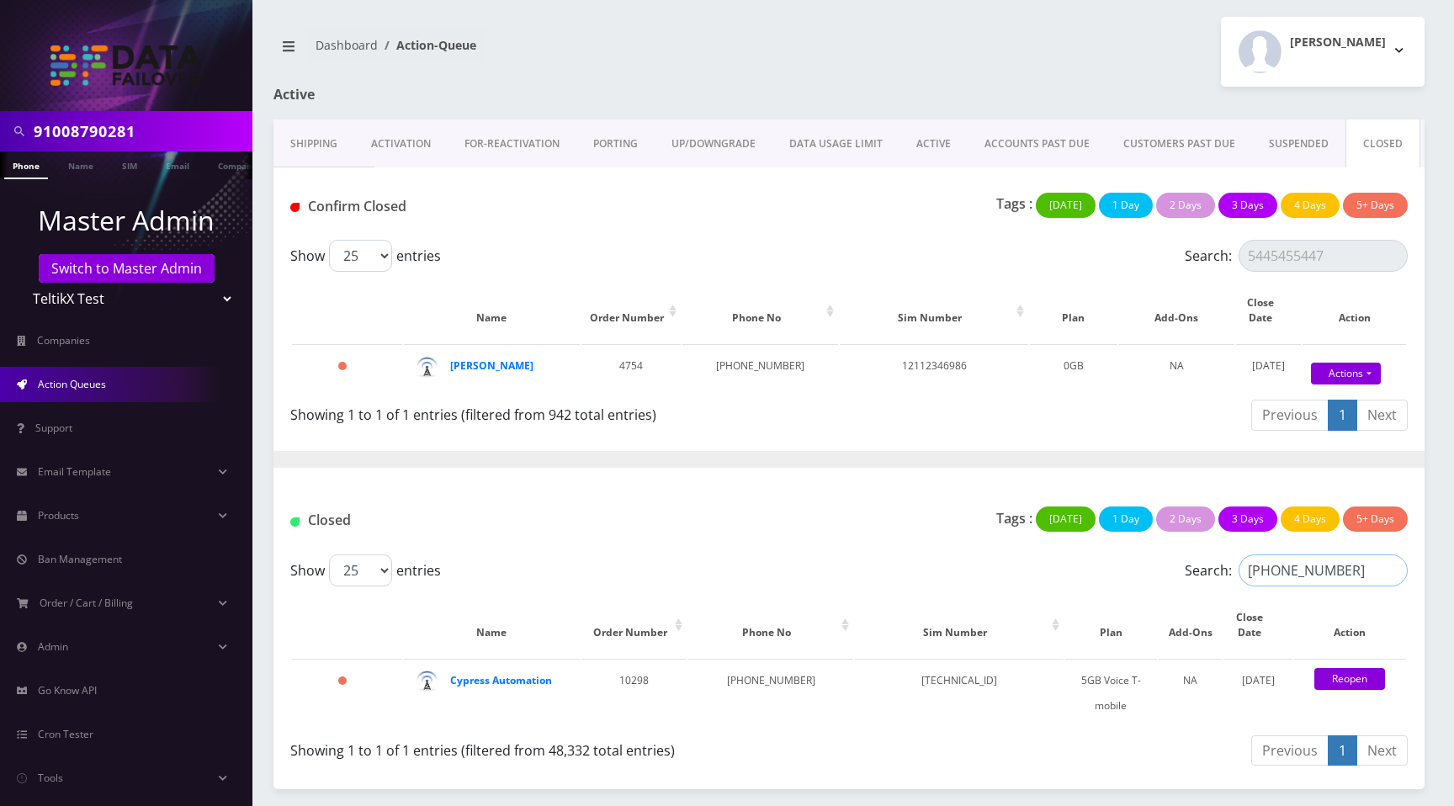
drag, startPoint x: 1305, startPoint y: 555, endPoint x: 1318, endPoint y: 567, distance: 17.9
click at [1305, 555] on input "963-884-2028" at bounding box center [1322, 570] width 169 height 32
type input "9638842028"
click at [326, 145] on link "Shipping" at bounding box center [313, 143] width 81 height 49
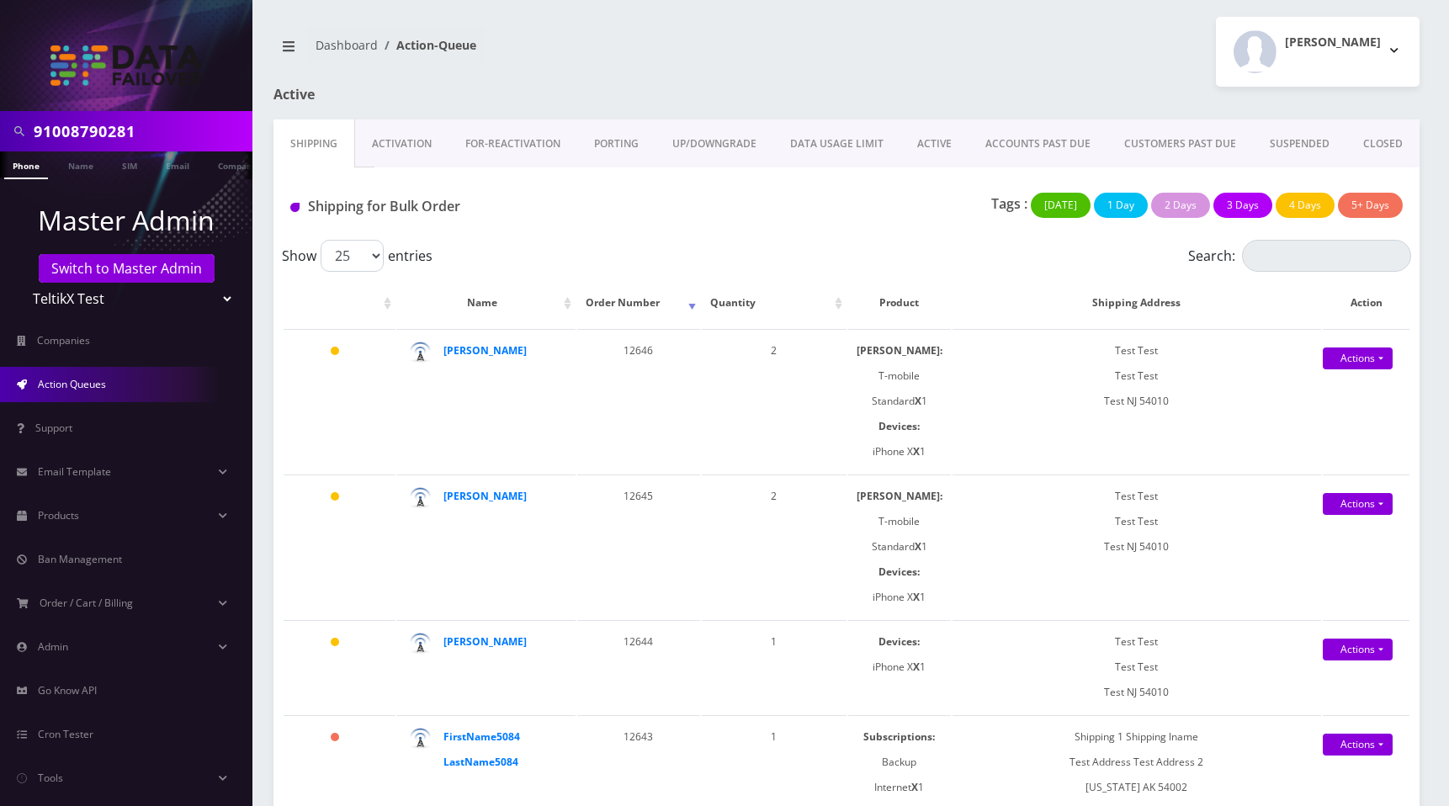
click at [416, 145] on link "Activation" at bounding box center [401, 143] width 93 height 49
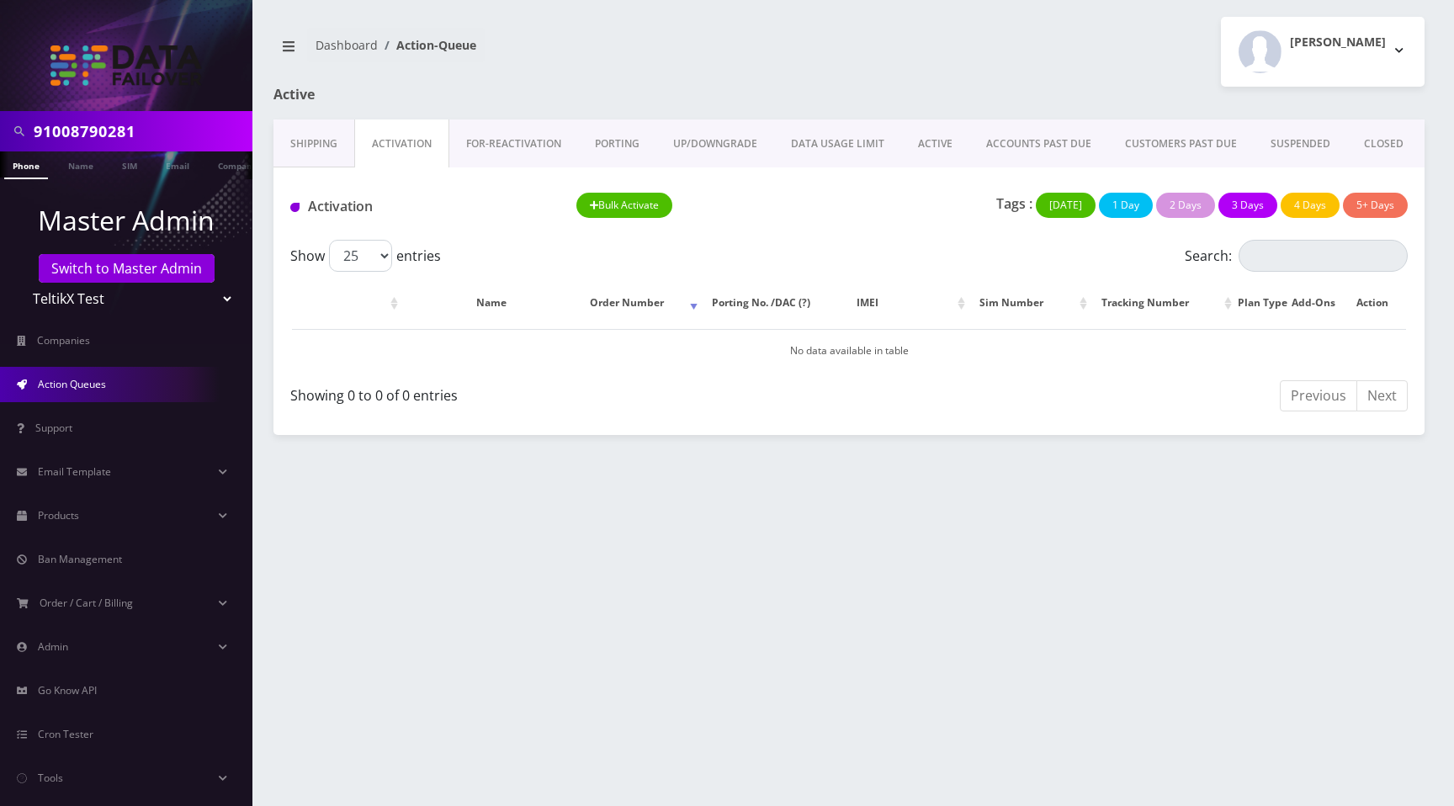
click at [500, 141] on link "FOR-REActivation" at bounding box center [513, 143] width 129 height 49
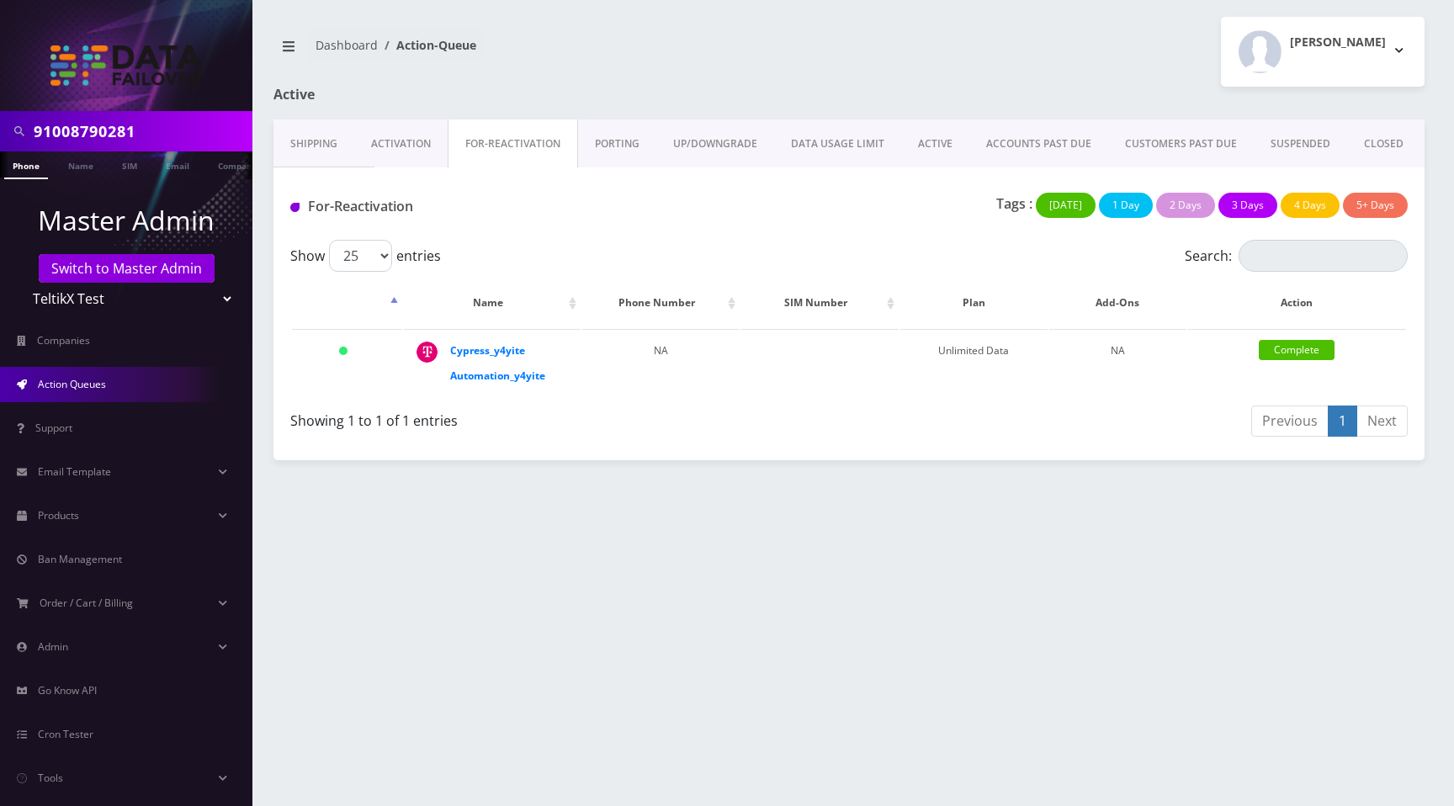
click at [630, 137] on link "PORTING" at bounding box center [617, 143] width 78 height 49
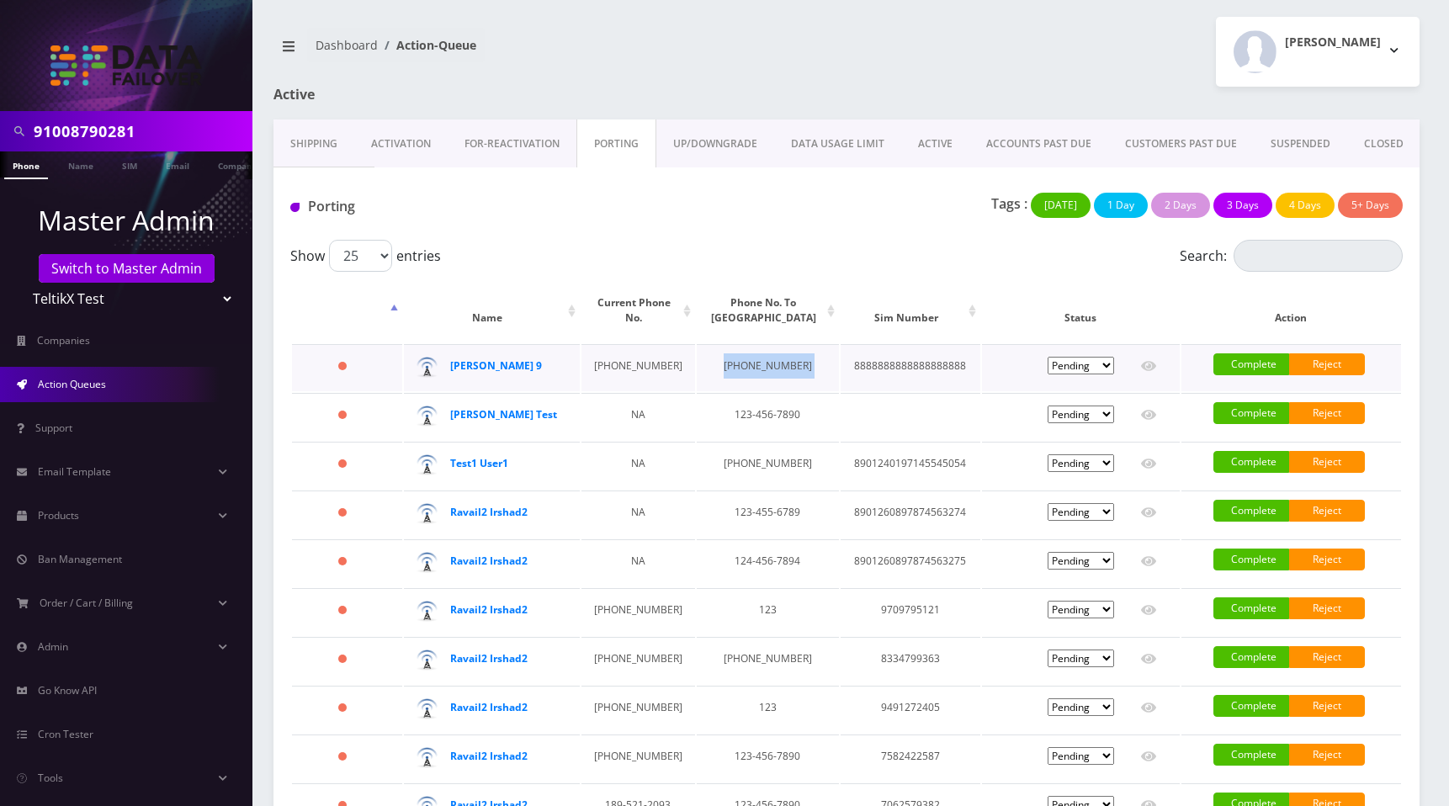
drag, startPoint x: 697, startPoint y: 366, endPoint x: 792, endPoint y: 368, distance: 95.1
click at [792, 368] on tr "2118 days Sam Teddy 9 667-776-6667 667-776-6667 8888888888888888888 Pending Sub…" at bounding box center [846, 367] width 1109 height 47
copy td "667-776-6667"
click at [1273, 259] on input "Search:" at bounding box center [1317, 256] width 169 height 32
paste input "667-776-6667"
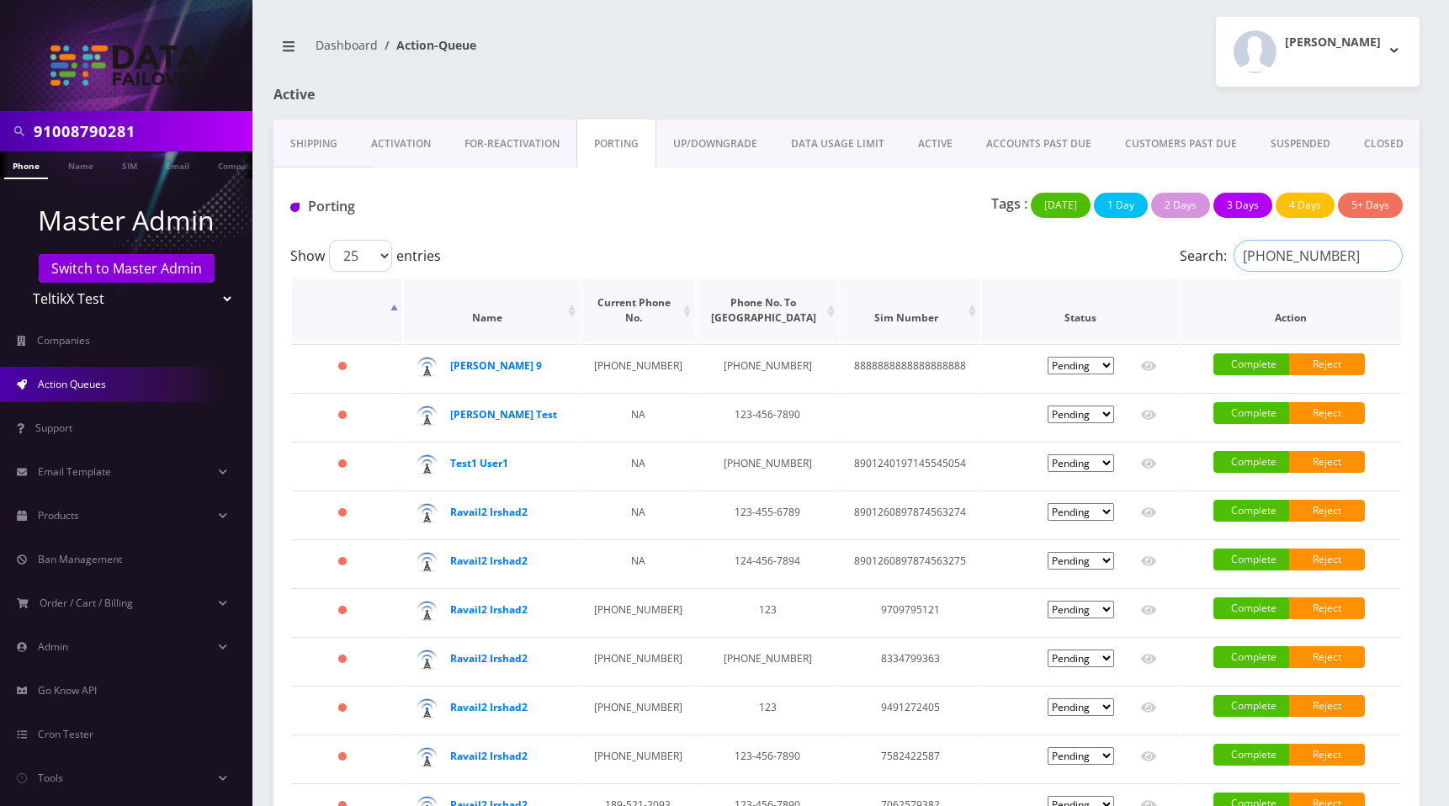
type input "667-776-6667"
click at [1296, 253] on input "667-776-6667" at bounding box center [1317, 256] width 169 height 32
click at [1296, 253] on input "Search:" at bounding box center [1317, 256] width 169 height 32
paste input "[PHONE_NUMBER]"
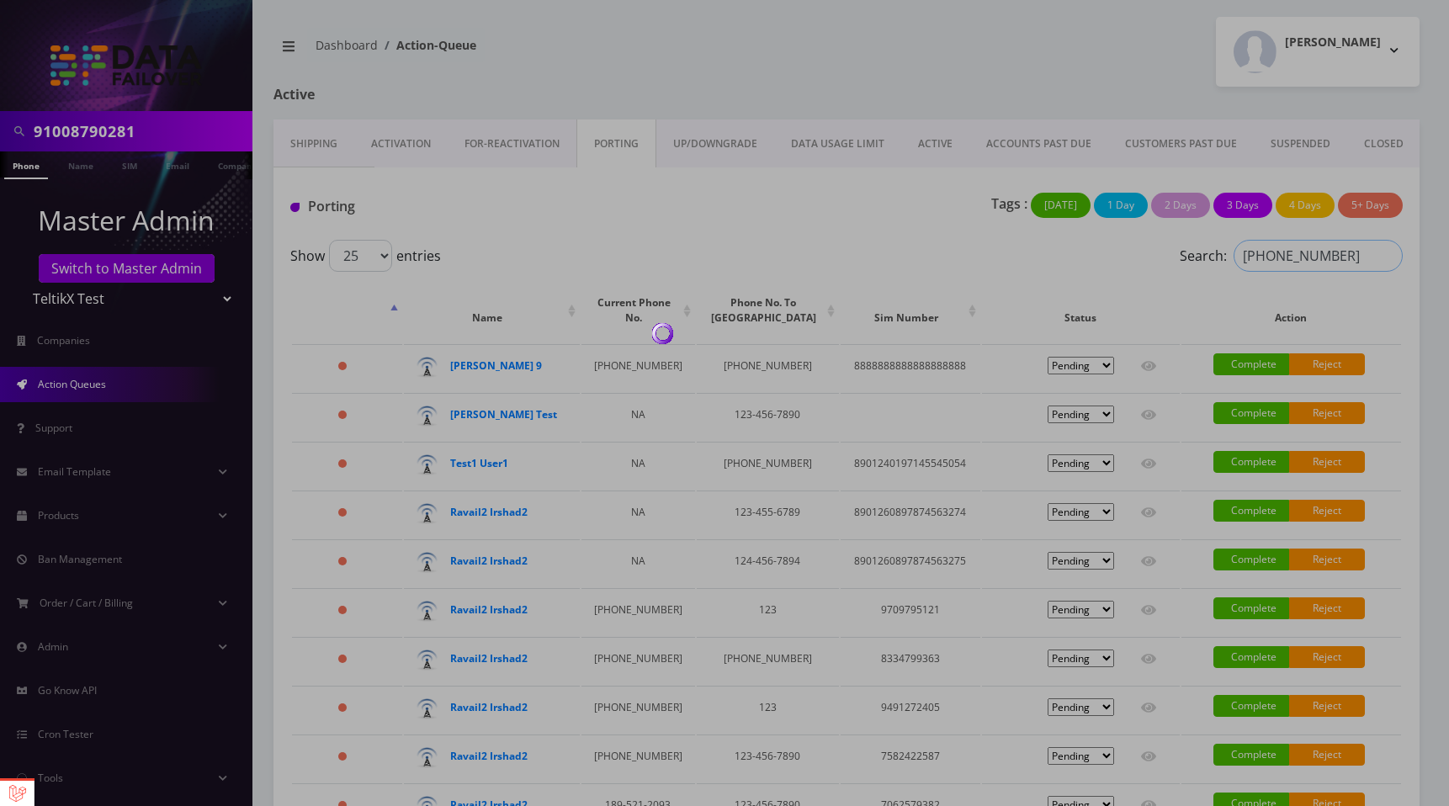
type input "[PHONE_NUMBER]"
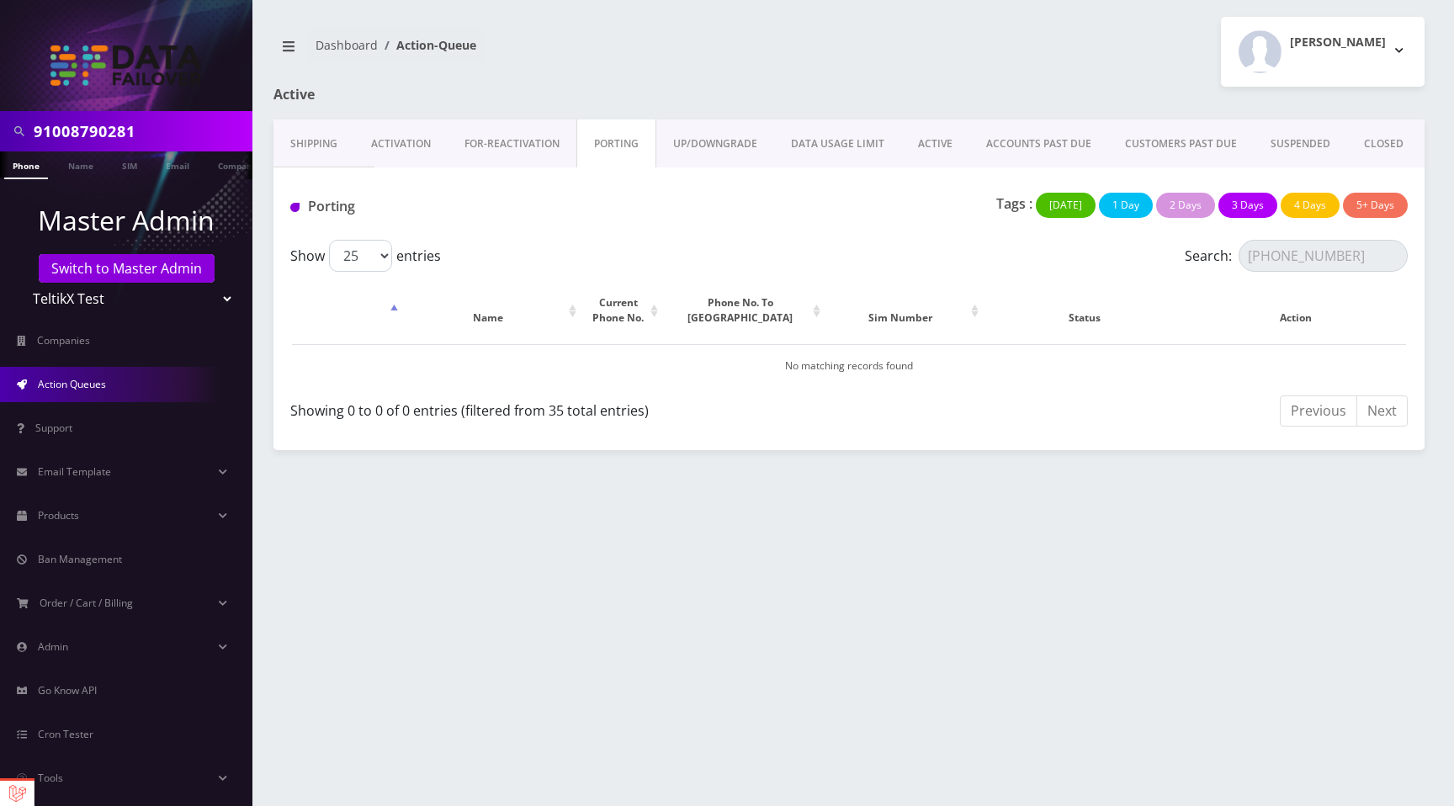
click at [866, 72] on div "[PERSON_NAME] Logout" at bounding box center [1143, 52] width 588 height 70
click at [1341, 257] on input "667-776-6667" at bounding box center [1322, 256] width 169 height 32
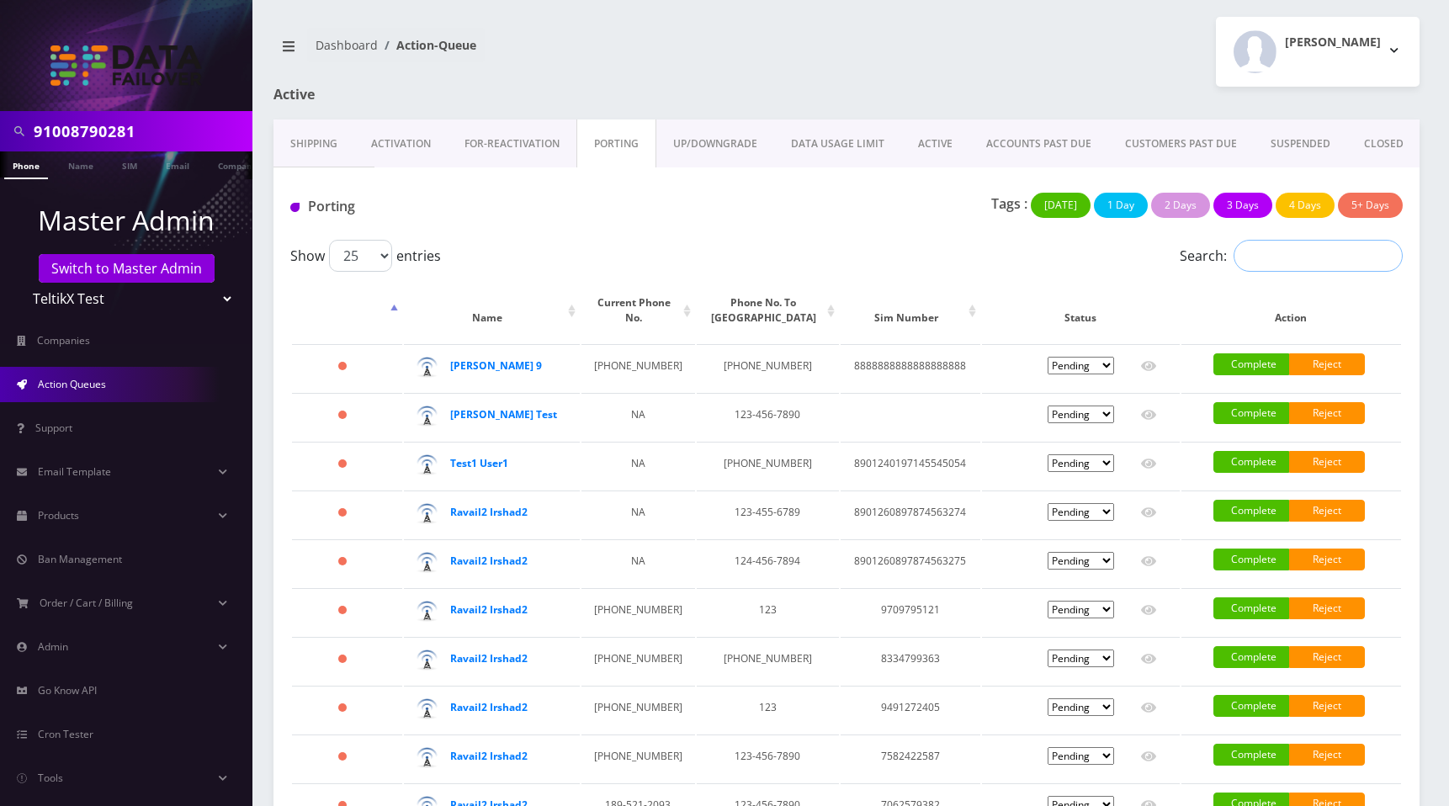
click at [1298, 257] on input "Search:" at bounding box center [1317, 256] width 169 height 32
paste input "[PHONE_NUMBER]"
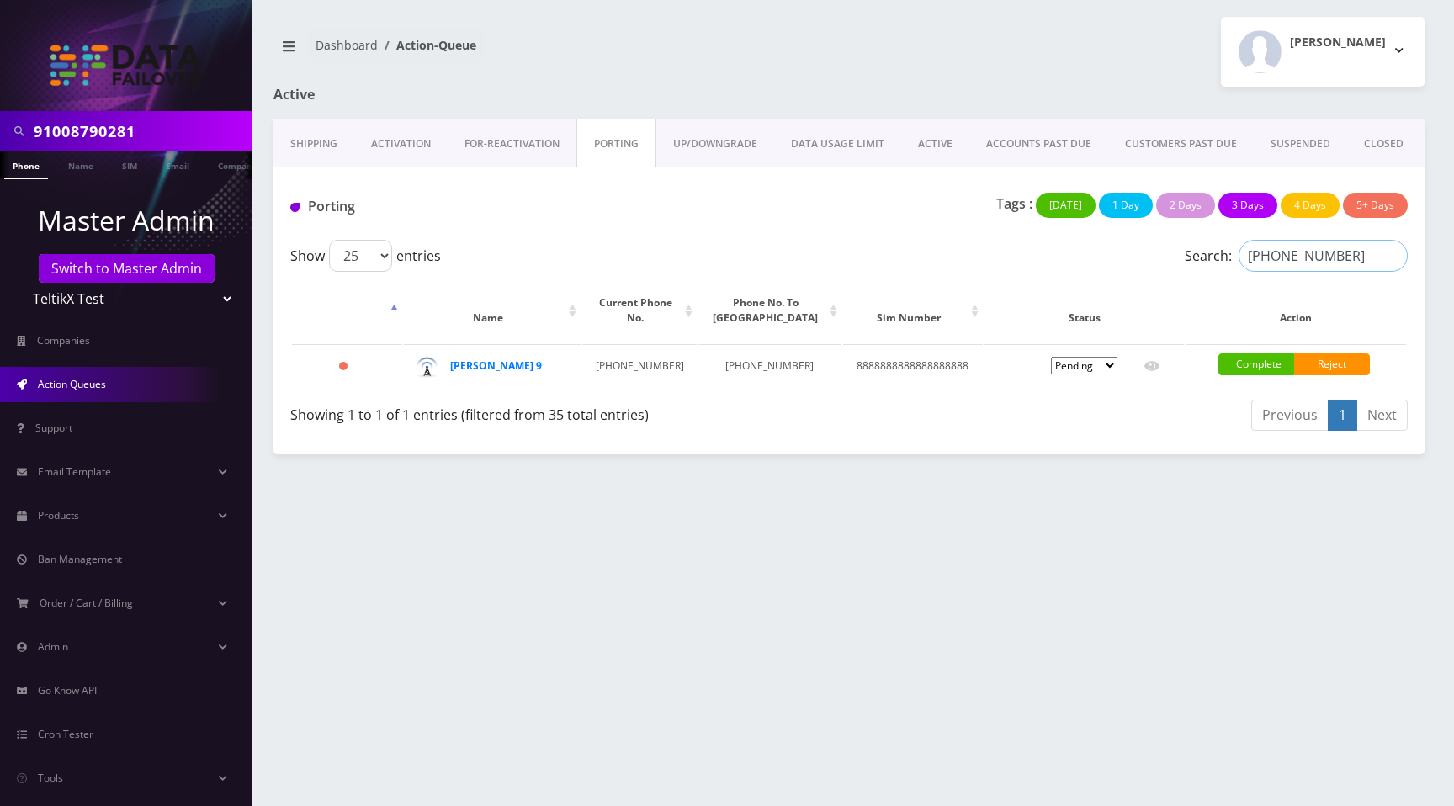
type input "[PHONE_NUMBER]"
click at [1395, 253] on input "[PHONE_NUMBER]" at bounding box center [1322, 256] width 169 height 32
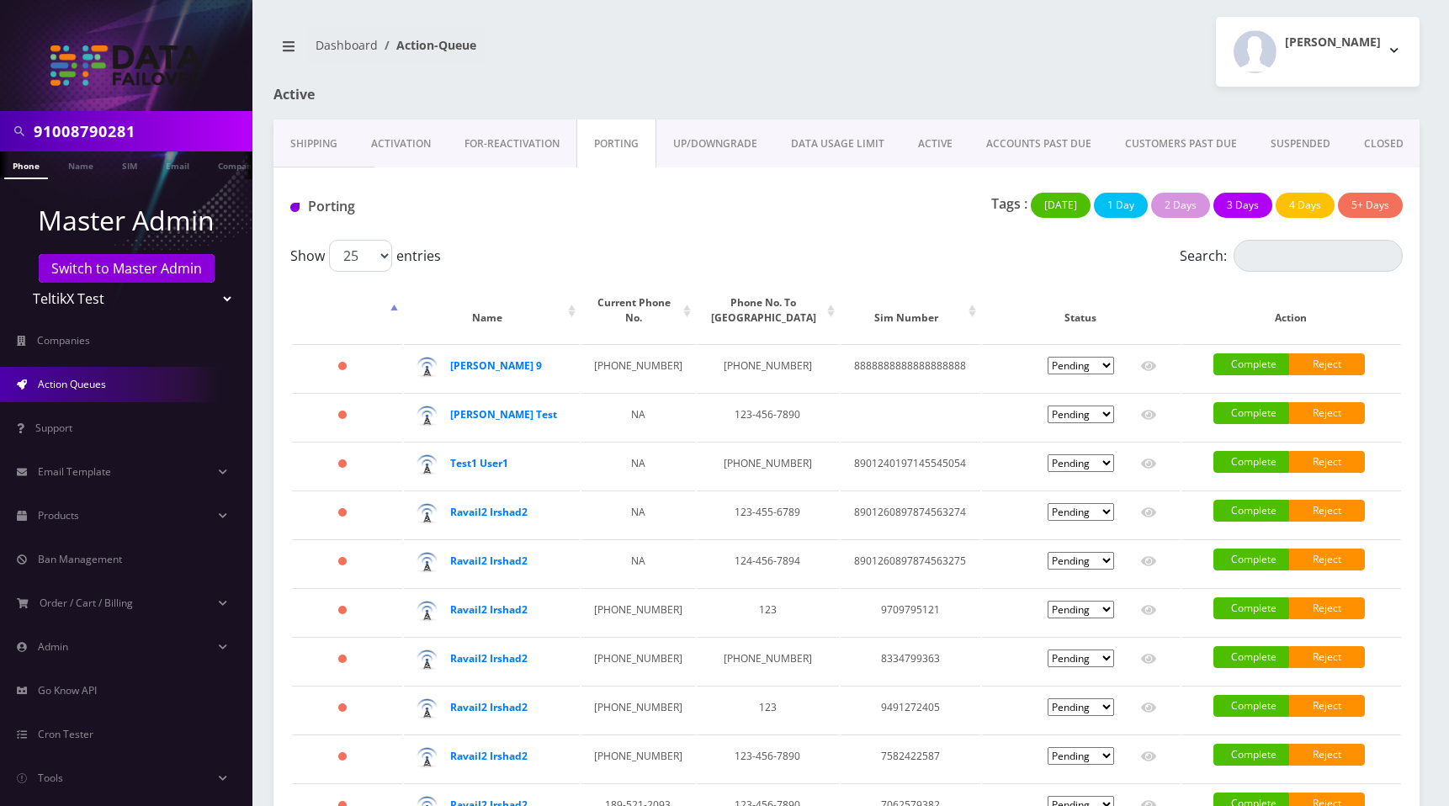
click at [503, 152] on link "FOR-REActivation" at bounding box center [512, 143] width 129 height 49
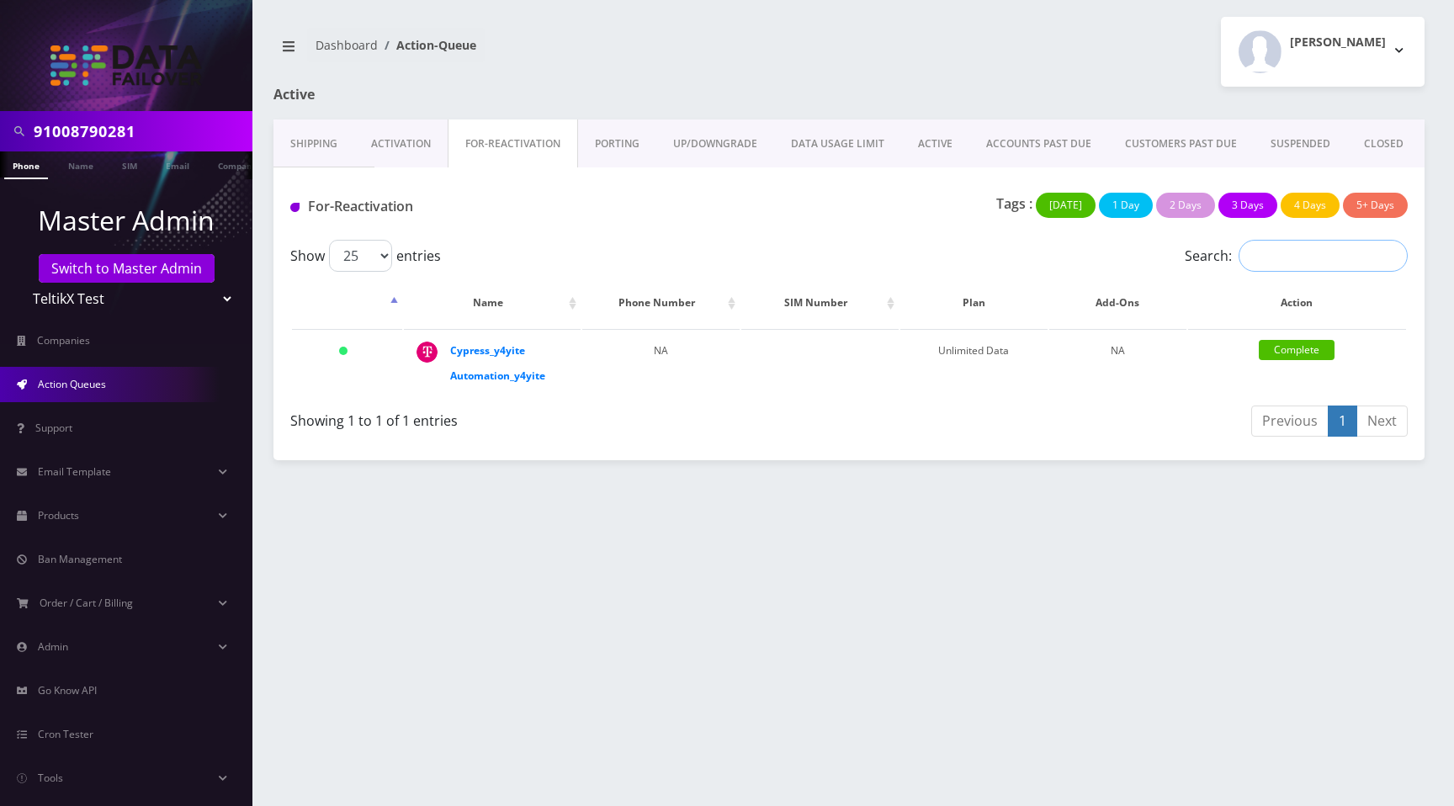
click at [1274, 256] on input "Search:" at bounding box center [1322, 256] width 169 height 32
paste input "[PHONE_NUMBER]"
type input "[PHONE_NUMBER]"
click at [317, 142] on link "Shipping" at bounding box center [313, 143] width 81 height 49
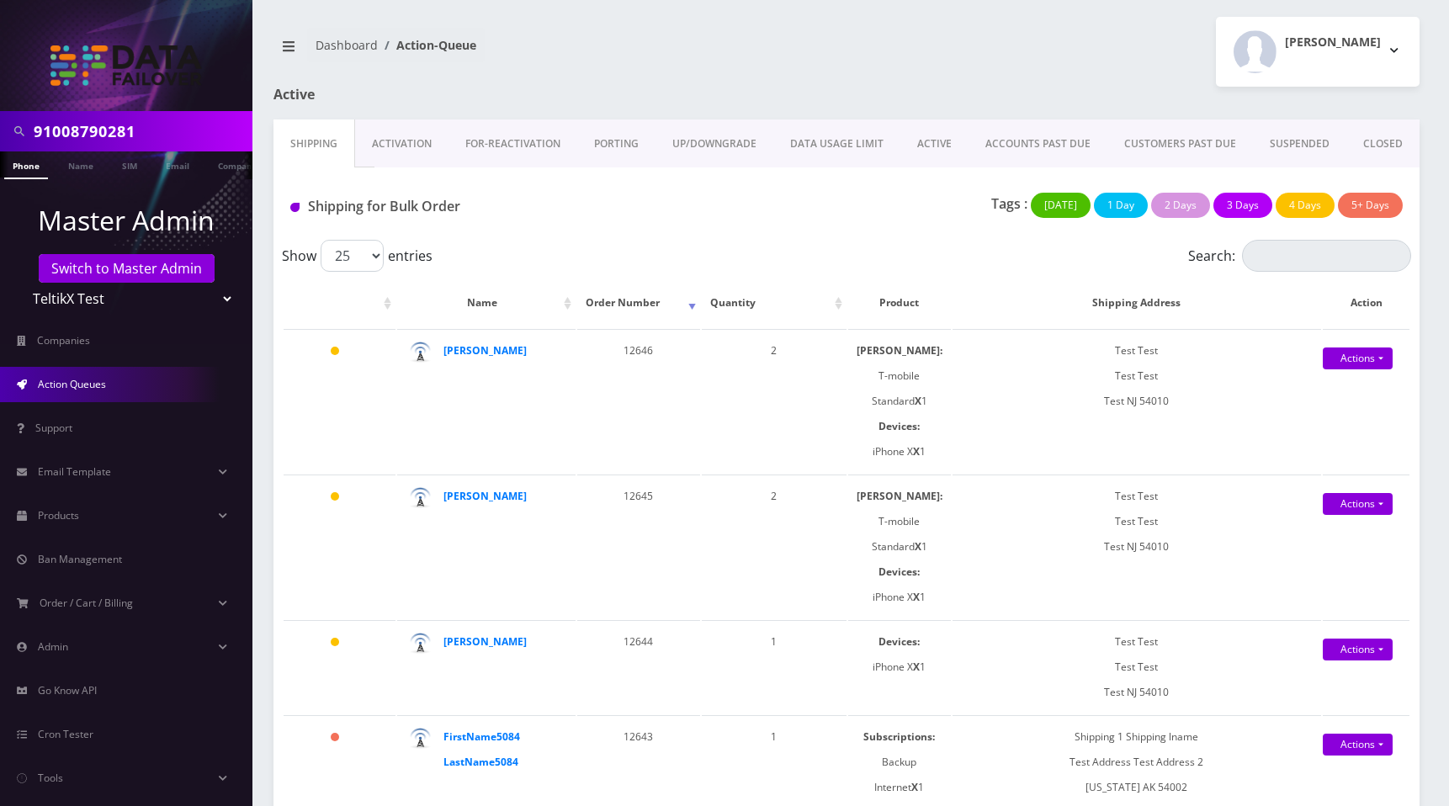
click at [920, 139] on link "ACTIVE" at bounding box center [934, 143] width 68 height 49
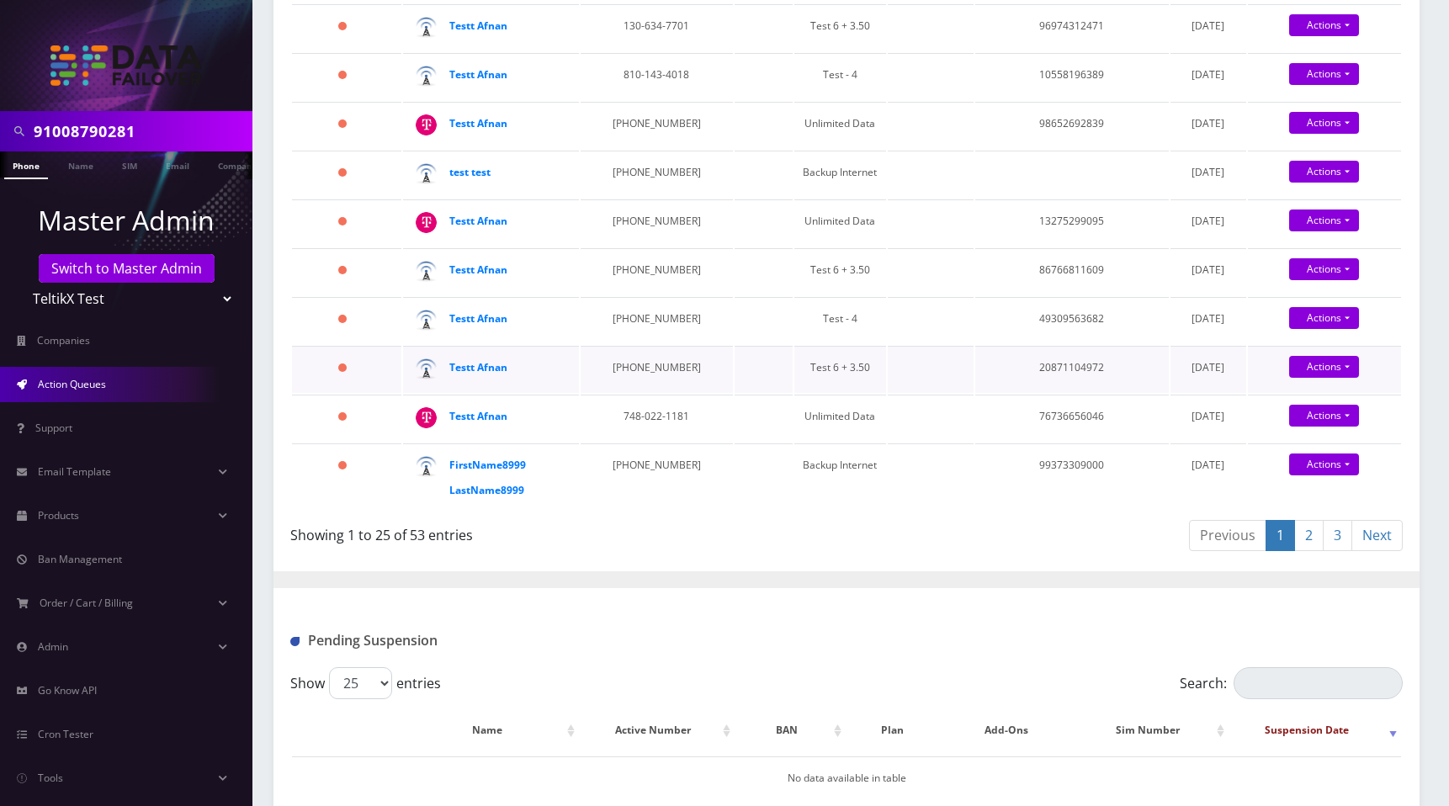
scroll to position [1457, 0]
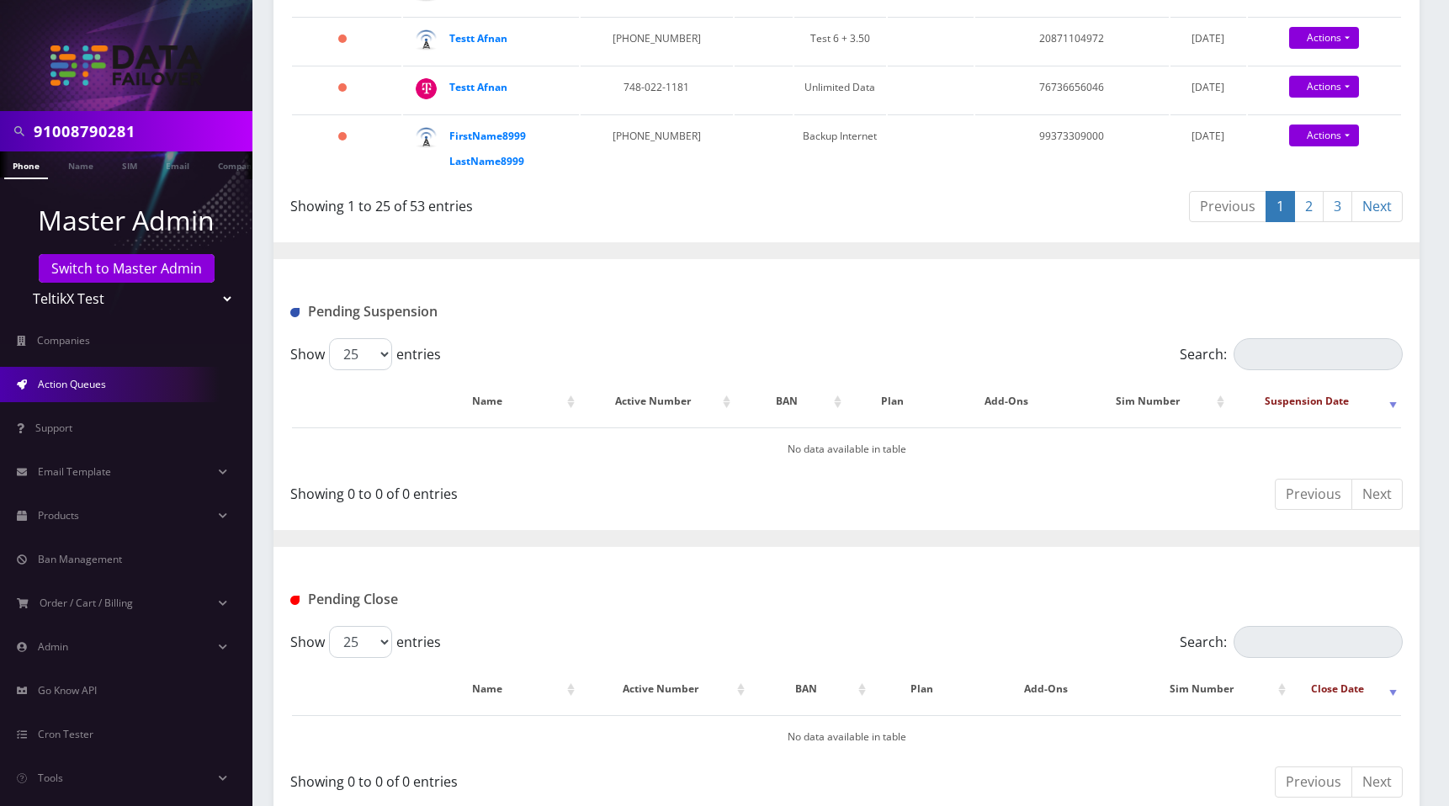
click at [1312, 197] on link "2" at bounding box center [1308, 206] width 29 height 31
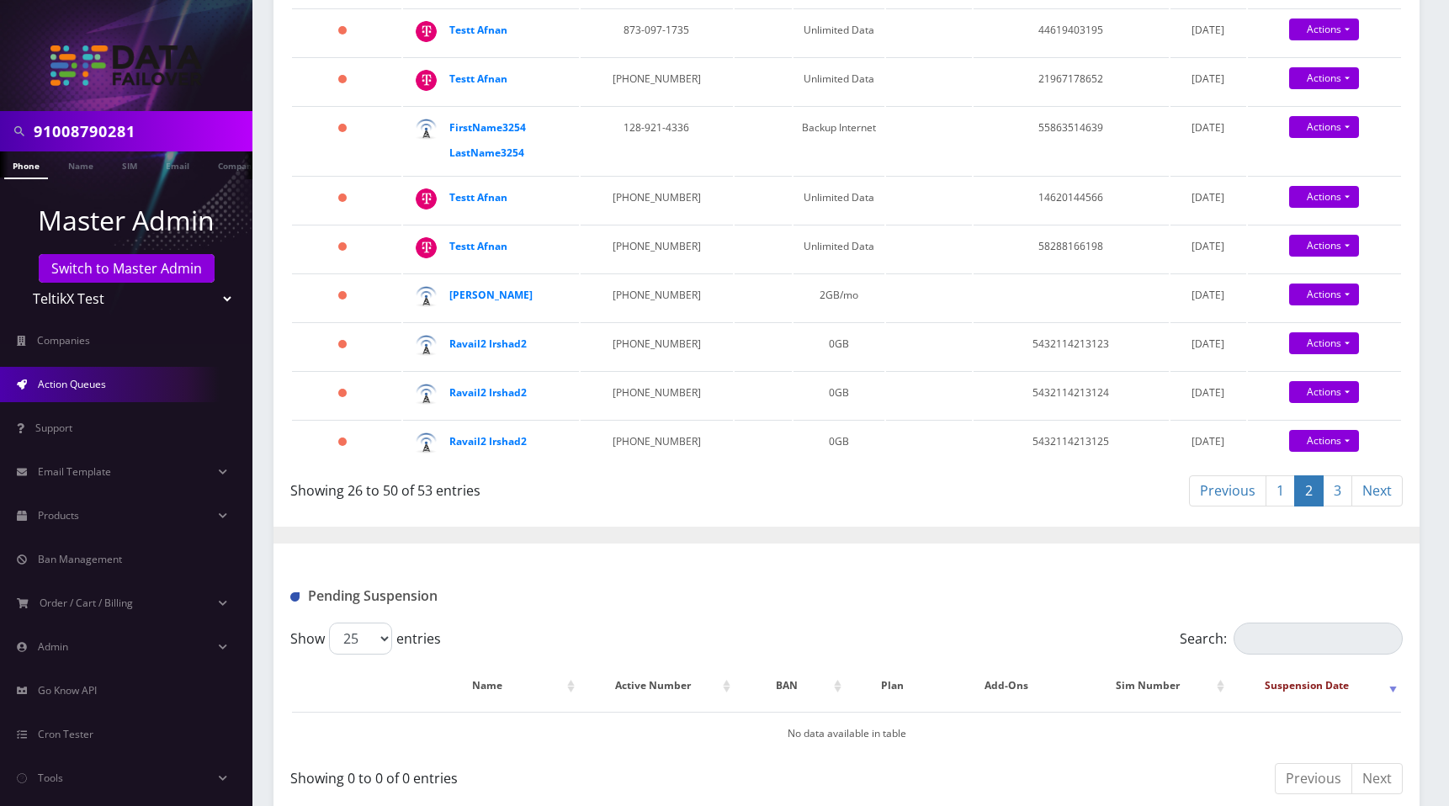
scroll to position [1257, 0]
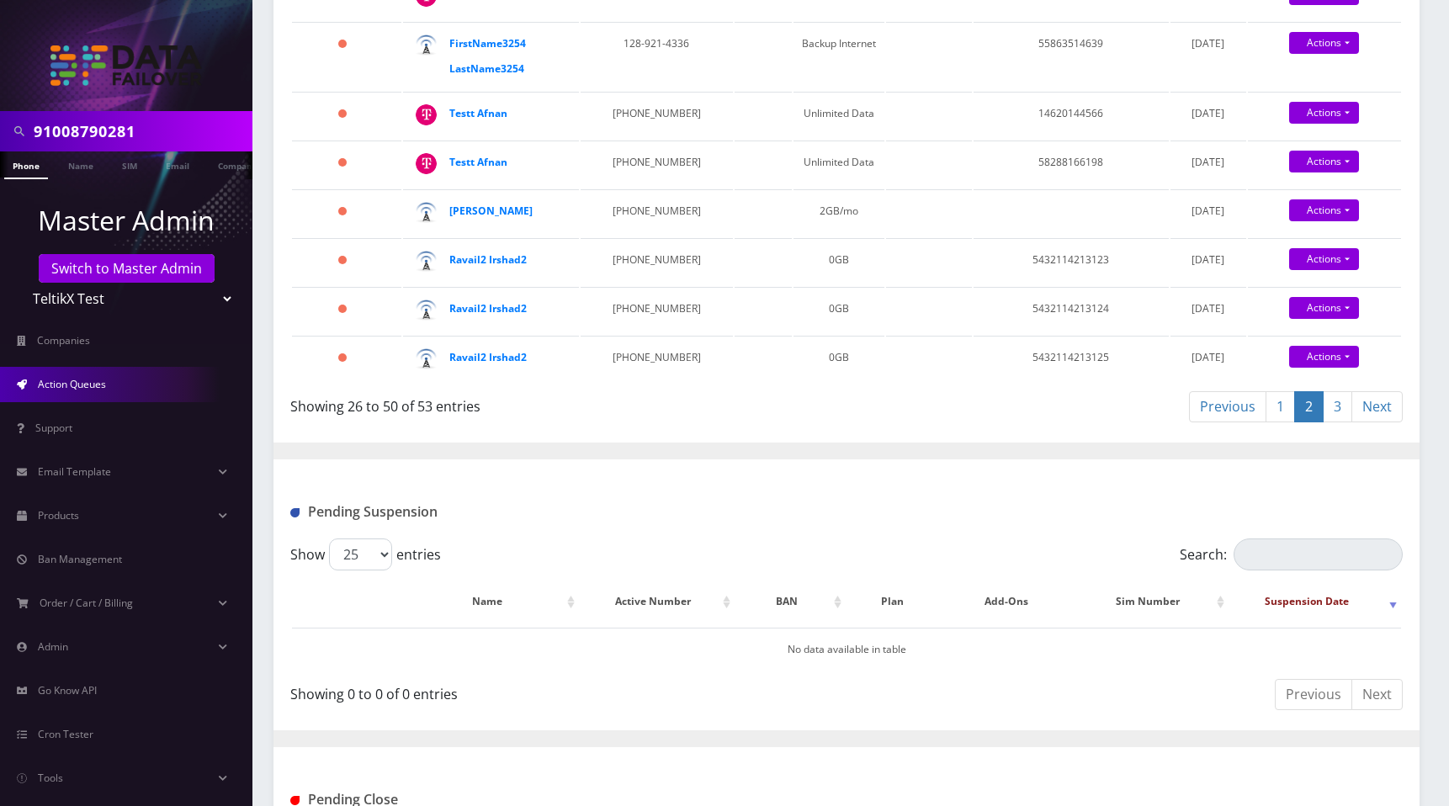
click at [1341, 400] on link "3" at bounding box center [1336, 406] width 29 height 31
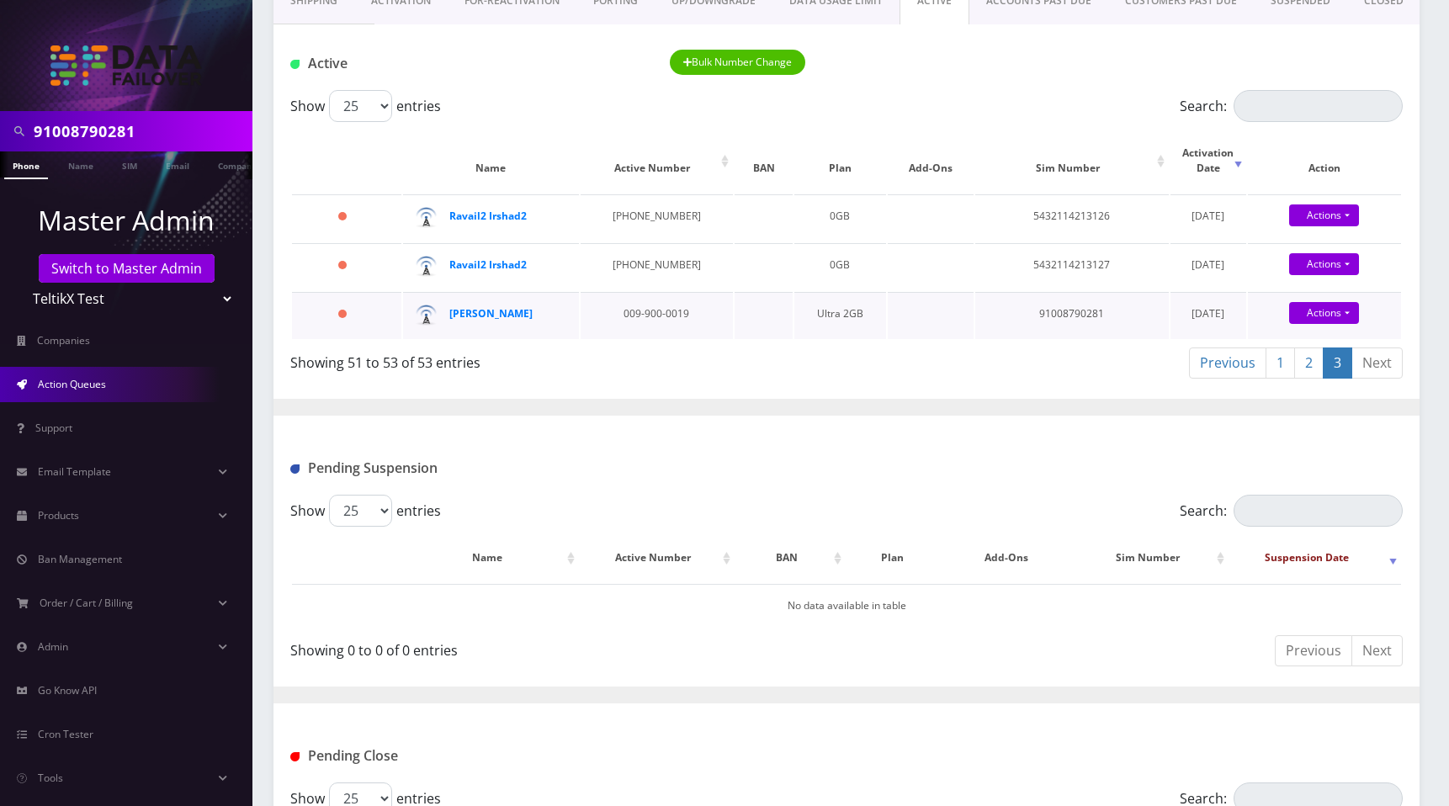
scroll to position [142, 0]
click at [485, 307] on strong "[PERSON_NAME]" at bounding box center [490, 314] width 83 height 14
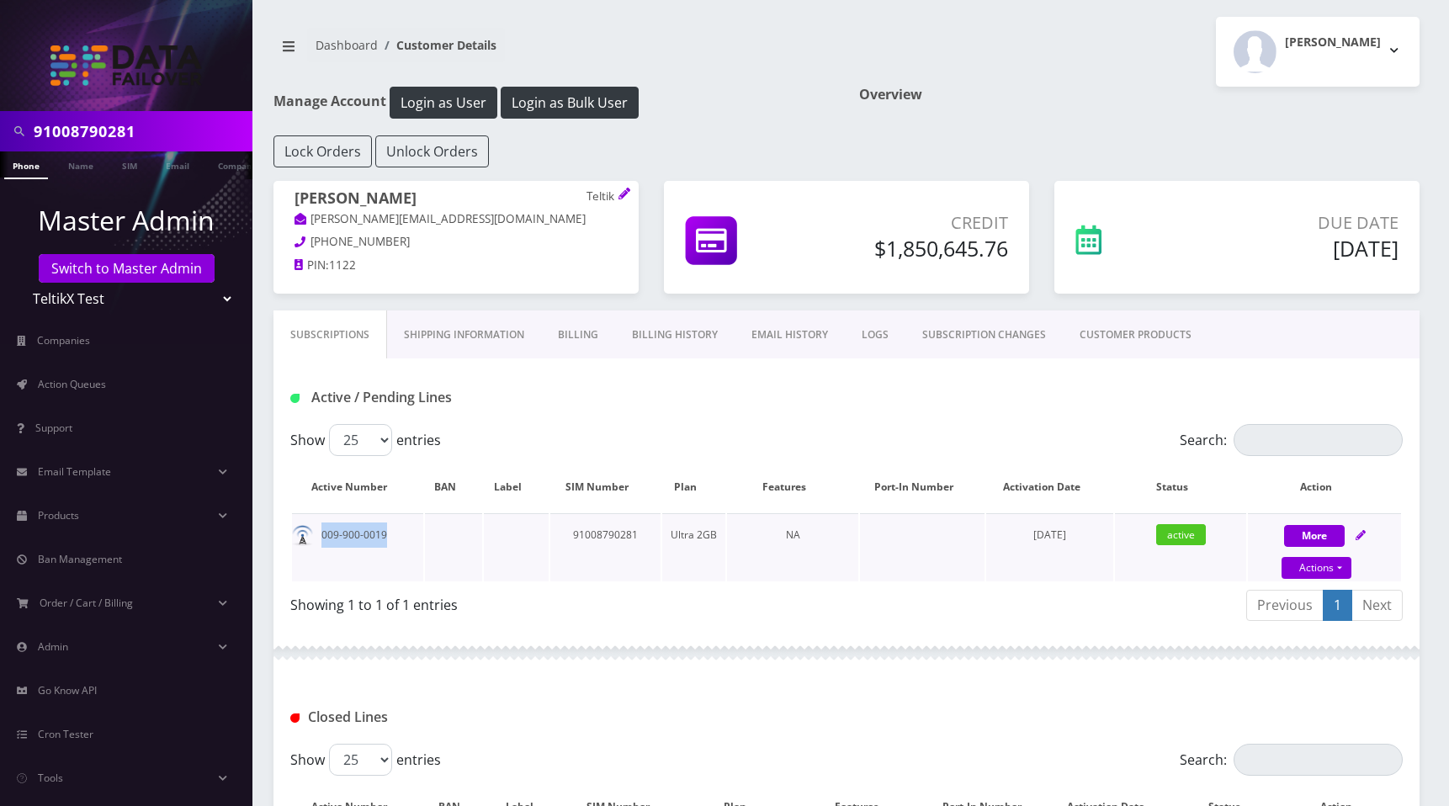
drag, startPoint x: 363, startPoint y: 533, endPoint x: 310, endPoint y: 535, distance: 53.0
click at [310, 533] on td "009-900-0019" at bounding box center [357, 547] width 131 height 68
copy td "009-900-0019"
click at [1259, 437] on input "Search:" at bounding box center [1317, 440] width 169 height 32
paste input "009-900-0019"
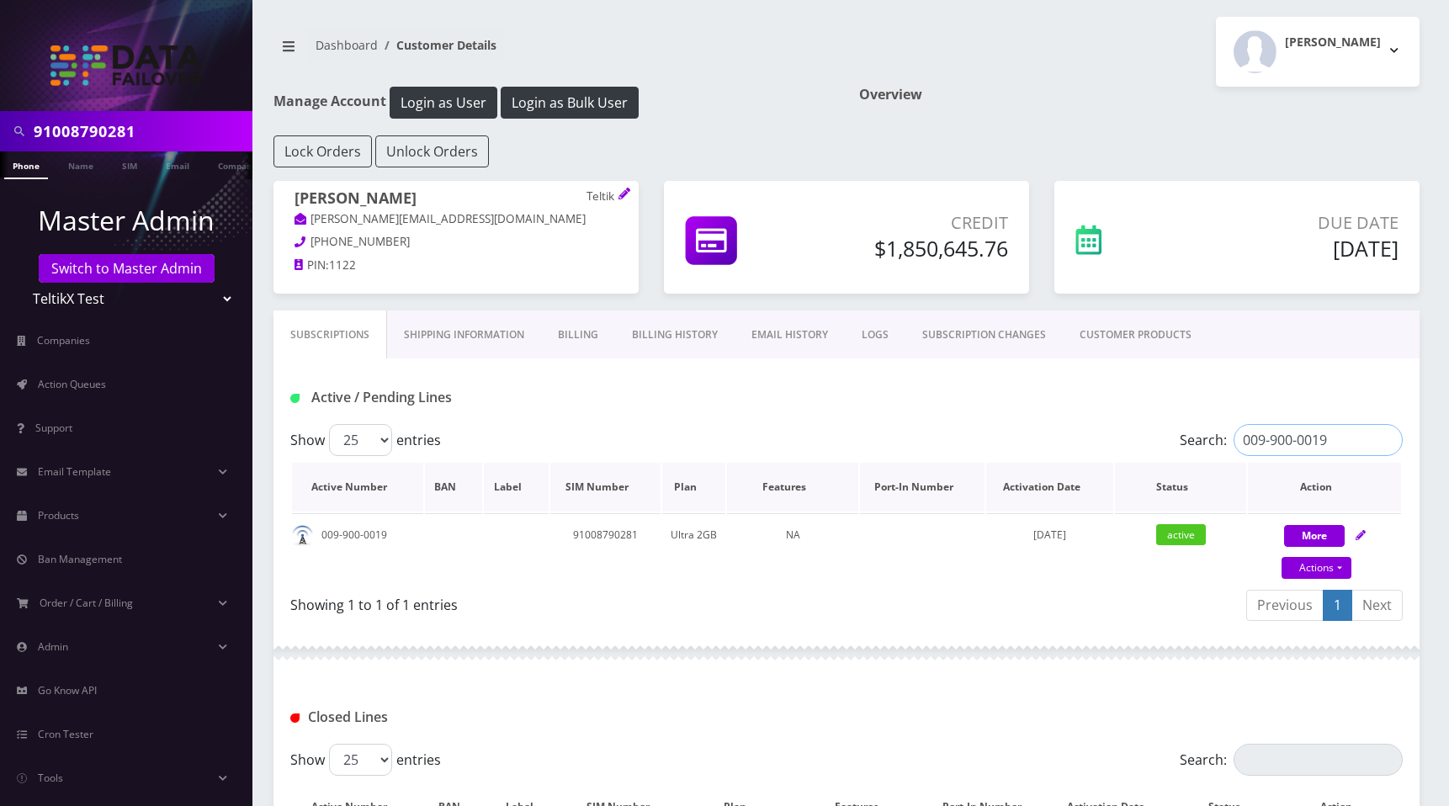
drag, startPoint x: 1300, startPoint y: 438, endPoint x: 1318, endPoint y: 486, distance: 51.4
click at [1299, 438] on input "009-900-0019" at bounding box center [1317, 440] width 169 height 32
type input "0099000019"
click at [451, 339] on link "Shipping Information" at bounding box center [464, 334] width 154 height 49
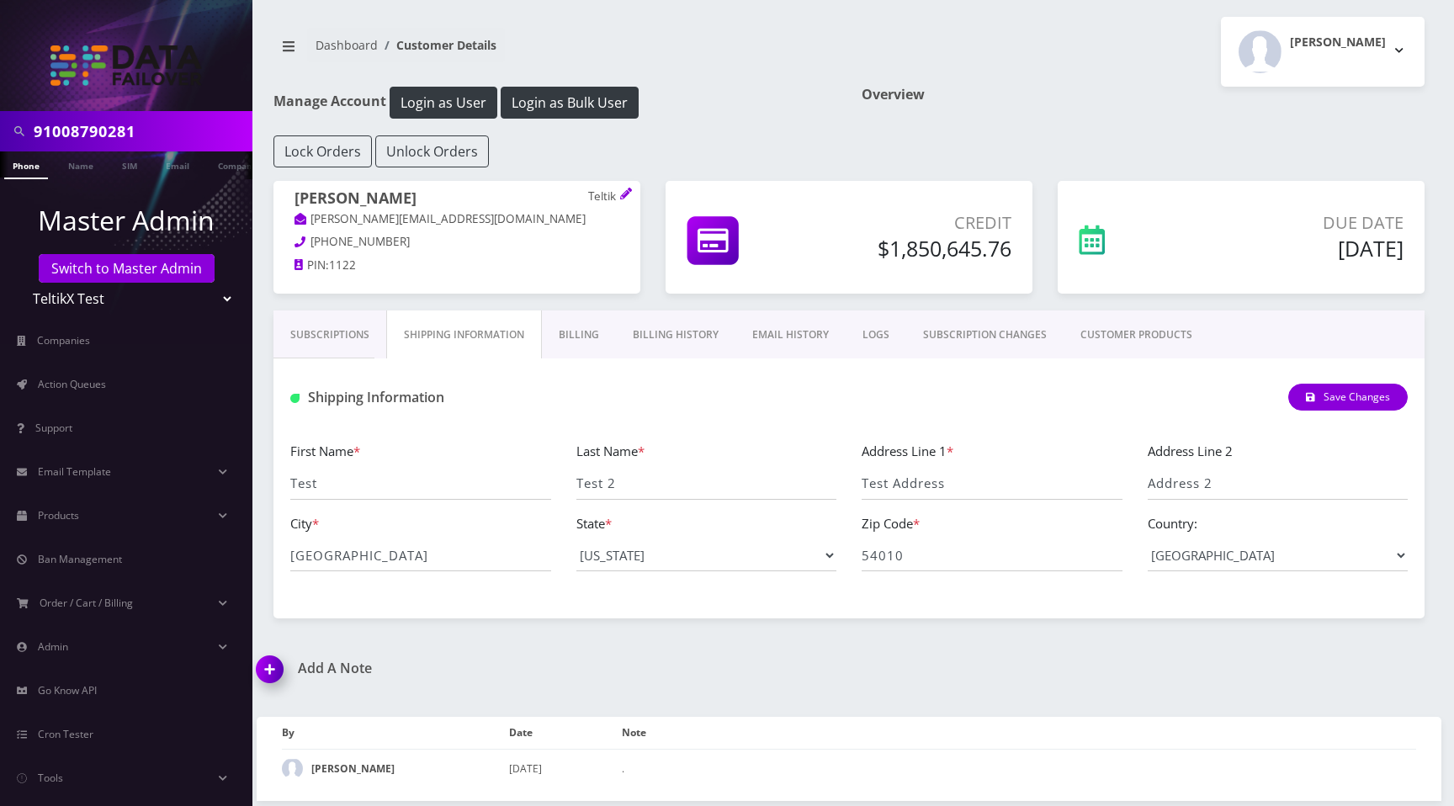
click at [582, 342] on link "Billing" at bounding box center [579, 334] width 74 height 49
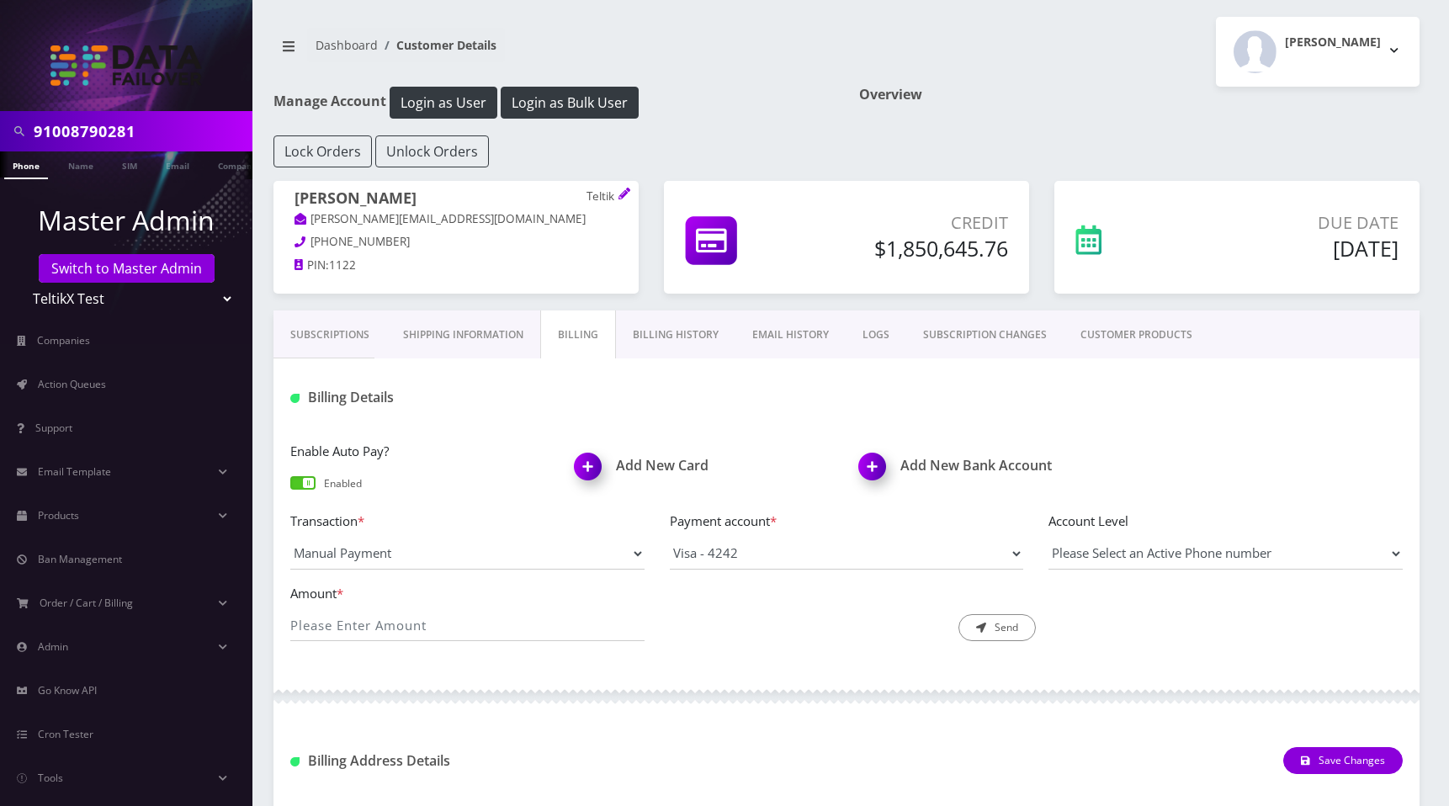
click at [660, 336] on link "Billing History" at bounding box center [675, 334] width 119 height 49
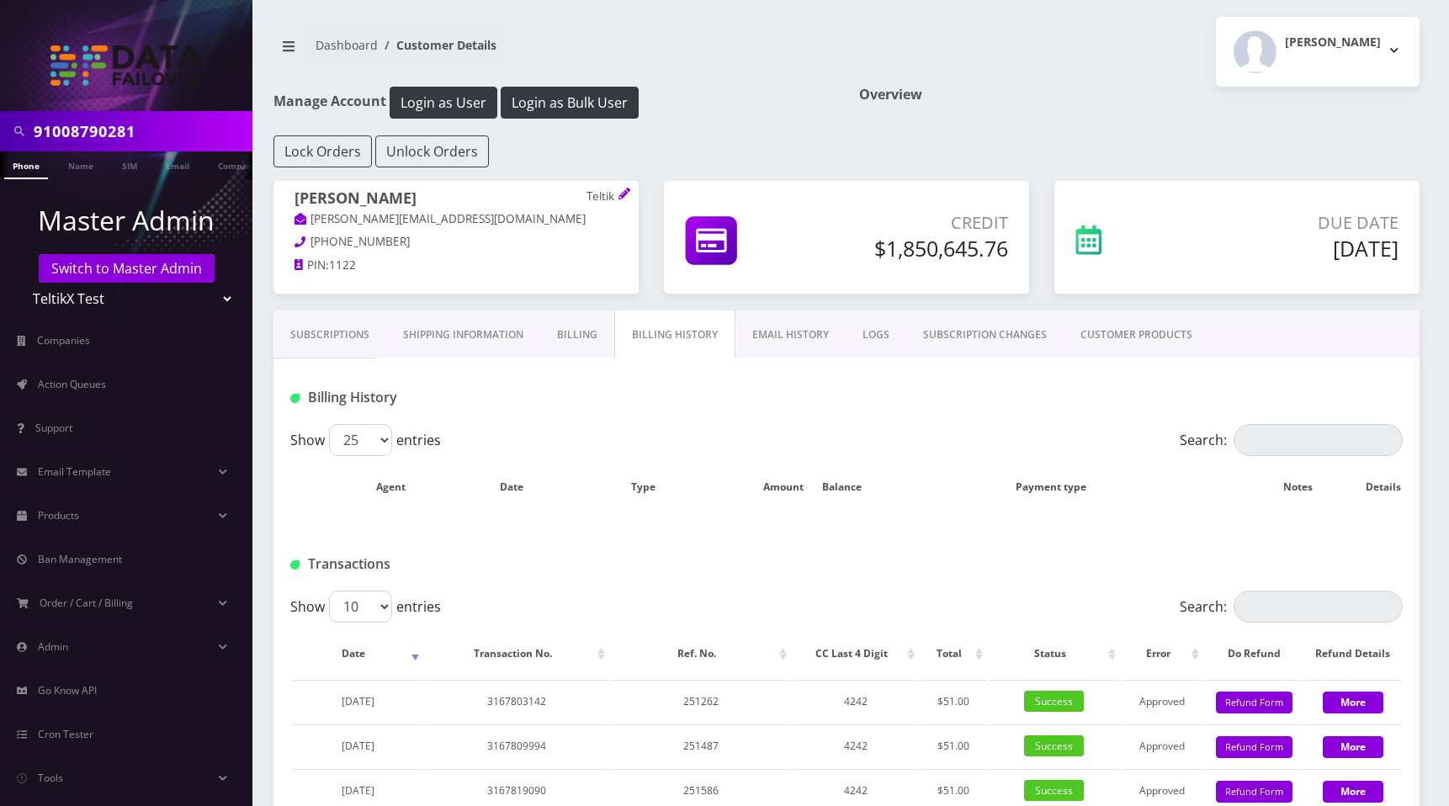
click at [354, 334] on link "Subscriptions" at bounding box center [329, 334] width 113 height 49
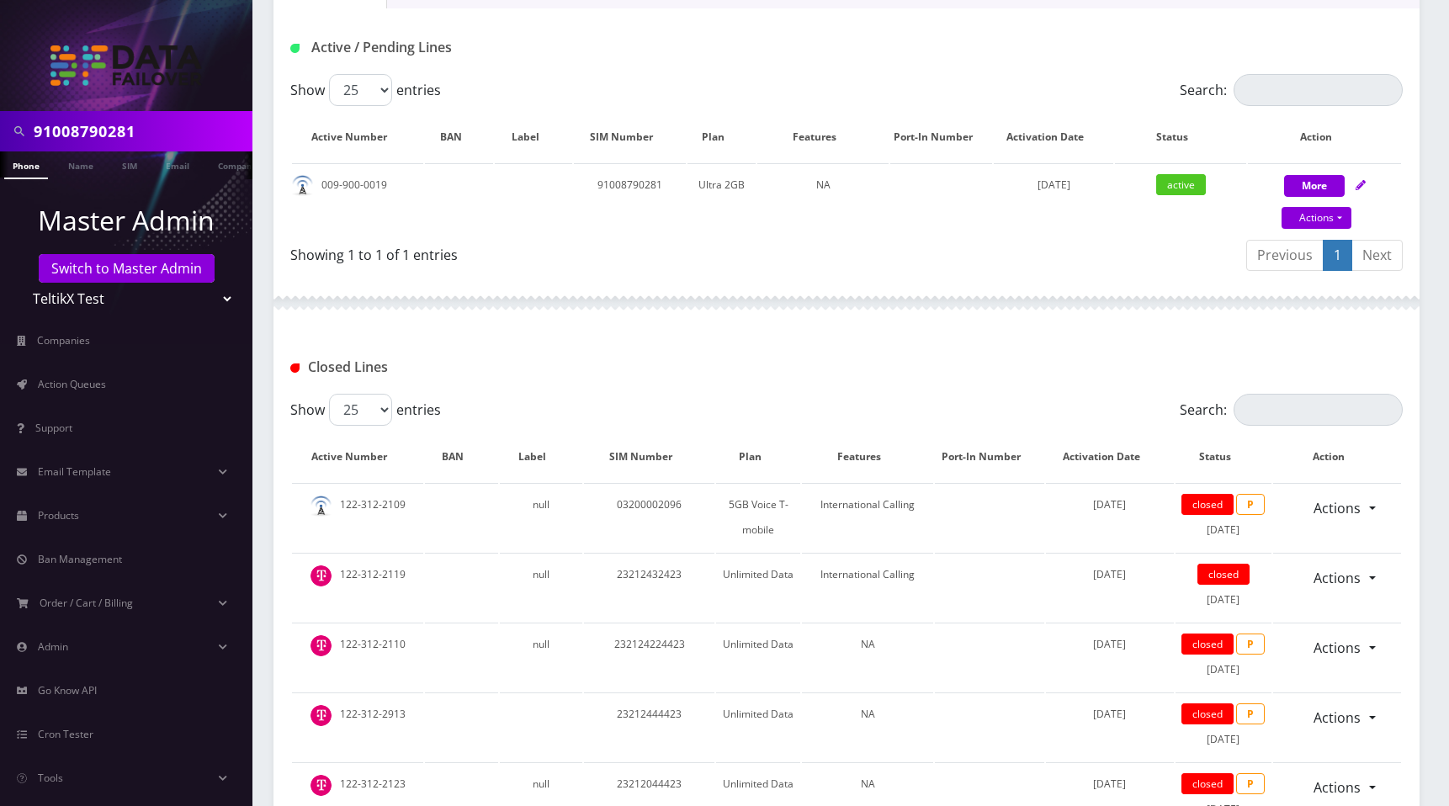
scroll to position [365, 0]
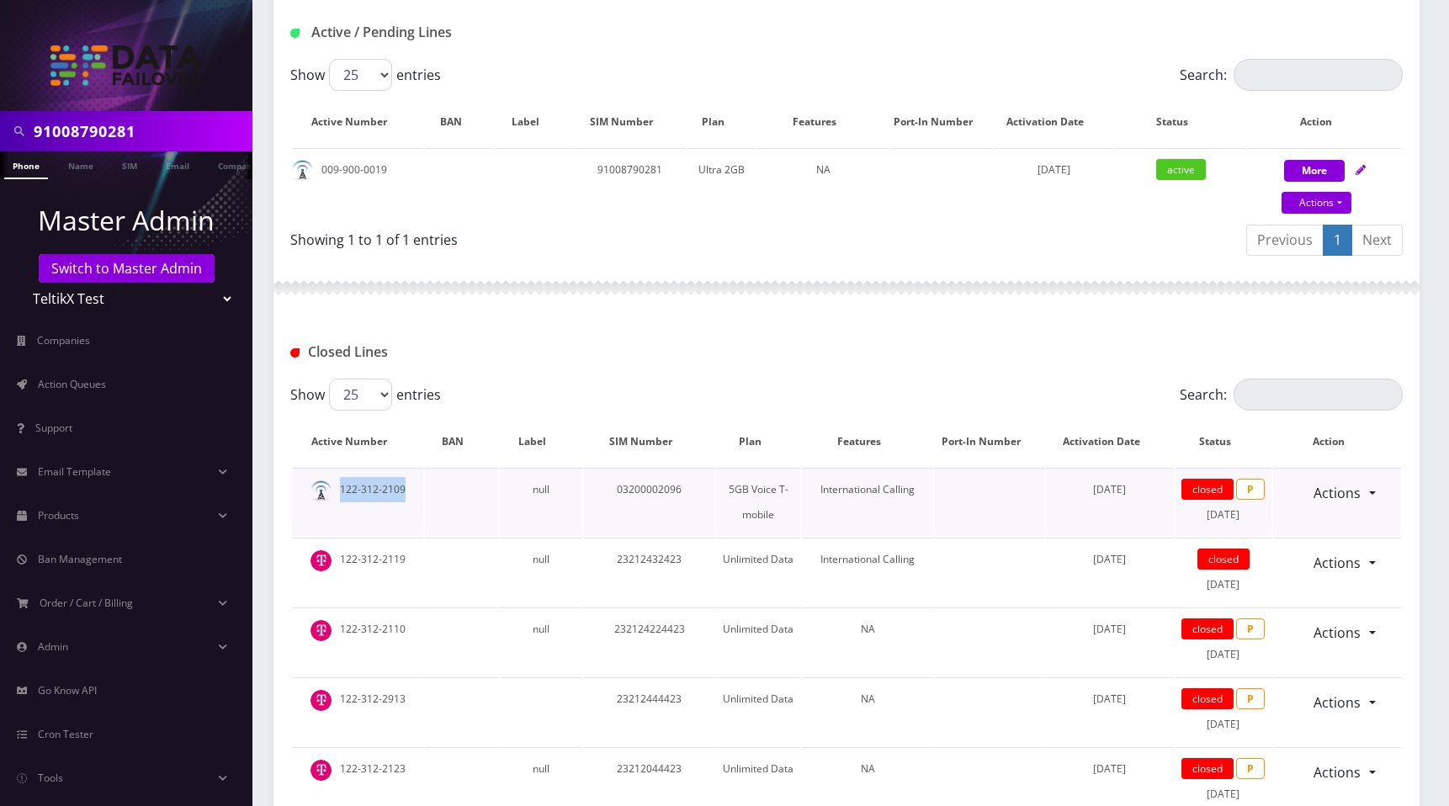
drag, startPoint x: 338, startPoint y: 488, endPoint x: 419, endPoint y: 487, distance: 80.8
click at [419, 487] on td "122-312-2109" at bounding box center [357, 502] width 131 height 68
copy td "122-312-2109"
click at [1321, 387] on input "Search:" at bounding box center [1317, 395] width 169 height 32
paste input "122-312-2109"
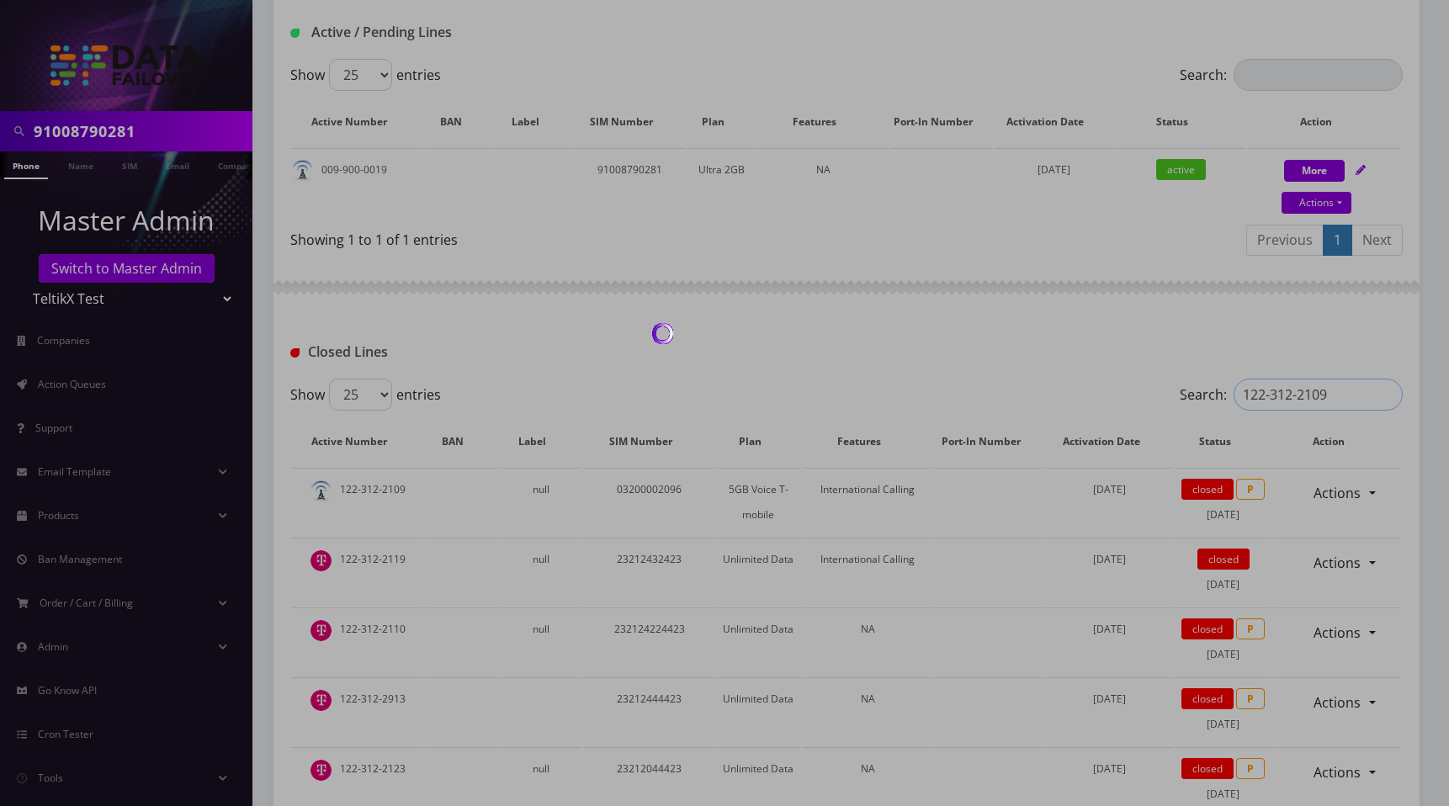
scroll to position [340, 0]
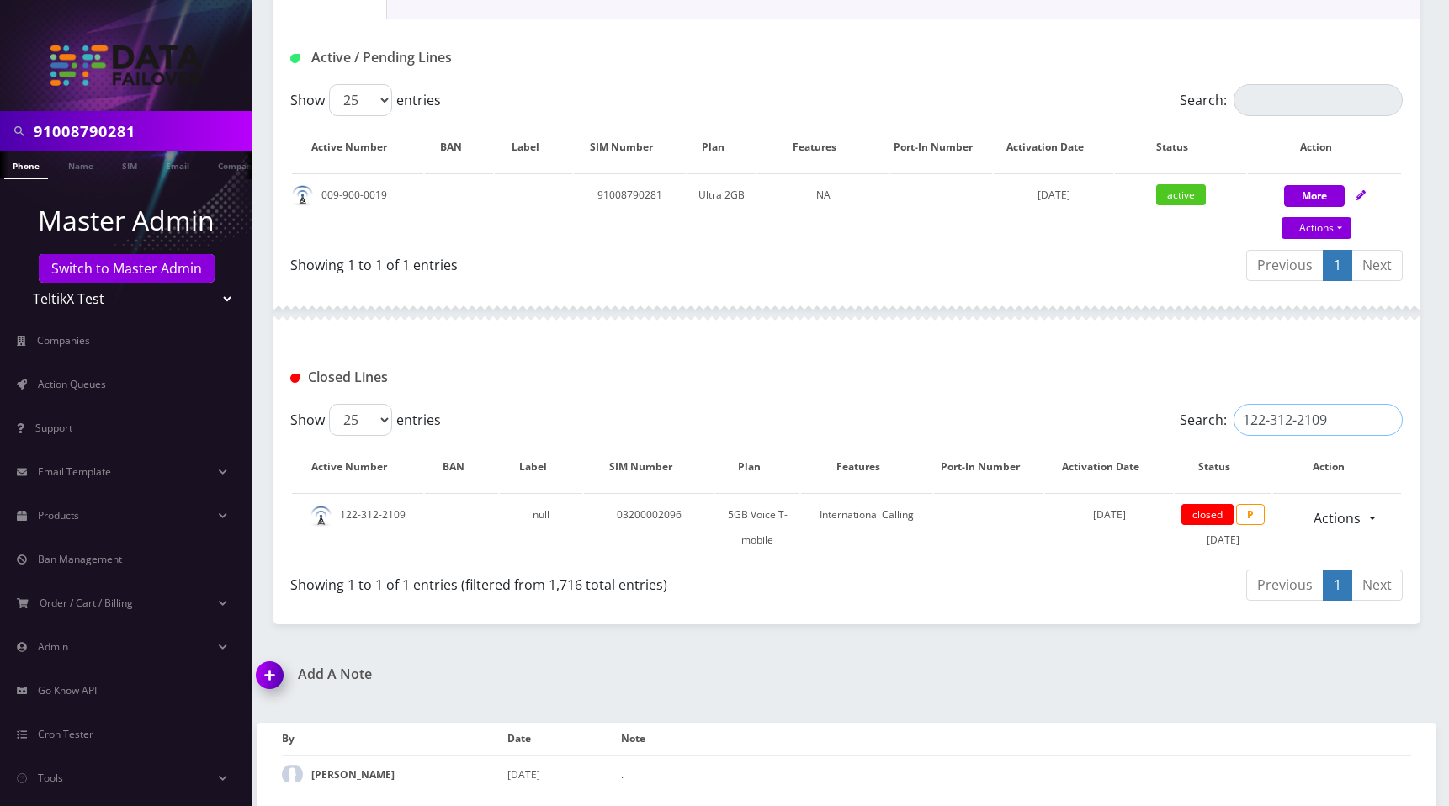
drag, startPoint x: 1299, startPoint y: 414, endPoint x: 1312, endPoint y: 432, distance: 21.7
click at [1299, 414] on input "122-312-2109" at bounding box center [1317, 420] width 169 height 32
drag, startPoint x: 1270, startPoint y: 416, endPoint x: 1286, endPoint y: 448, distance: 36.5
click at [1271, 416] on input "122-3122109" at bounding box center [1317, 420] width 169 height 32
type input "1223122109"
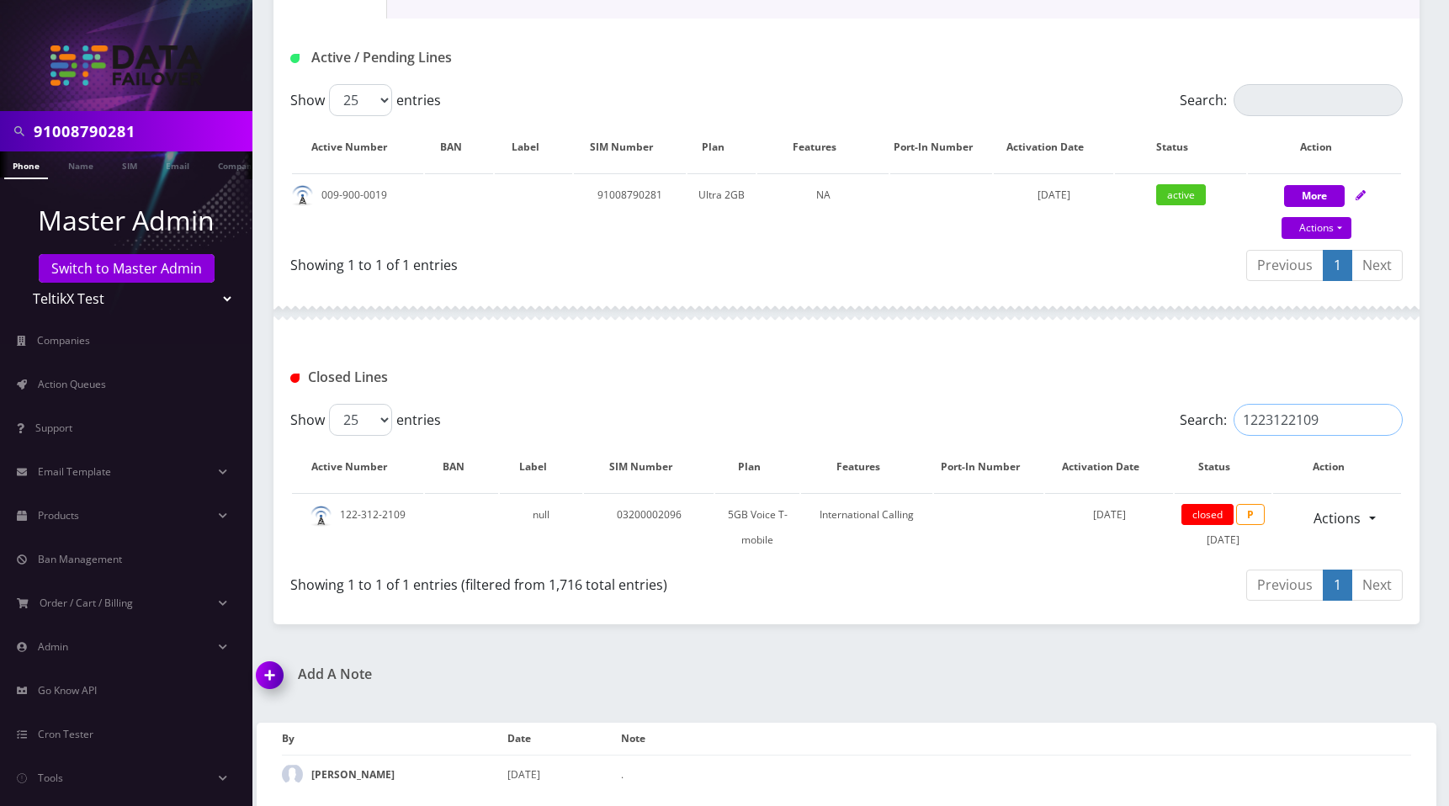
click at [1389, 422] on input "1223122109" at bounding box center [1317, 420] width 169 height 32
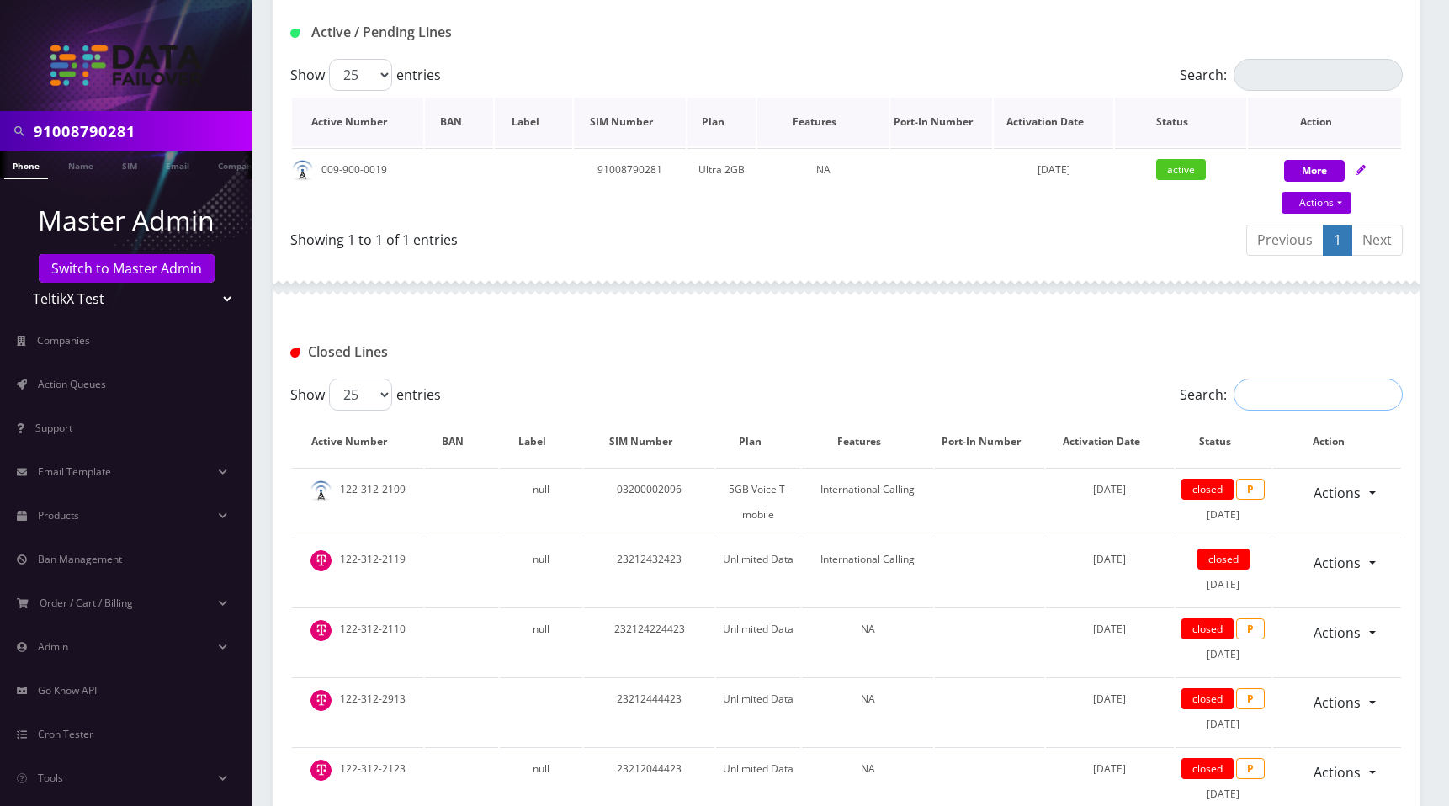
scroll to position [0, 0]
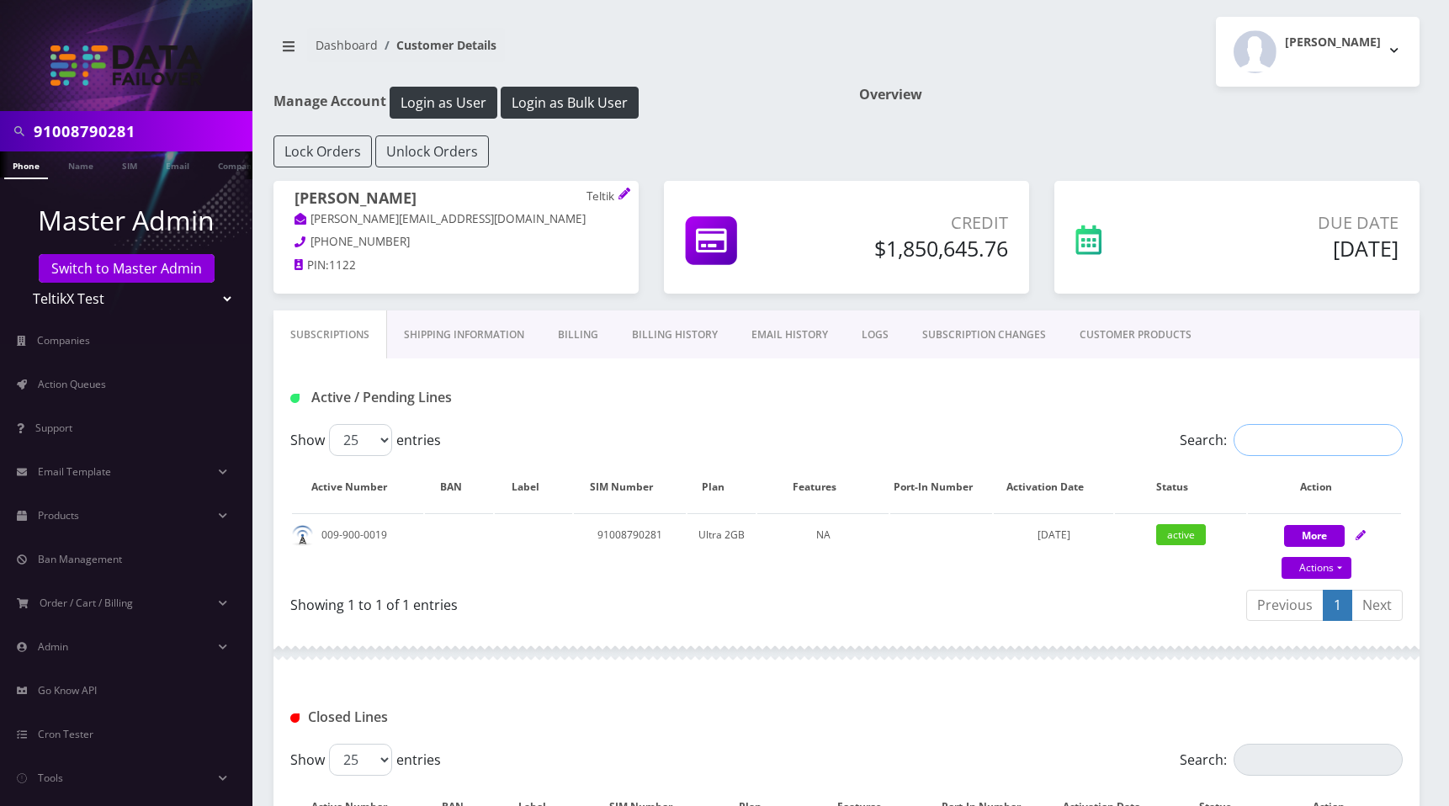
click at [1274, 450] on input "Search:" at bounding box center [1317, 440] width 169 height 32
drag, startPoint x: 1149, startPoint y: 109, endPoint x: 1227, endPoint y: 34, distance: 108.9
click at [1149, 109] on div "Overview" at bounding box center [1139, 111] width 586 height 49
click at [961, 71] on div "[PERSON_NAME] Logout" at bounding box center [1139, 52] width 586 height 70
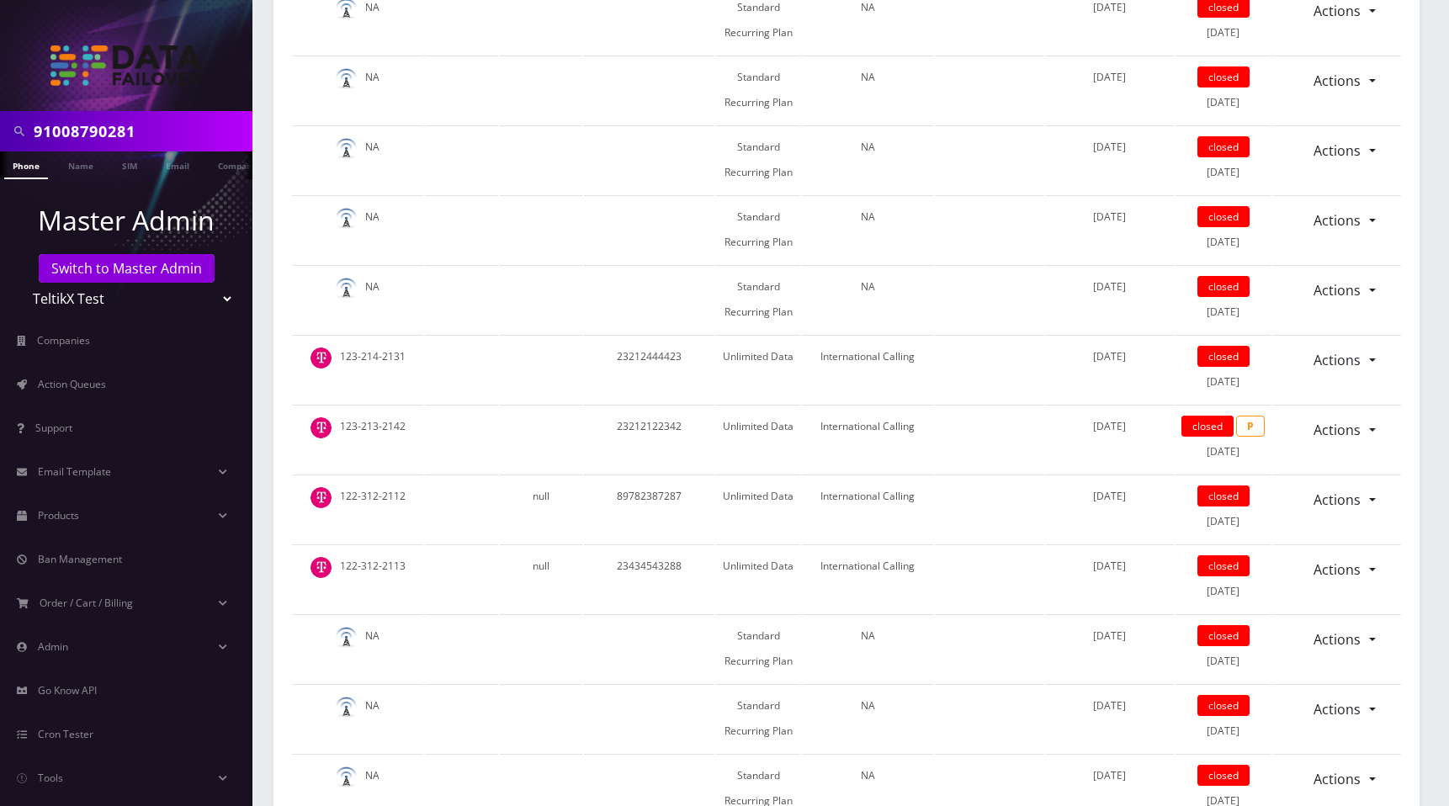
scroll to position [1611, 0]
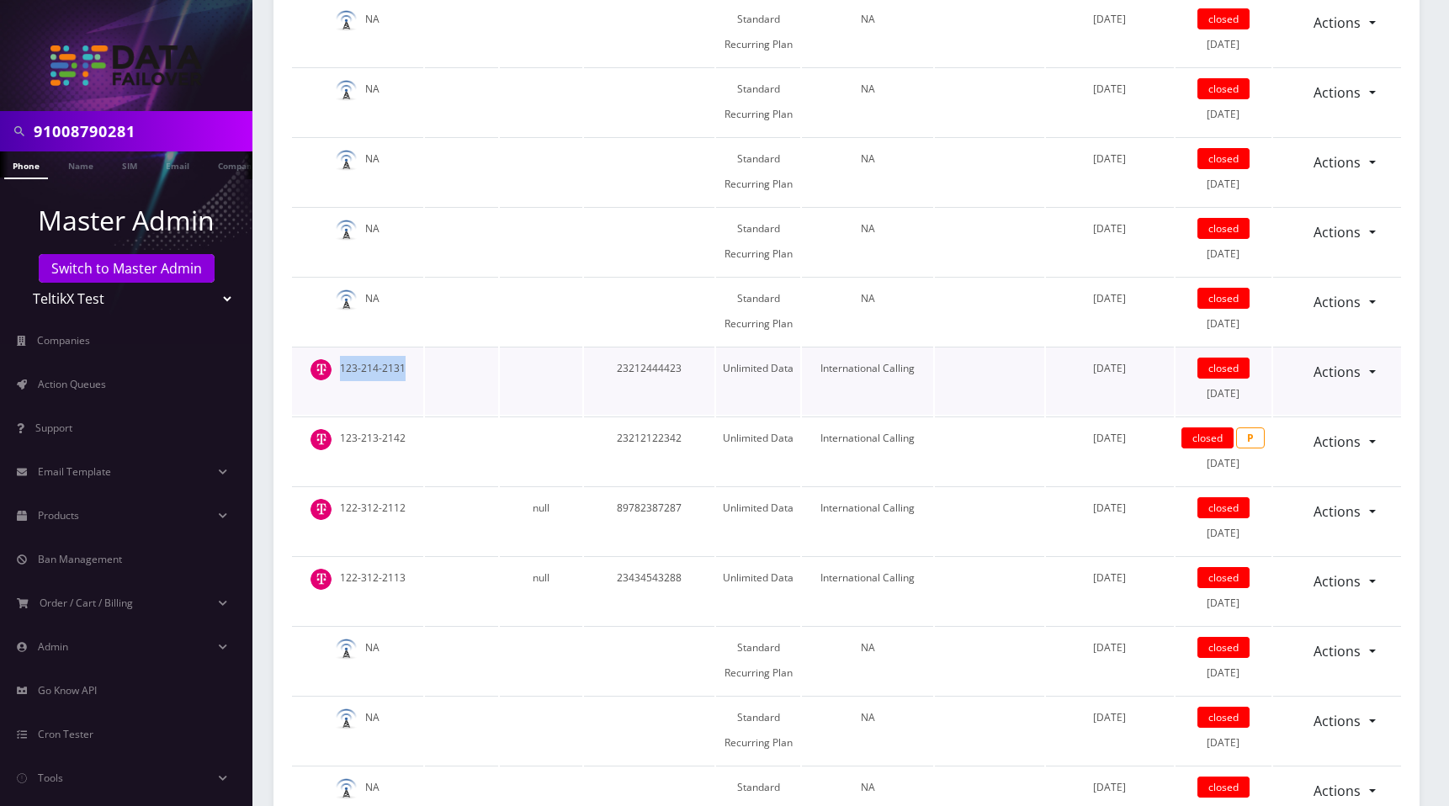
drag, startPoint x: 338, startPoint y: 361, endPoint x: 441, endPoint y: 365, distance: 102.7
click at [441, 365] on tr "123-214-2131 23212444423 Unlimited Data International Calling [DATE] closed [DA…" at bounding box center [846, 381] width 1109 height 68
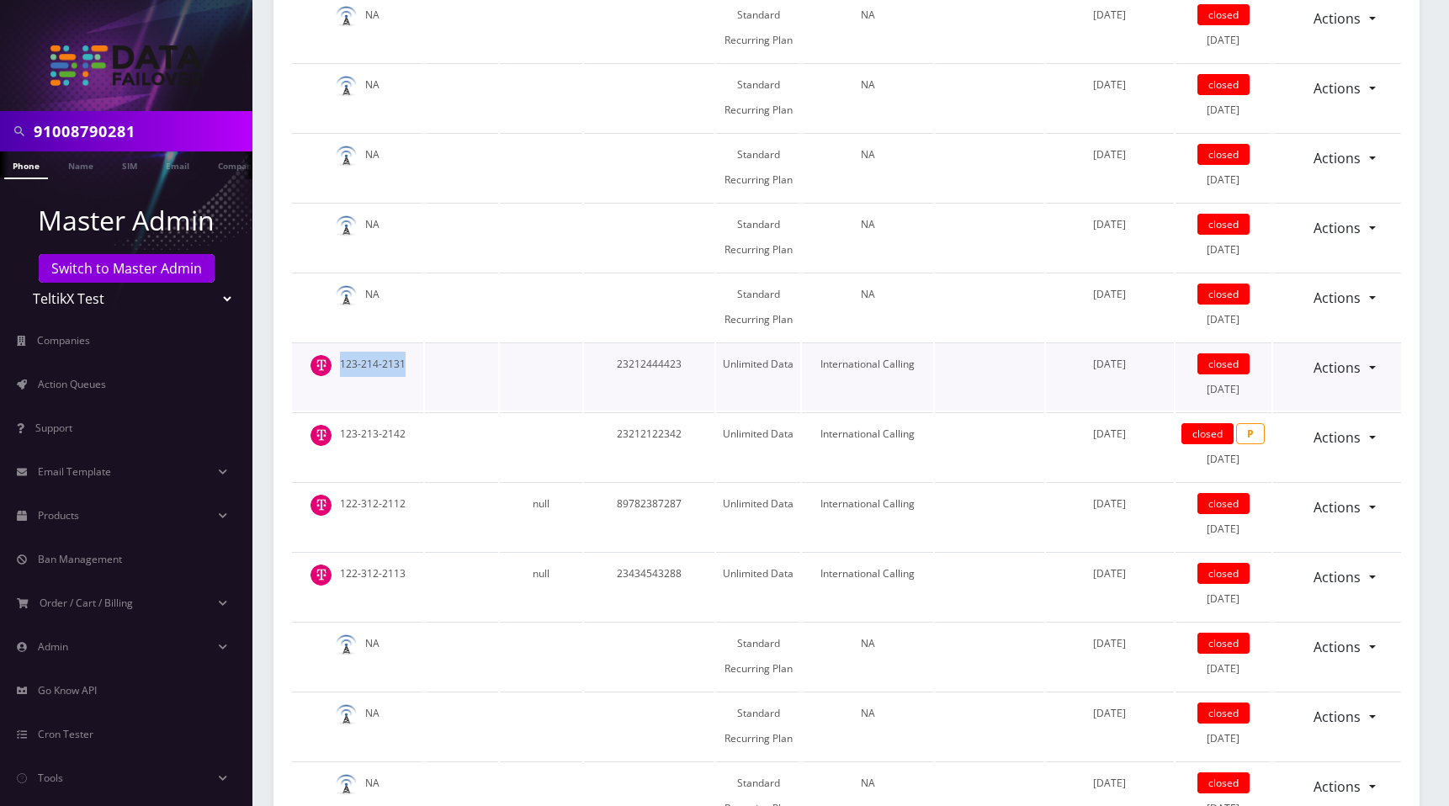
copy td "123-214-2131"
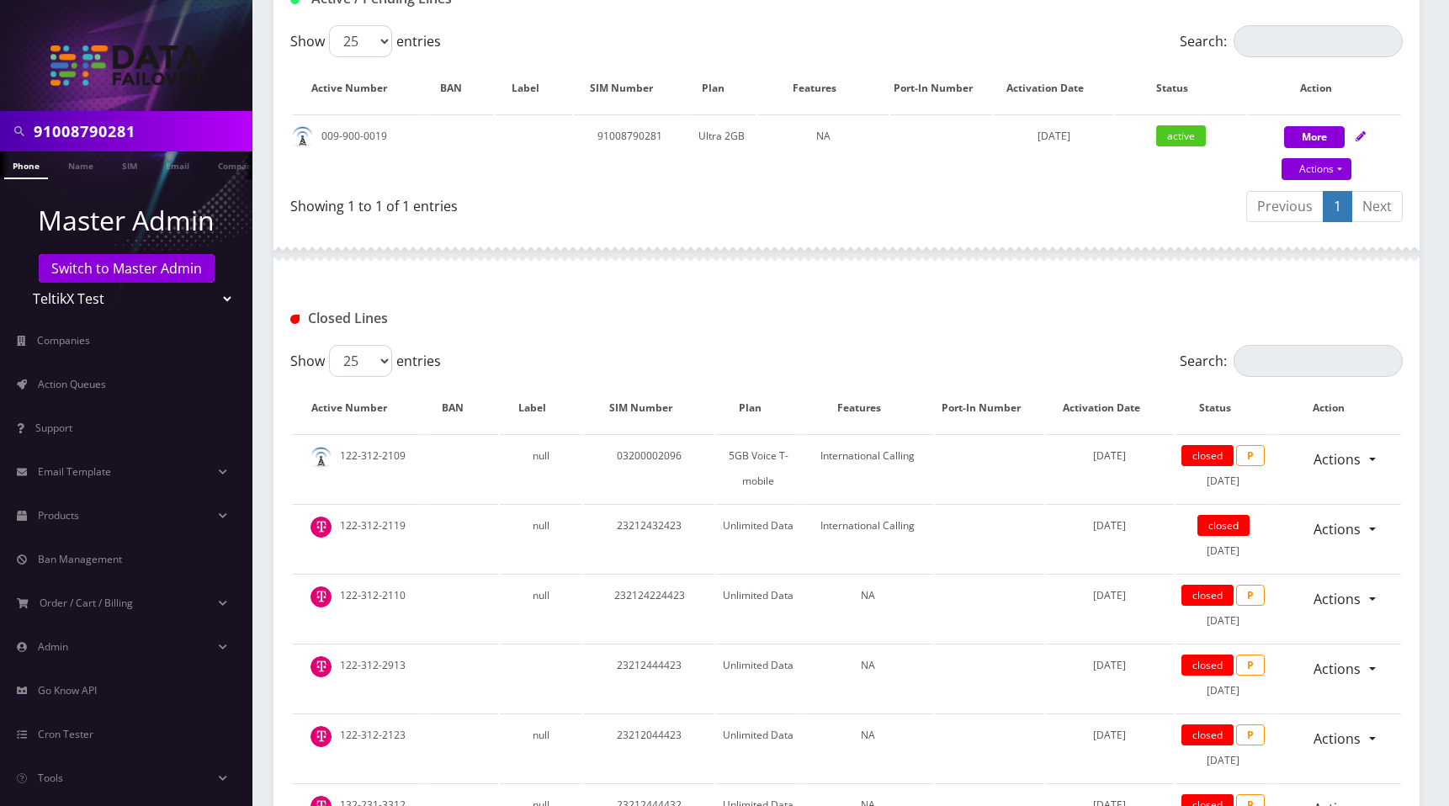
scroll to position [400, 0]
click at [1297, 363] on input "Search:" at bounding box center [1317, 360] width 169 height 32
paste input "123-214-2131"
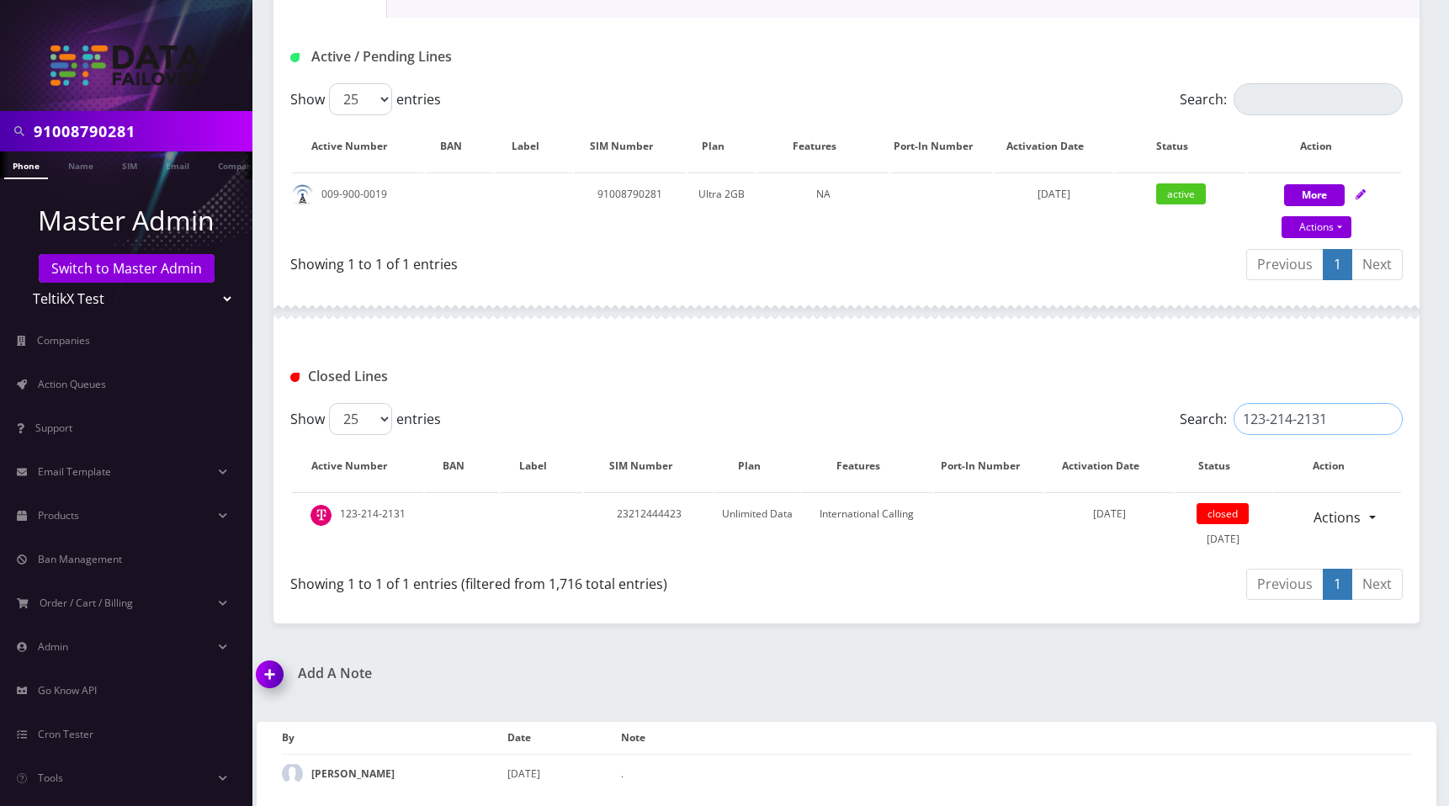
scroll to position [340, 0]
type input "123-214-2131"
click at [892, 42] on div "Active / Pending Lines" at bounding box center [846, 52] width 1146 height 66
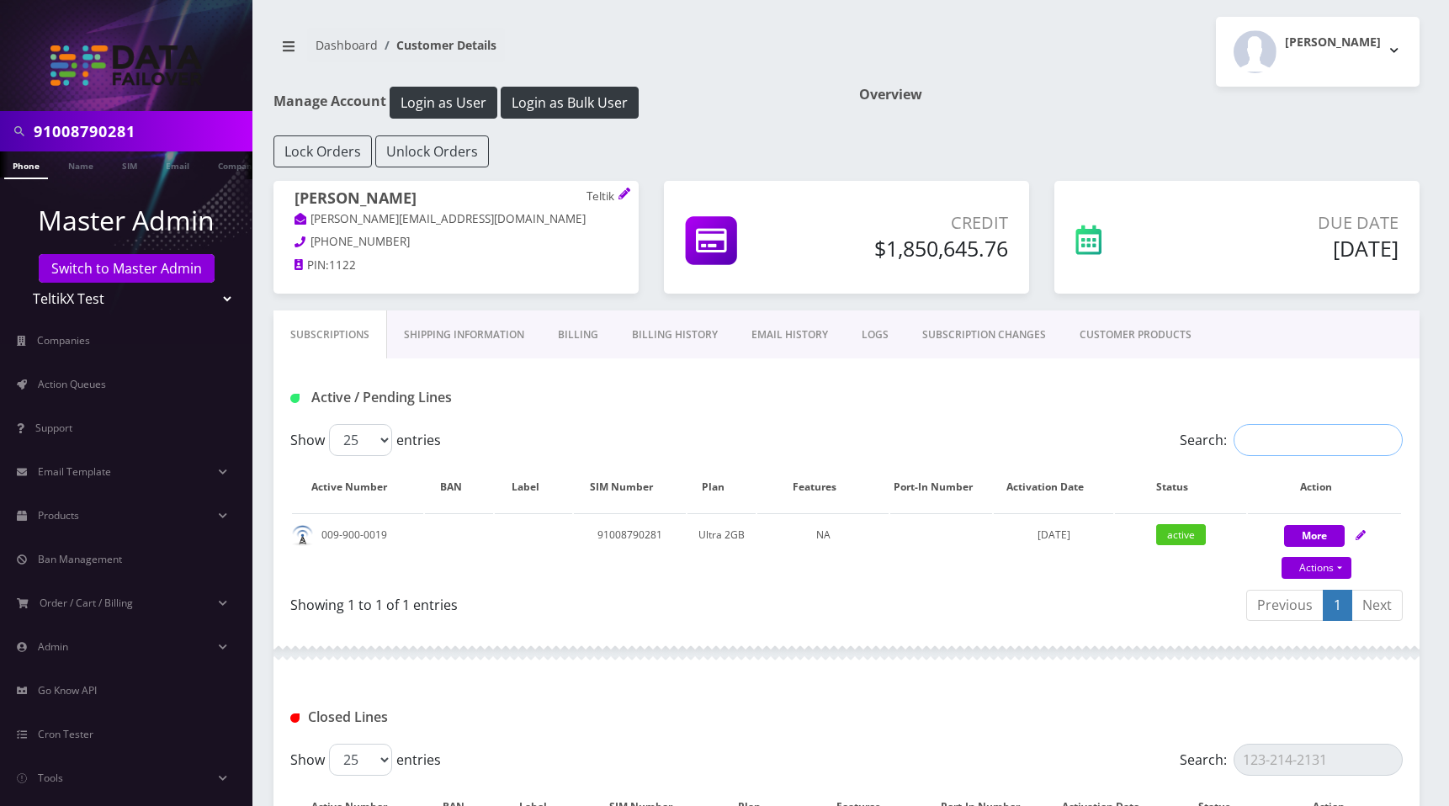
click at [1280, 444] on input "Search:" at bounding box center [1317, 440] width 169 height 32
paste input "123-214-2131"
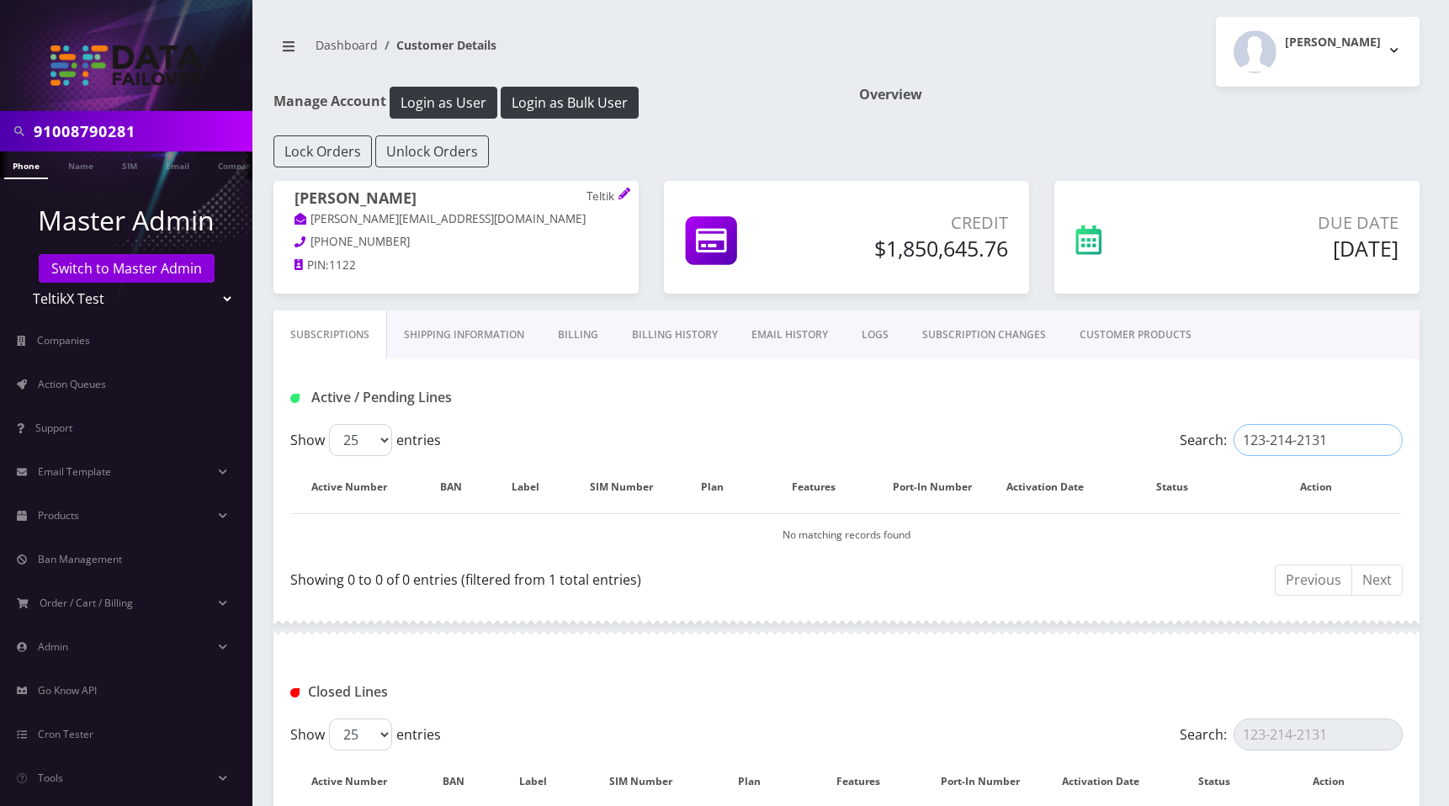
type input "123-214-2131"
click at [1057, 58] on div "[PERSON_NAME] Logout" at bounding box center [1139, 52] width 586 height 70
